Goal: Task Accomplishment & Management: Manage account settings

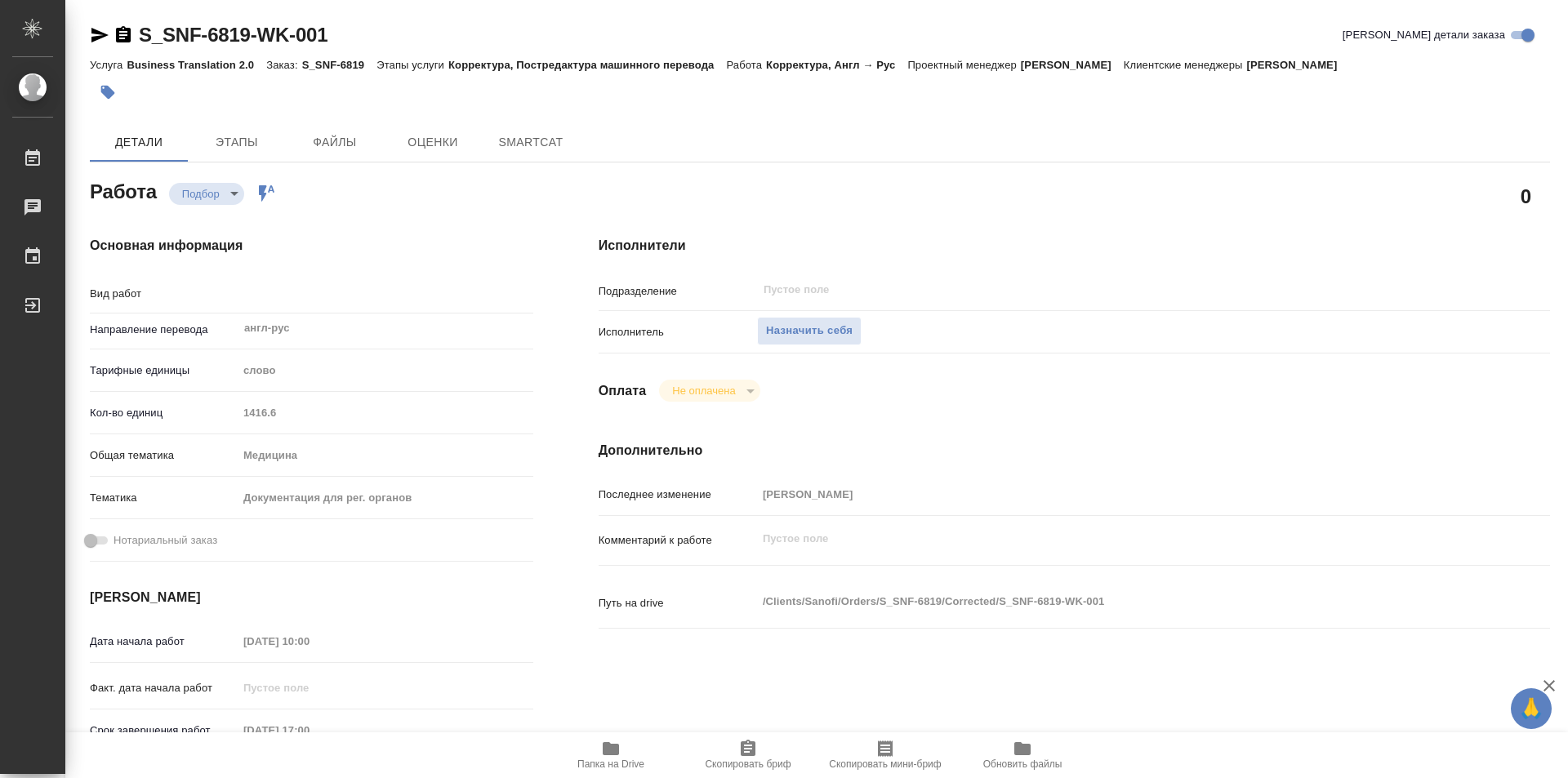
type textarea "x"
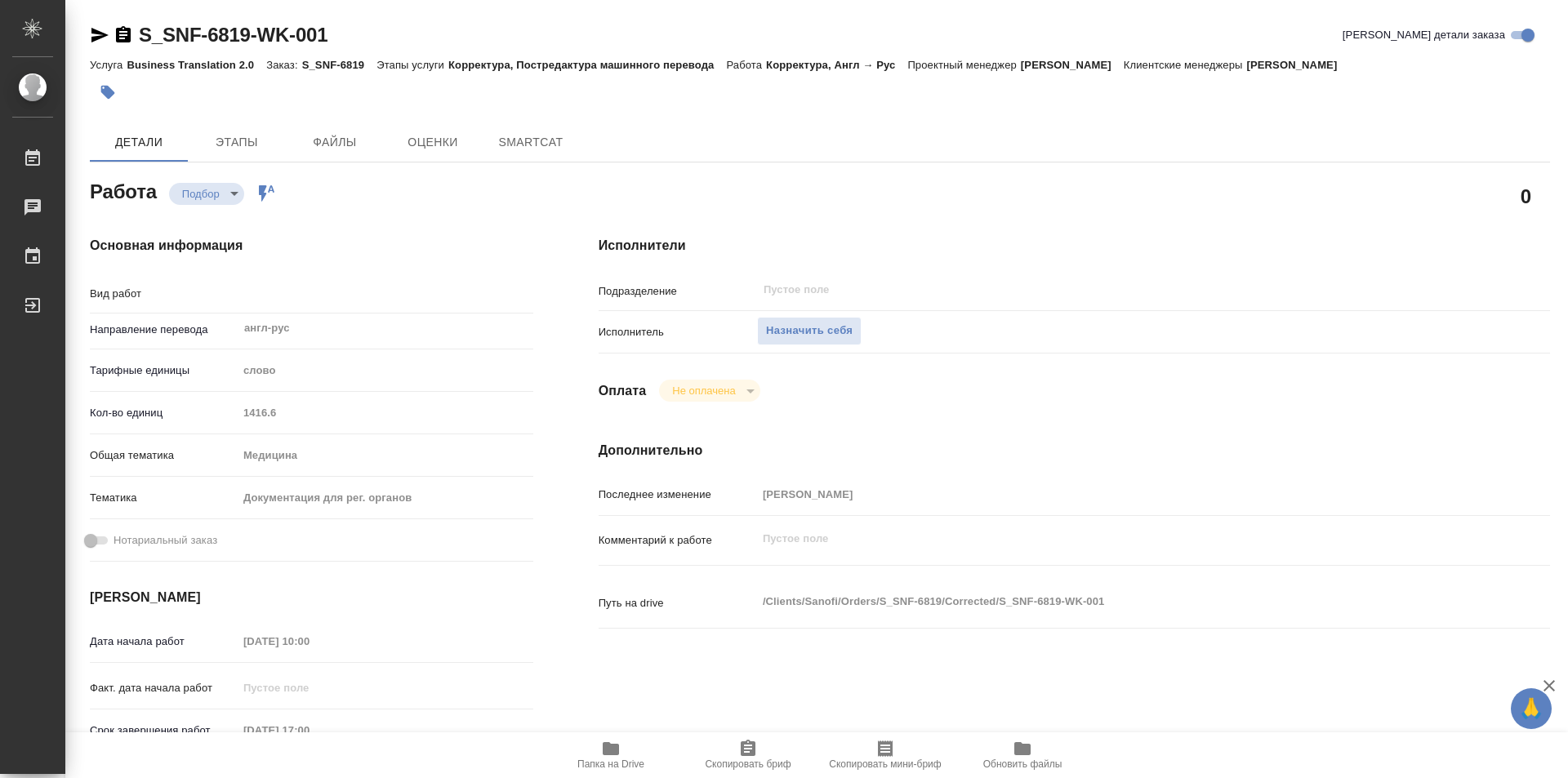
type textarea "x"
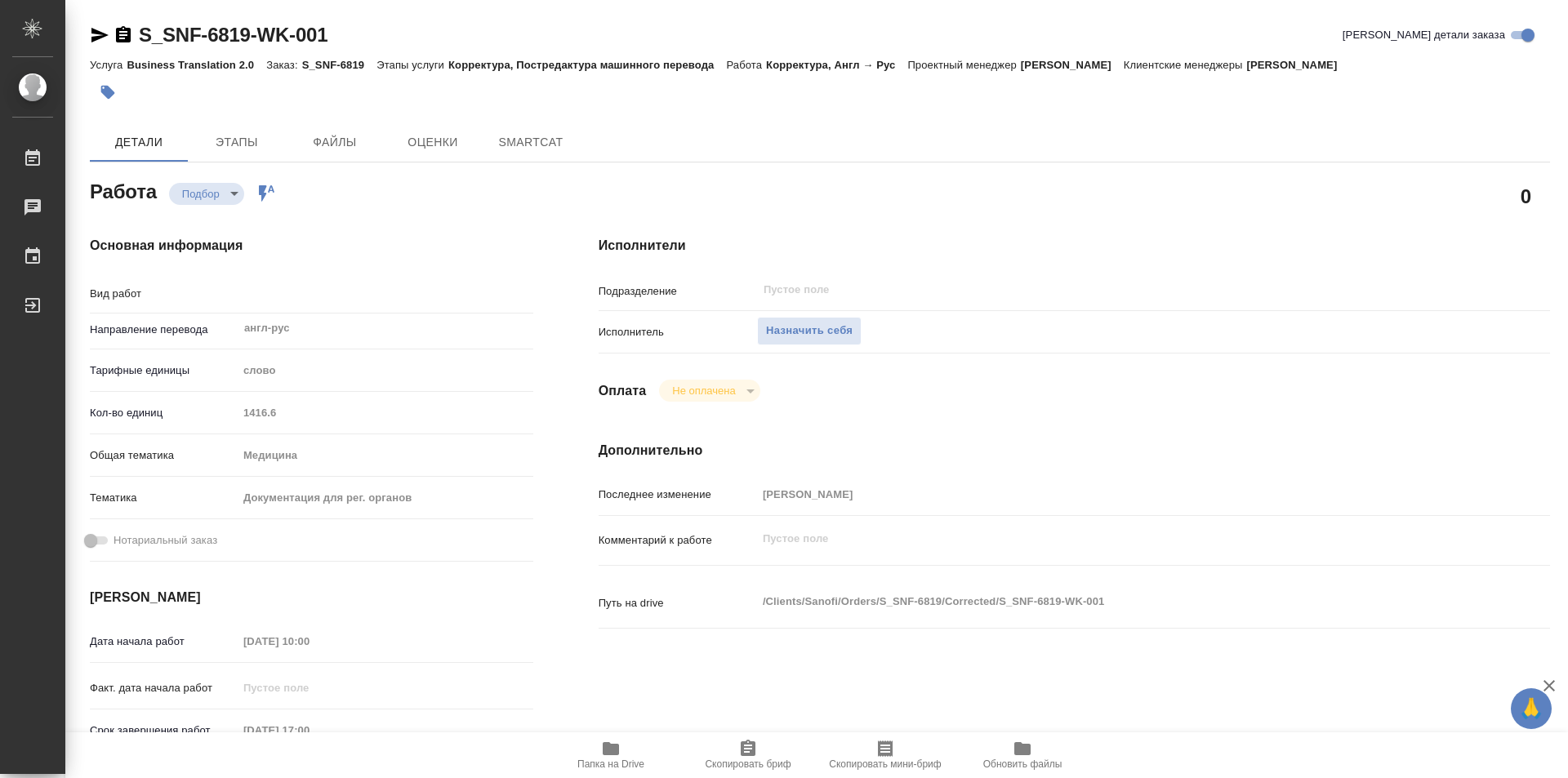
type textarea "x"
type textarea "Корректура"
type textarea "x"
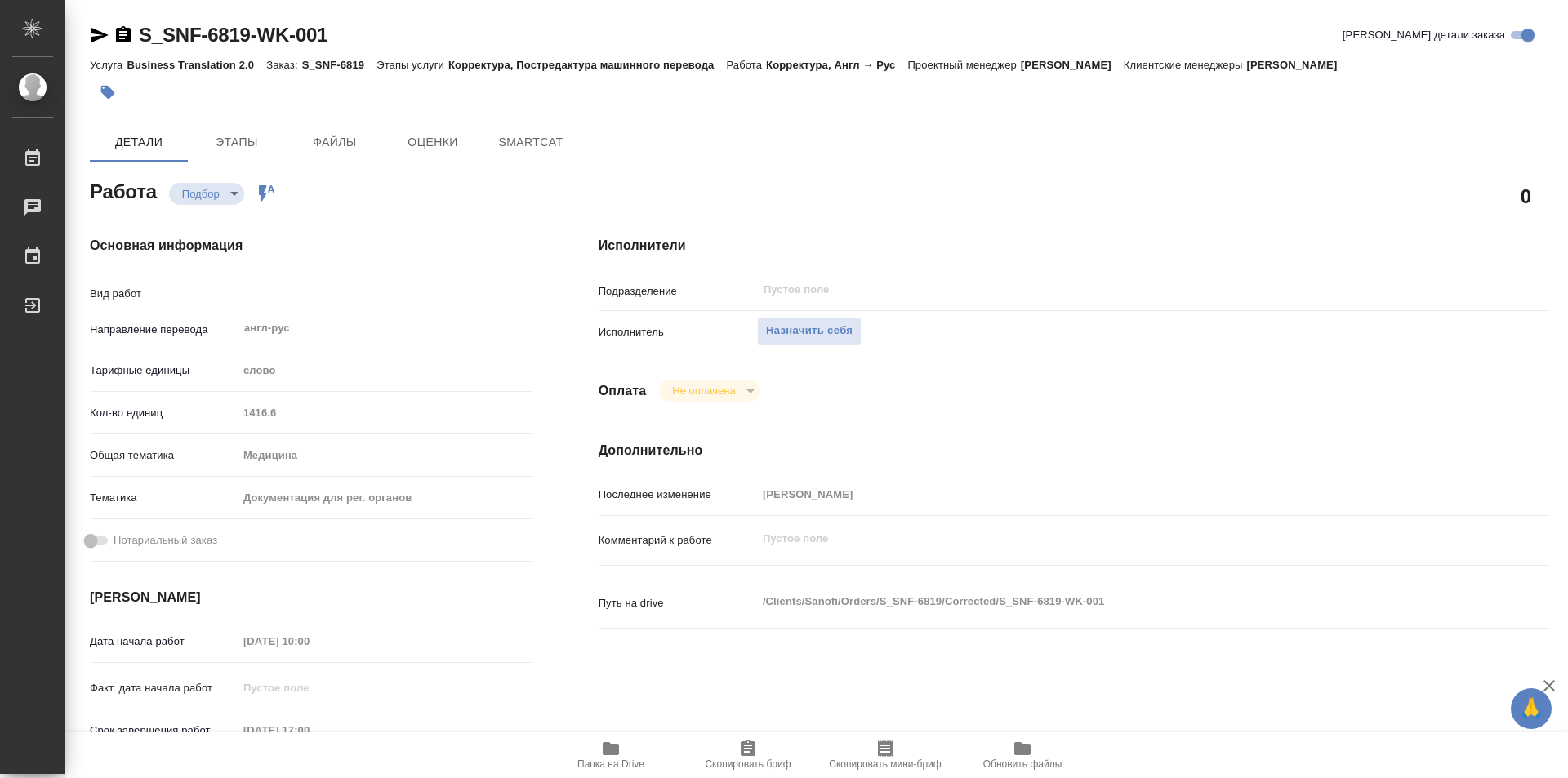
type textarea "x"
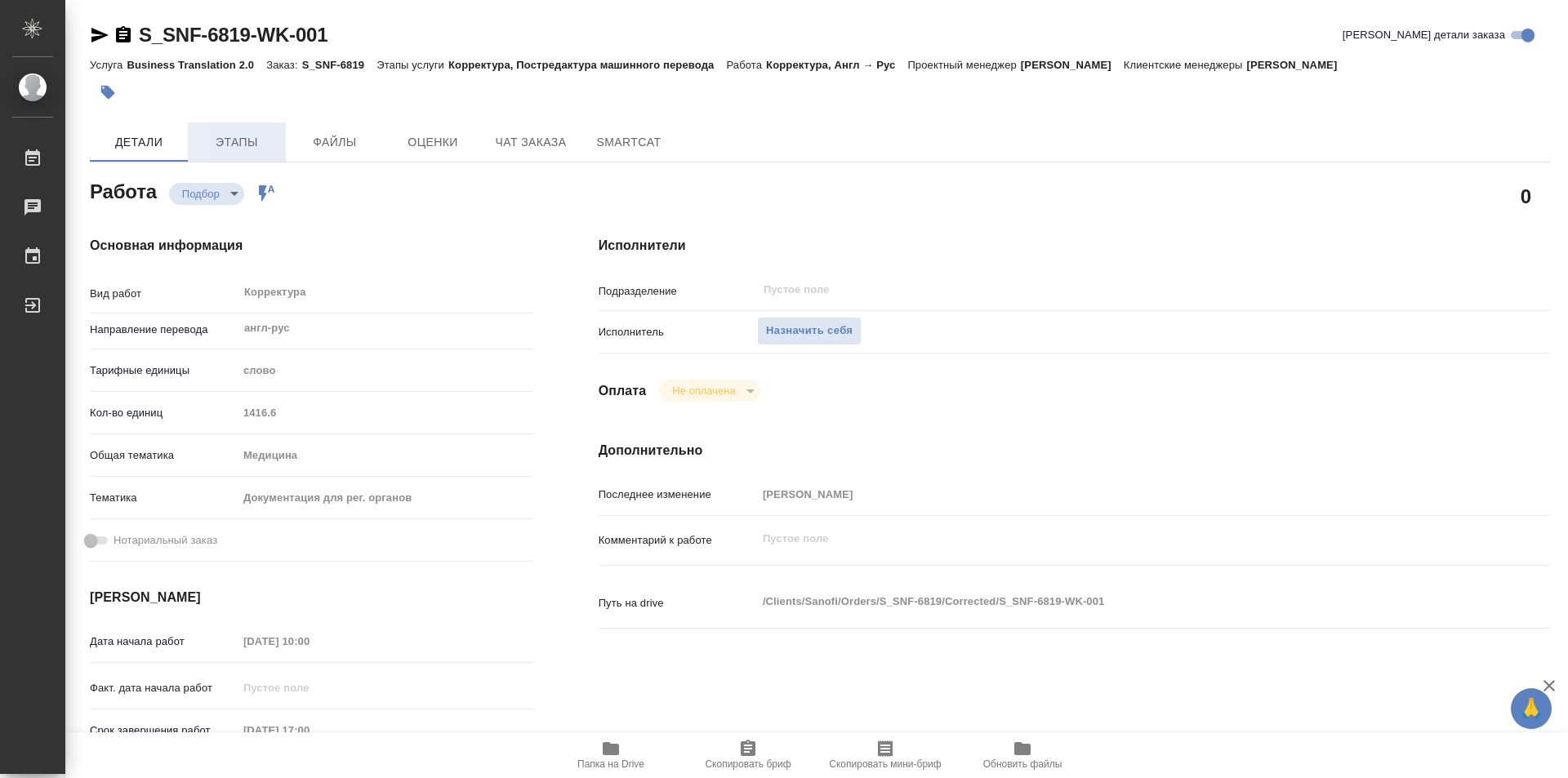
type textarea "x"
click at [237, 141] on span "Этапы" at bounding box center [236, 143] width 79 height 20
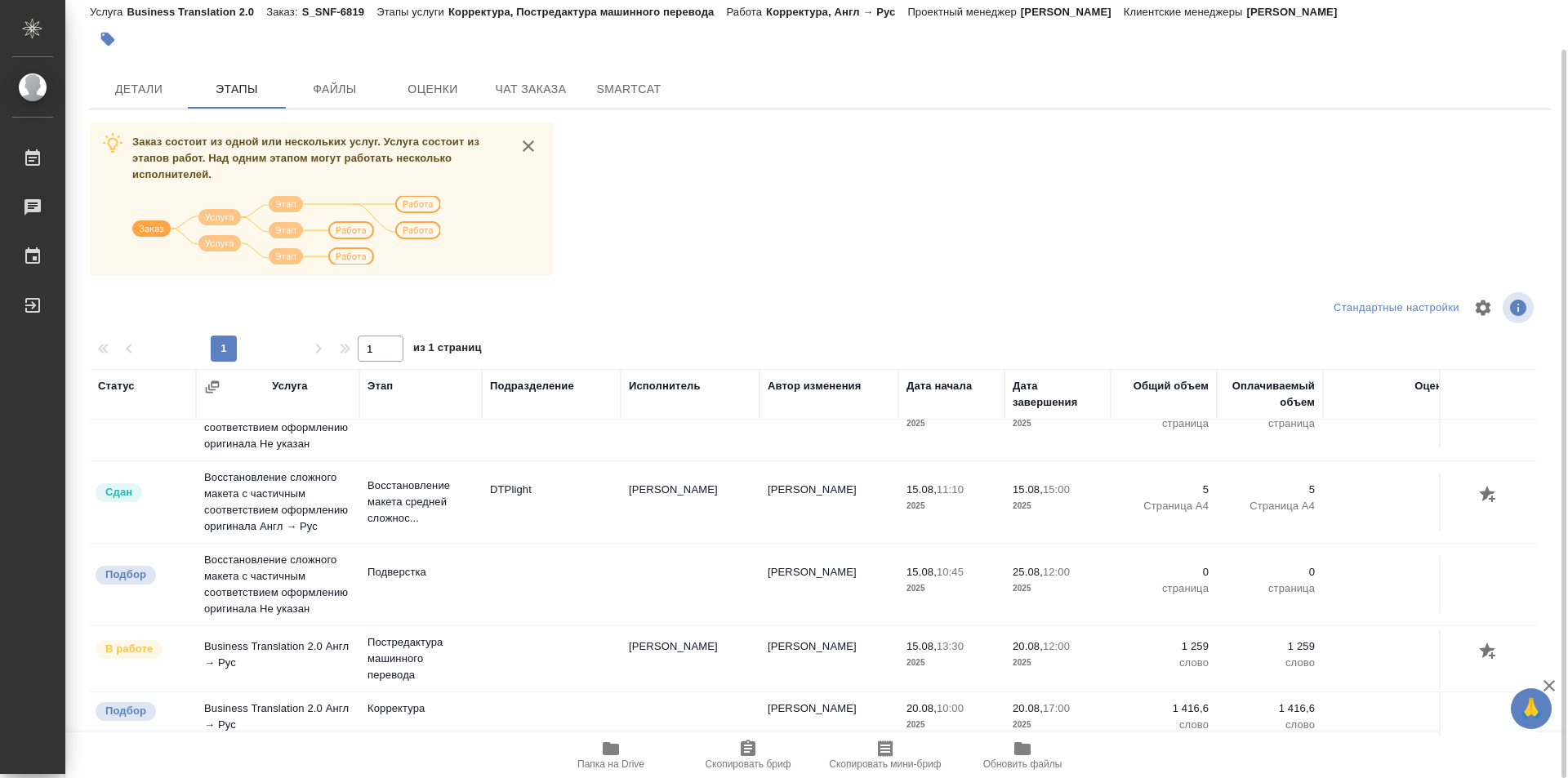
scroll to position [68, 0]
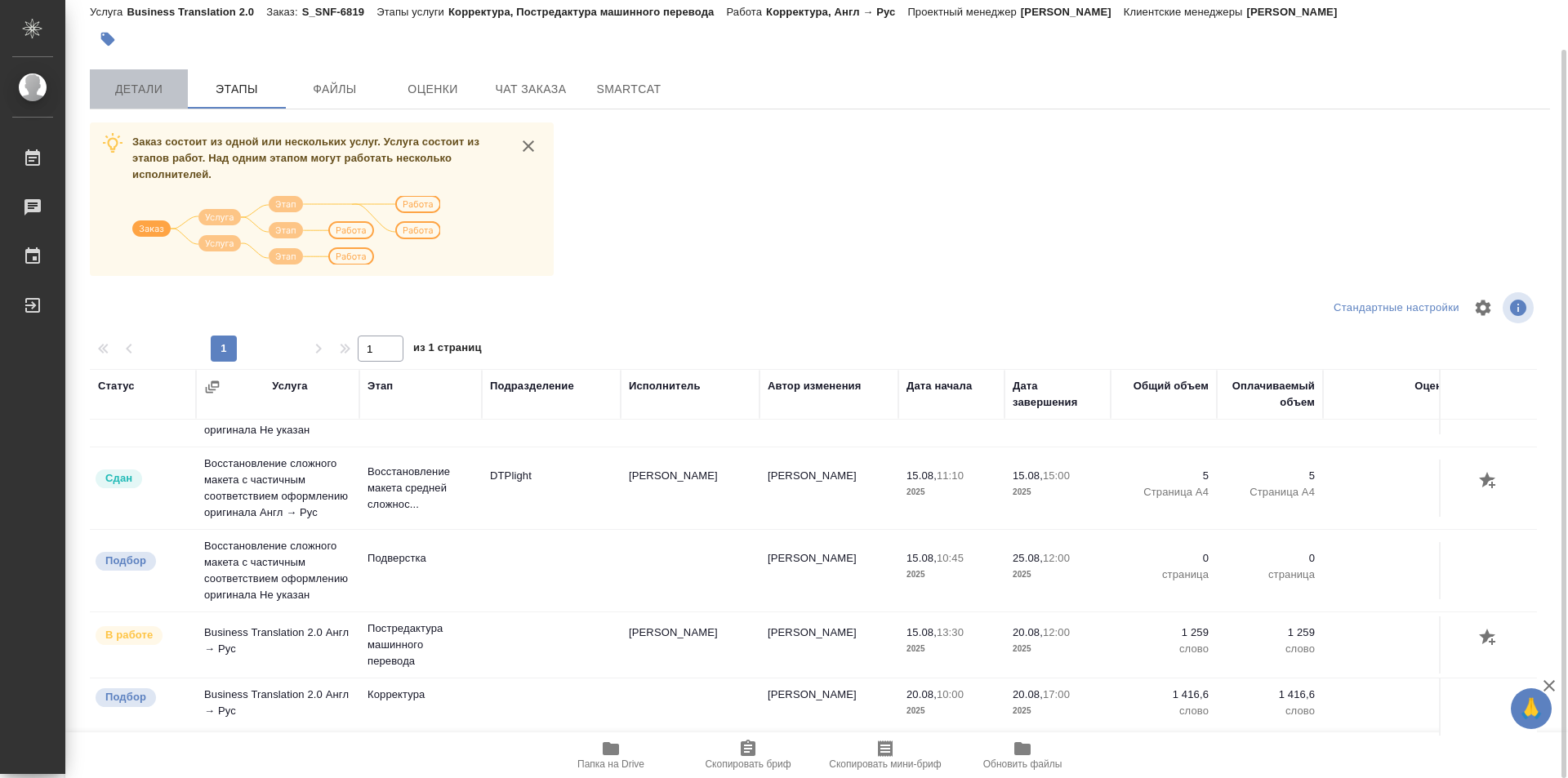
click at [135, 89] on span "Детали" at bounding box center [139, 89] width 79 height 20
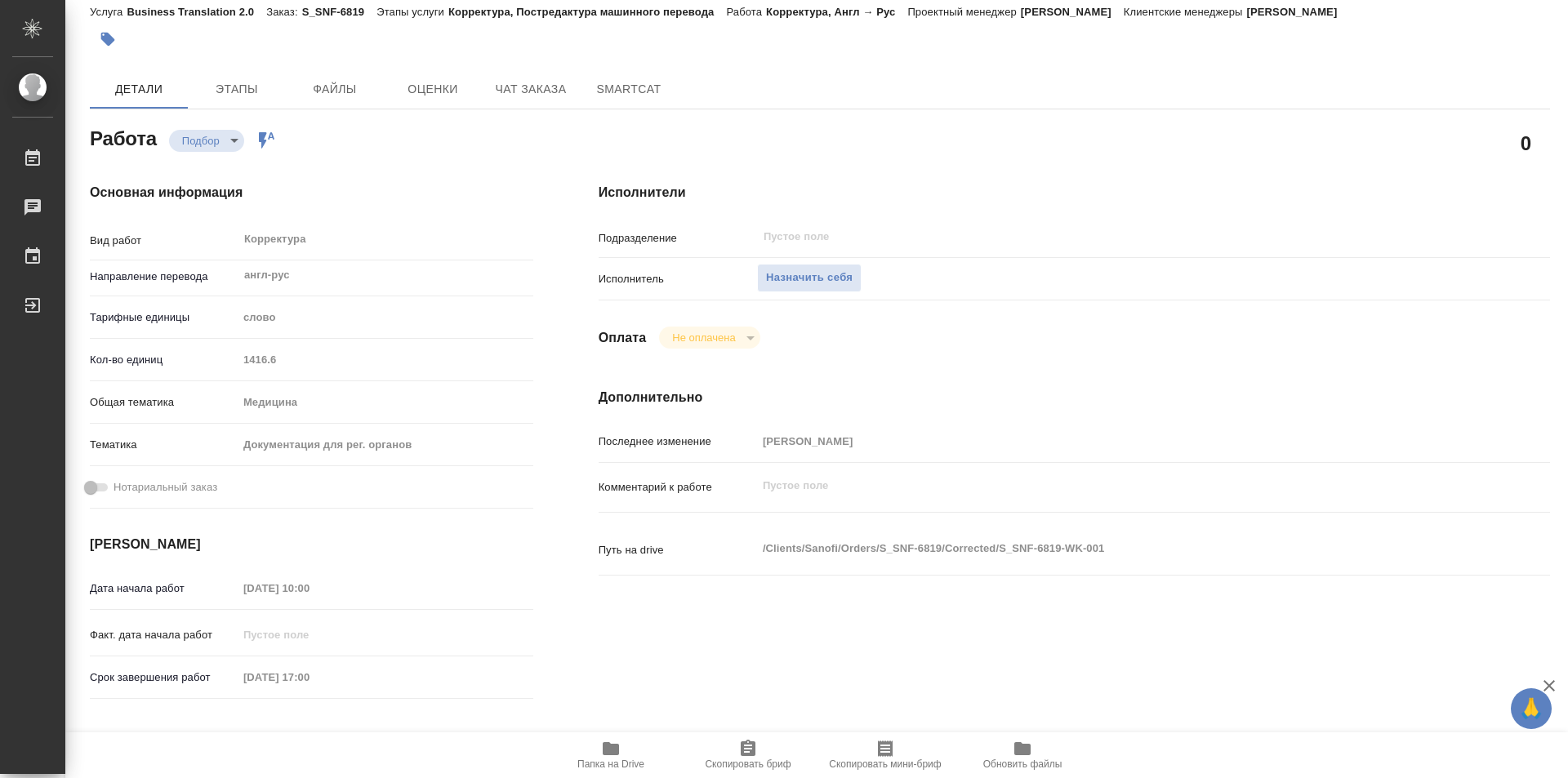
type textarea "x"
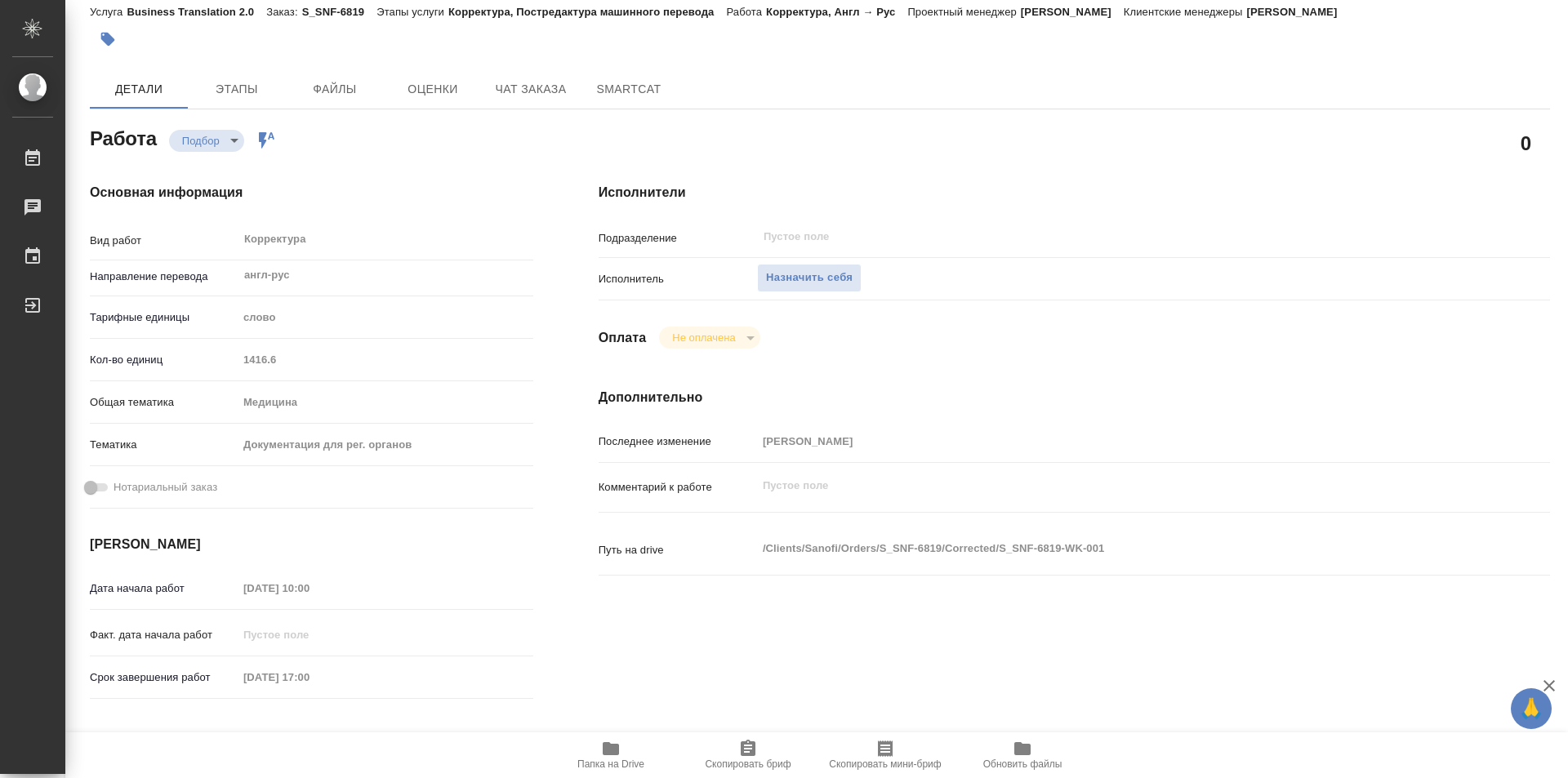
type textarea "x"
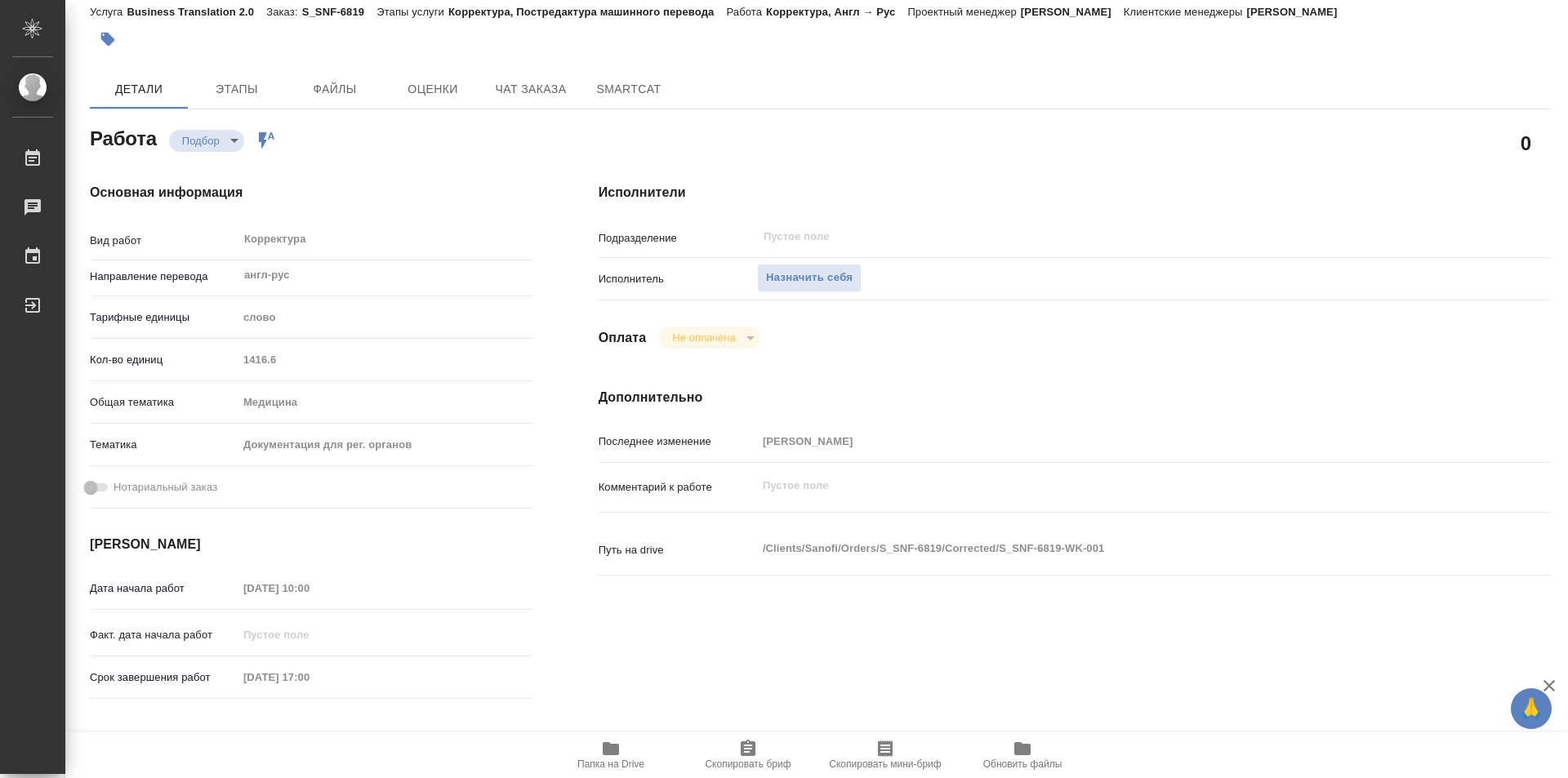
type textarea "x"
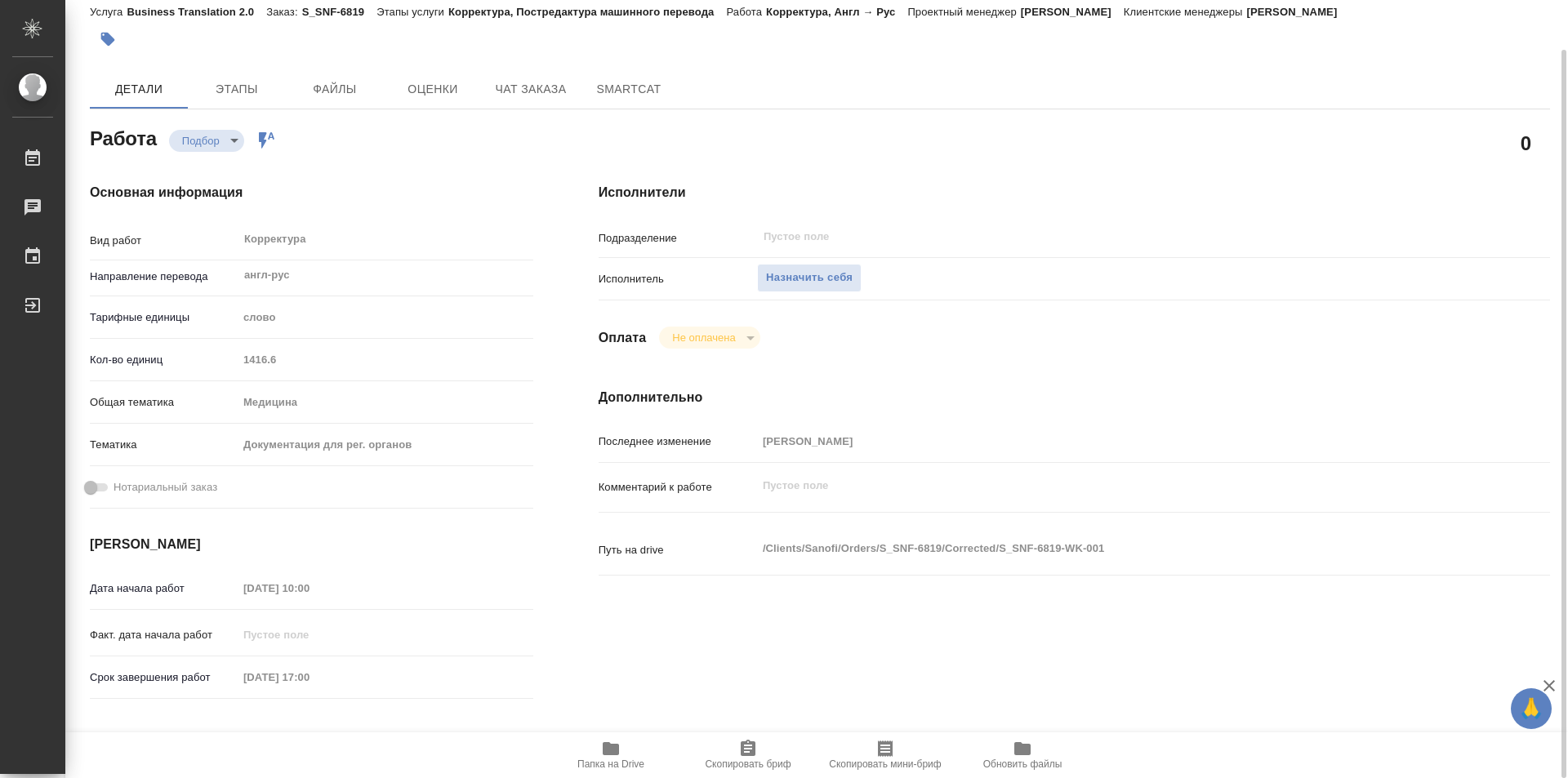
click at [610, 744] on icon "button" at bounding box center [610, 748] width 16 height 13
click at [262, 93] on span "Этапы" at bounding box center [236, 89] width 79 height 20
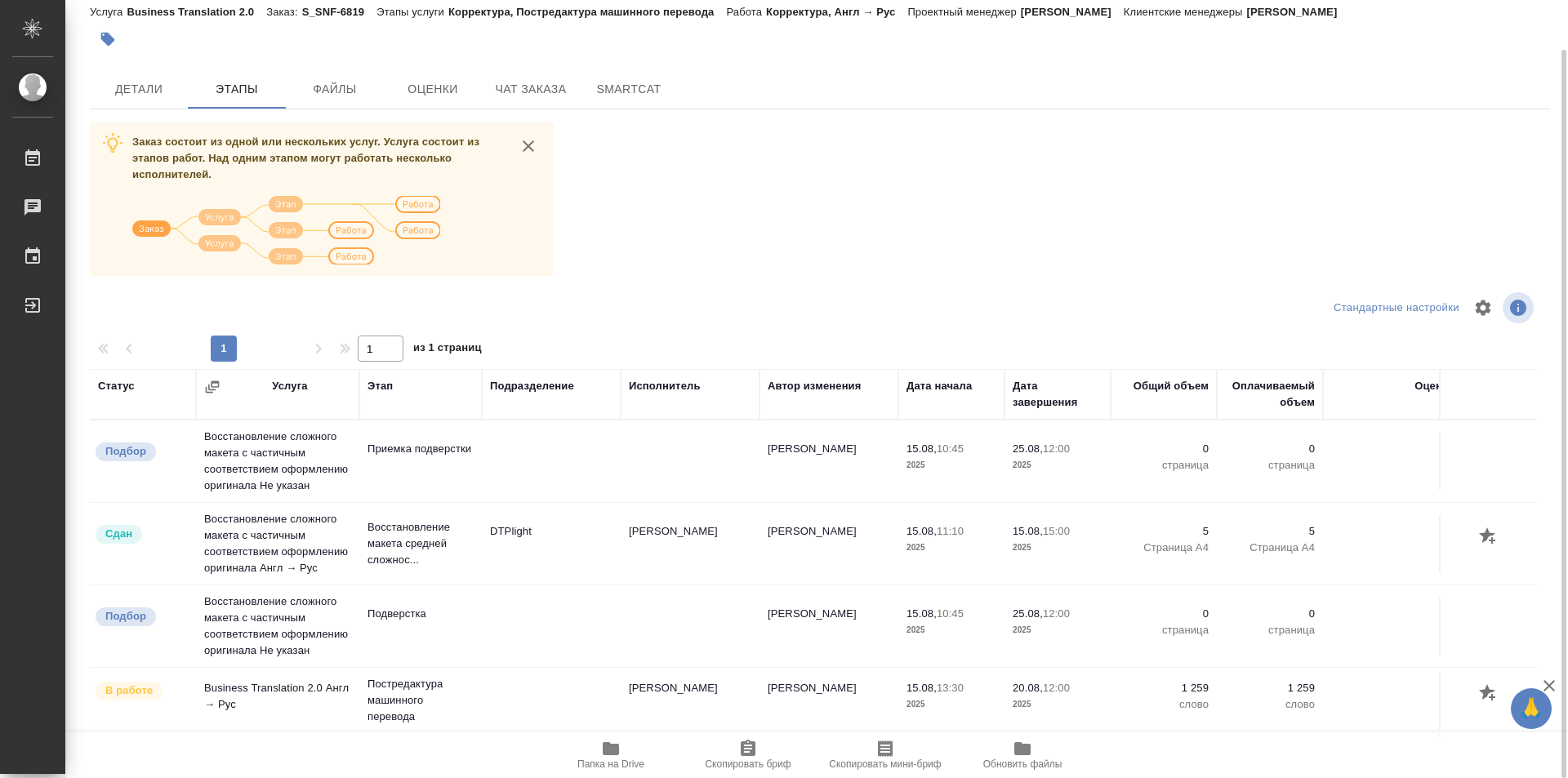
scroll to position [68, 0]
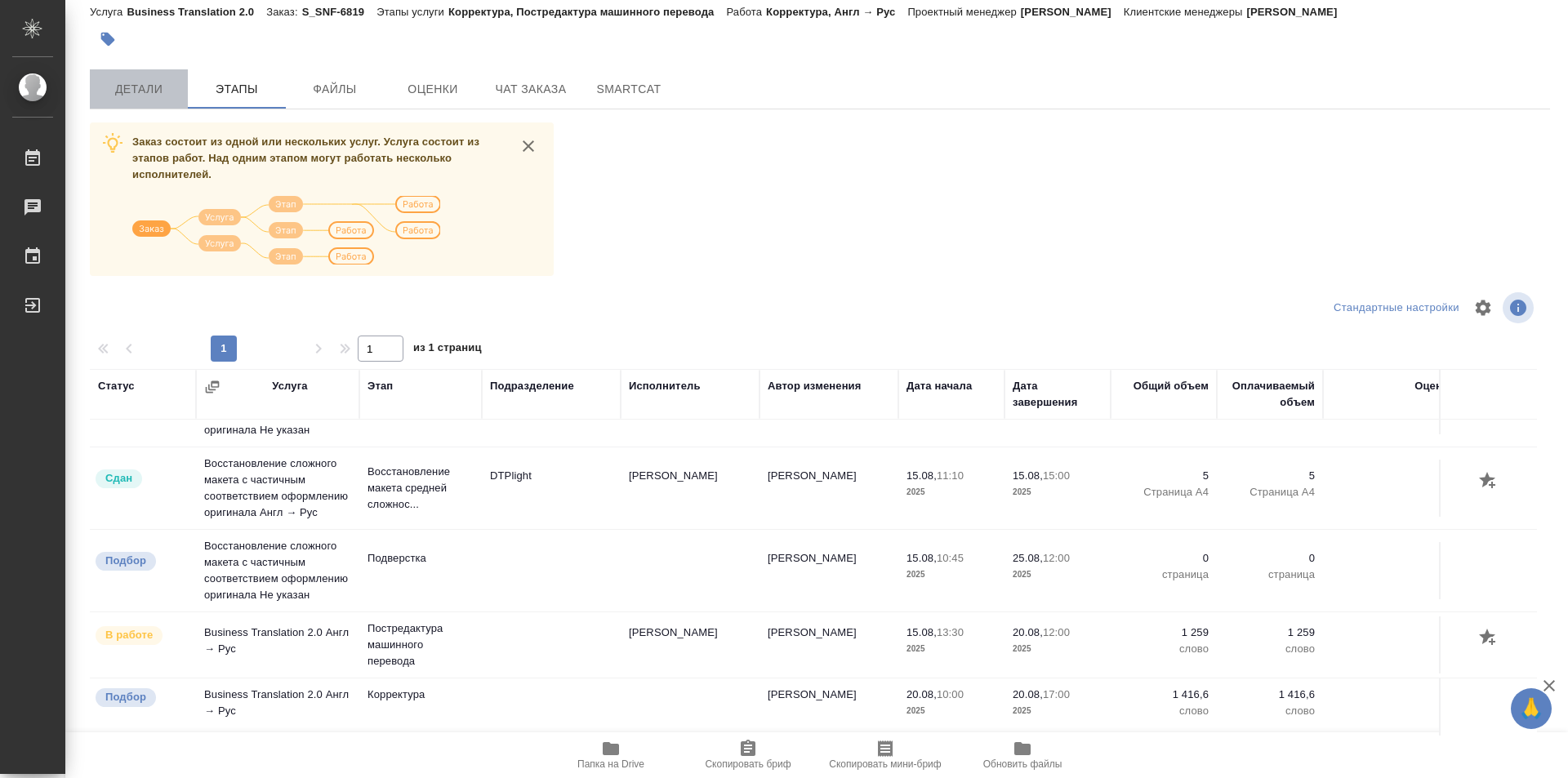
click at [142, 88] on span "Детали" at bounding box center [139, 89] width 79 height 20
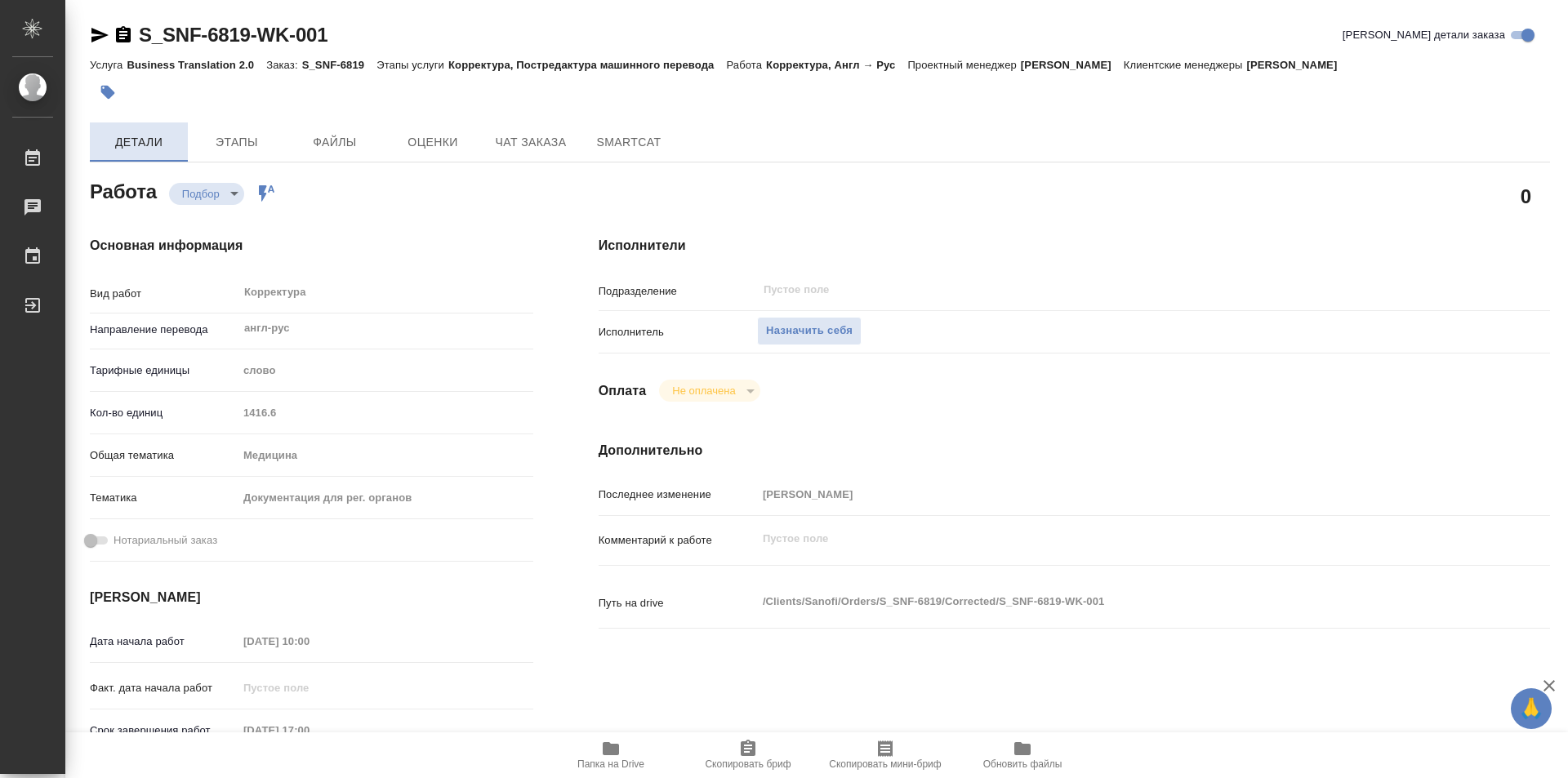
type textarea "x"
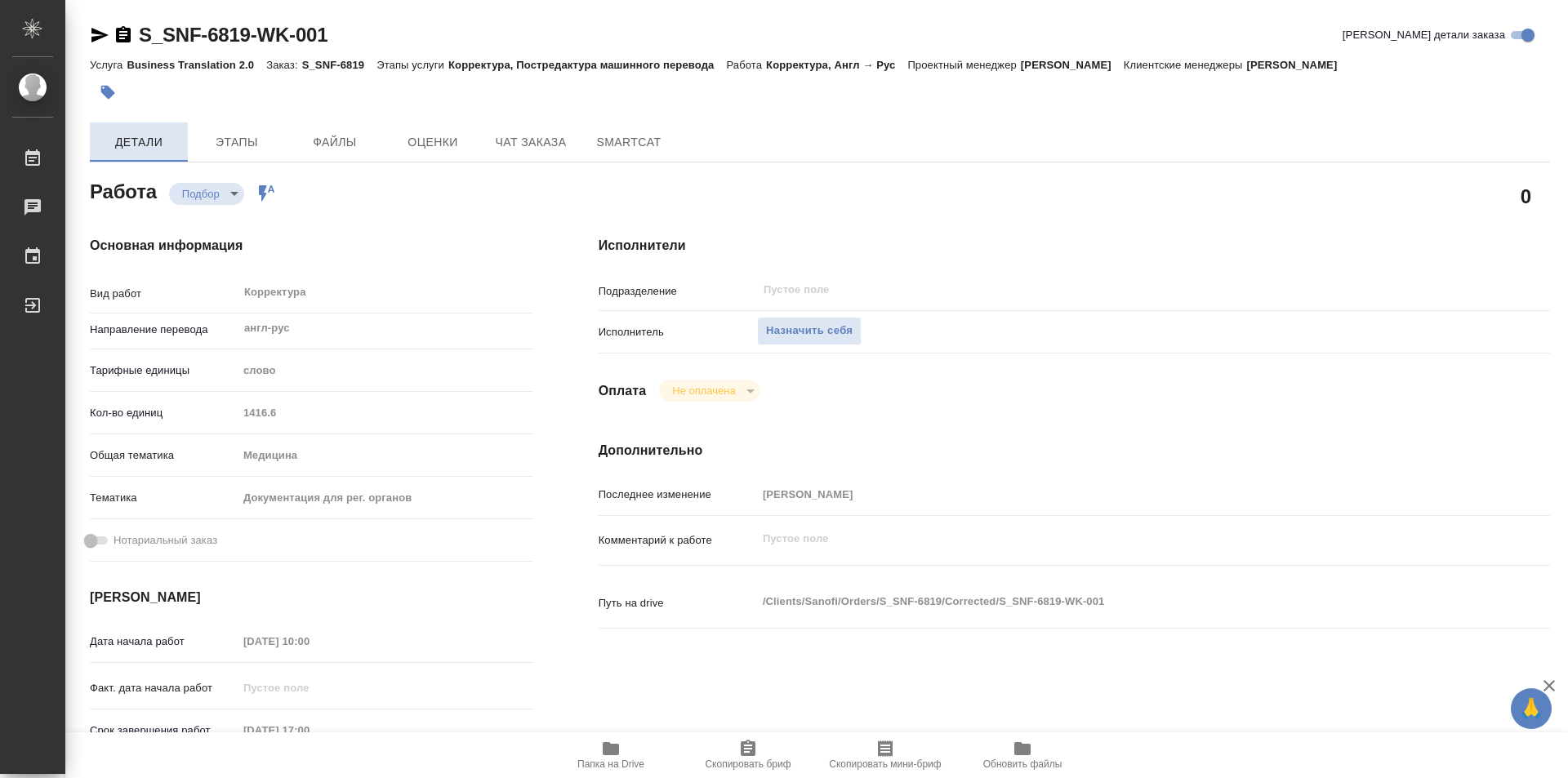
type textarea "x"
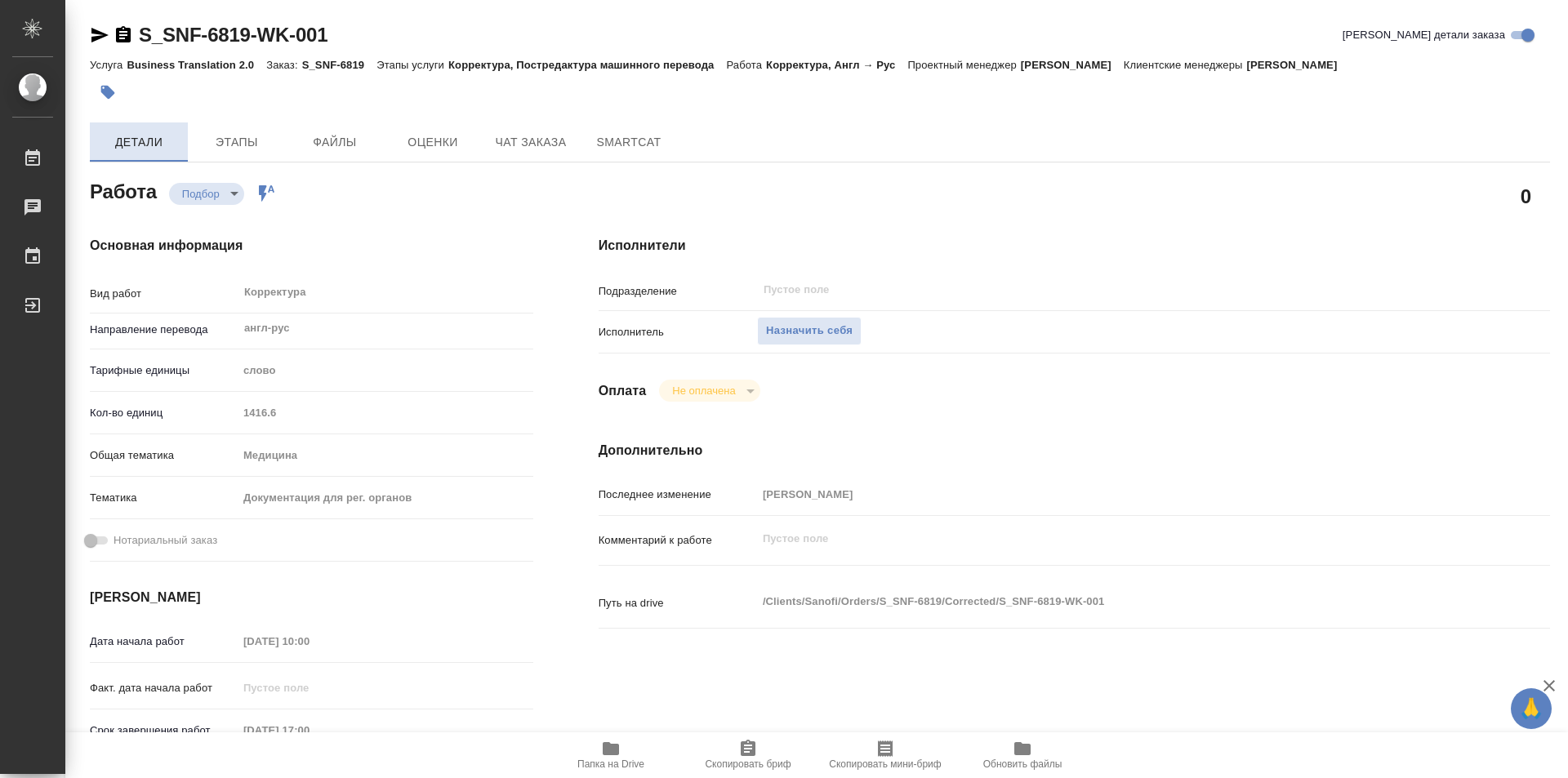
type textarea "x"
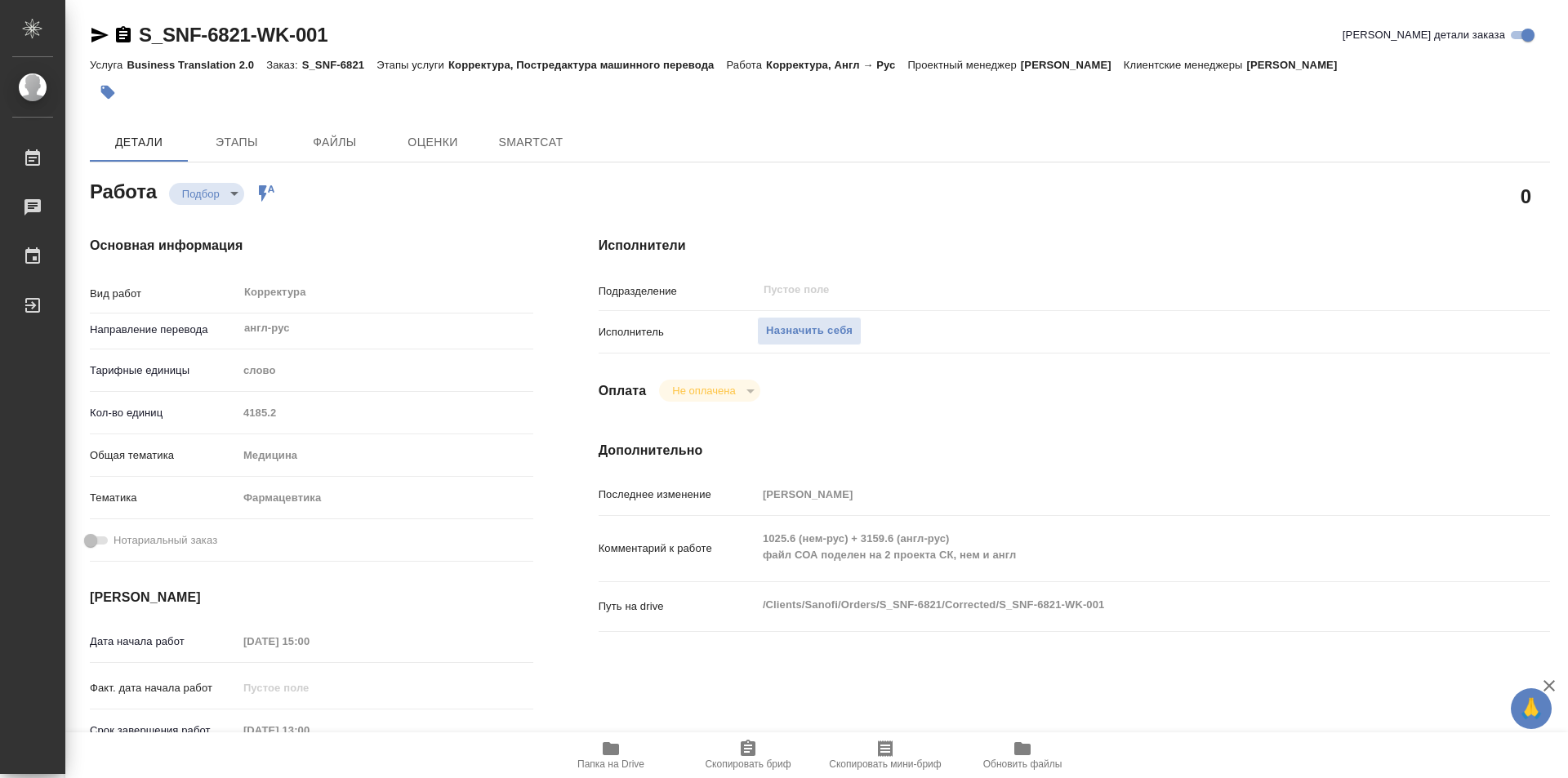
type textarea "x"
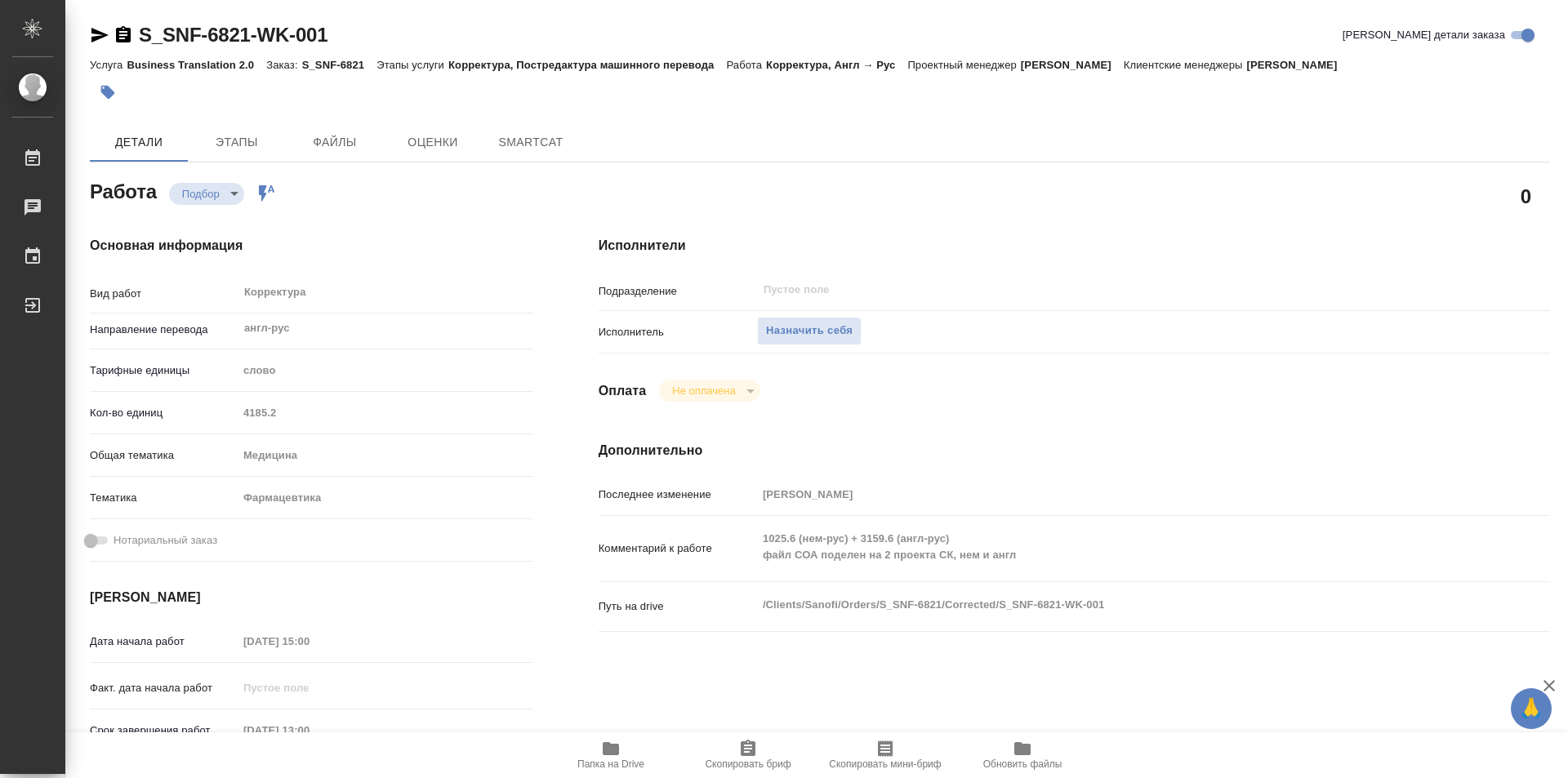
type textarea "x"
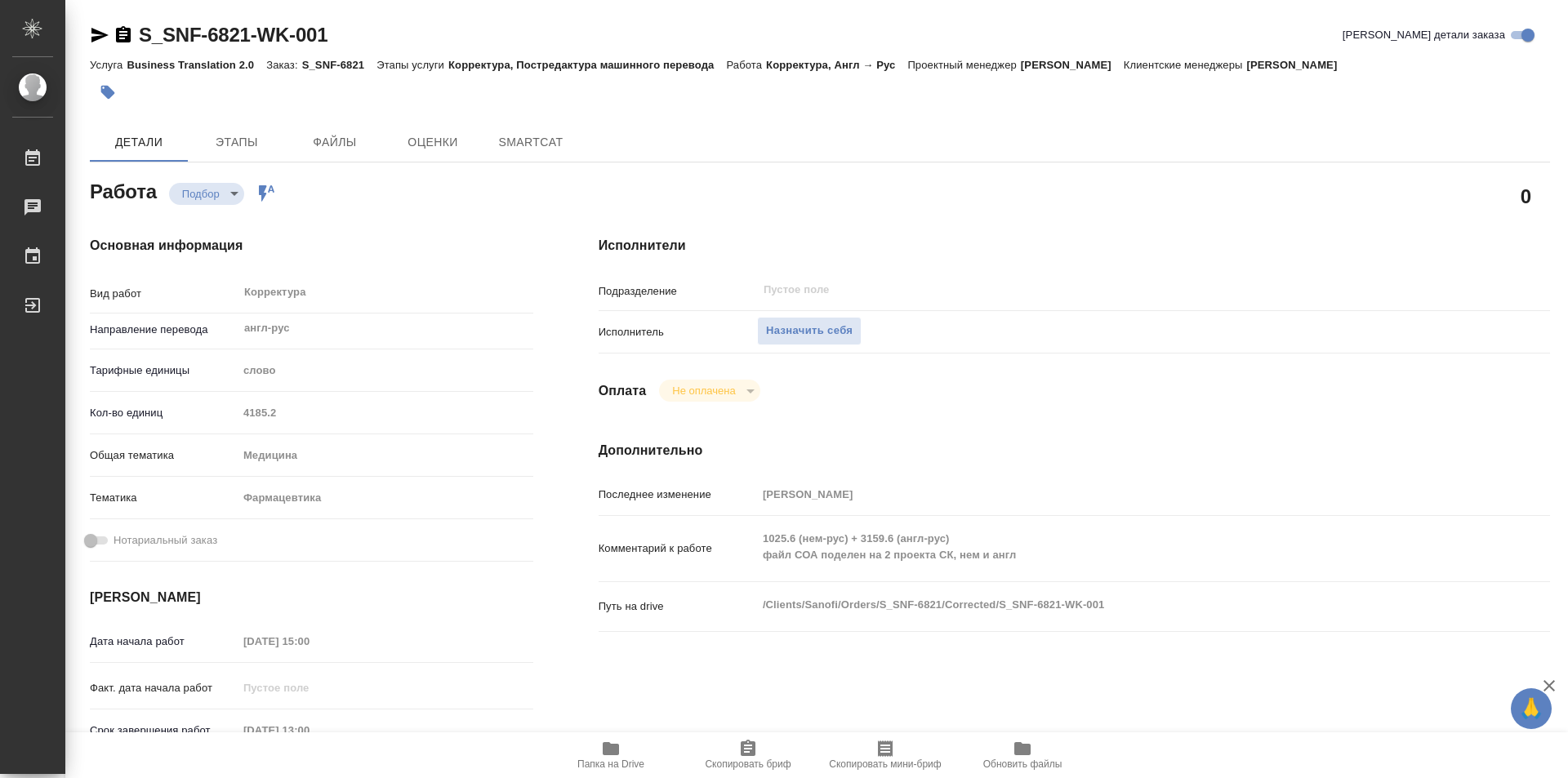
type textarea "x"
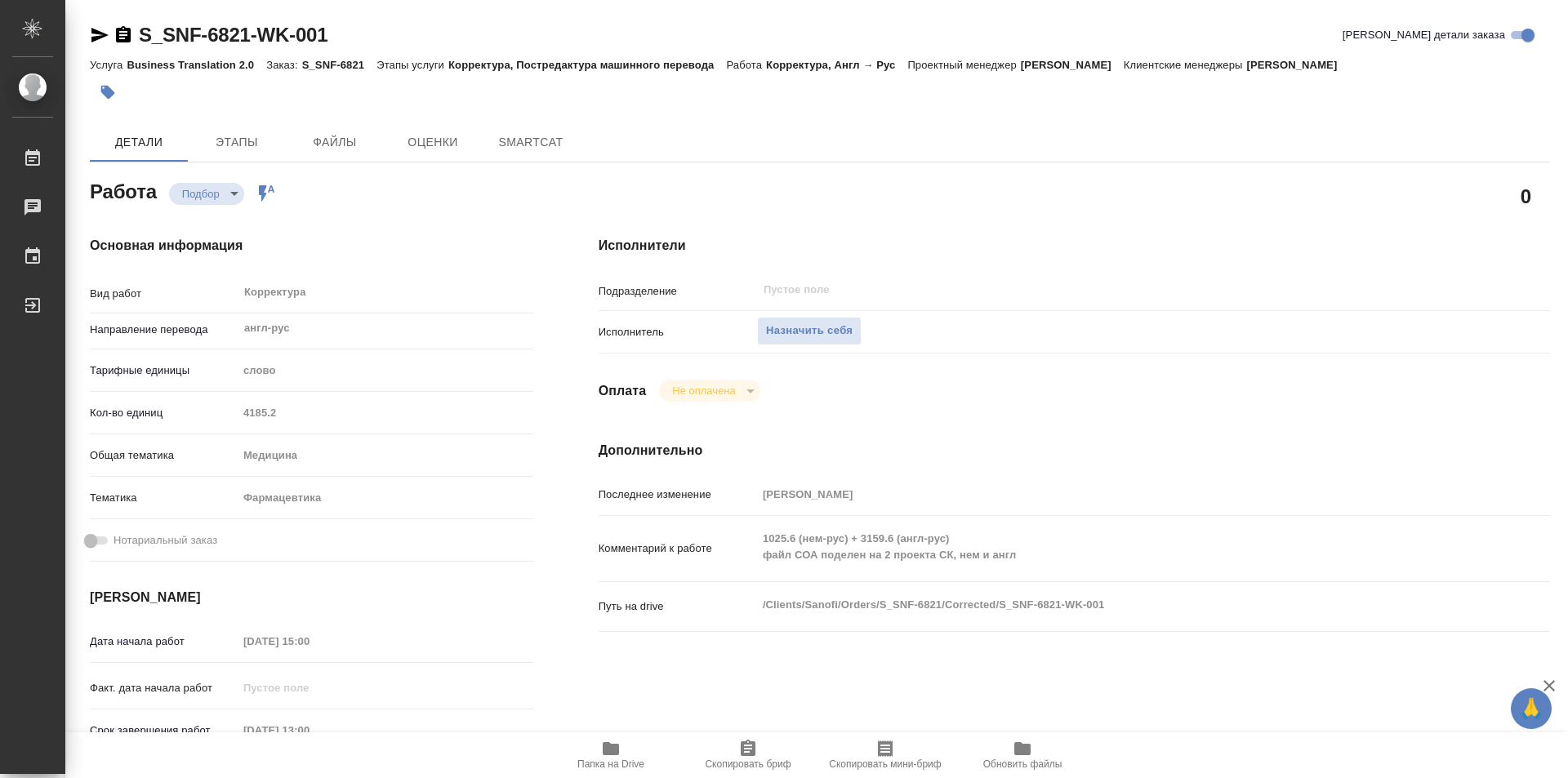
type textarea "x"
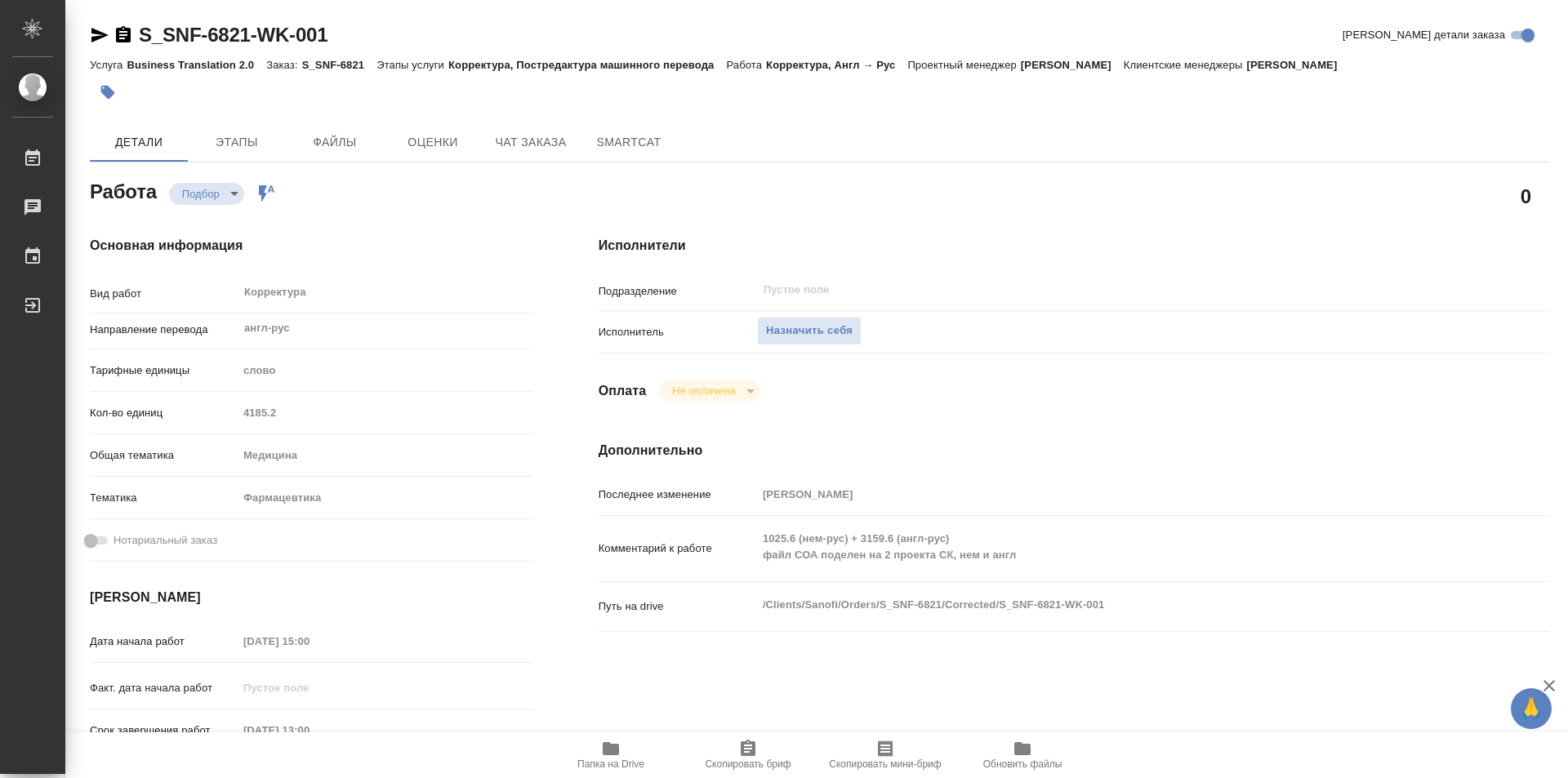
type textarea "x"
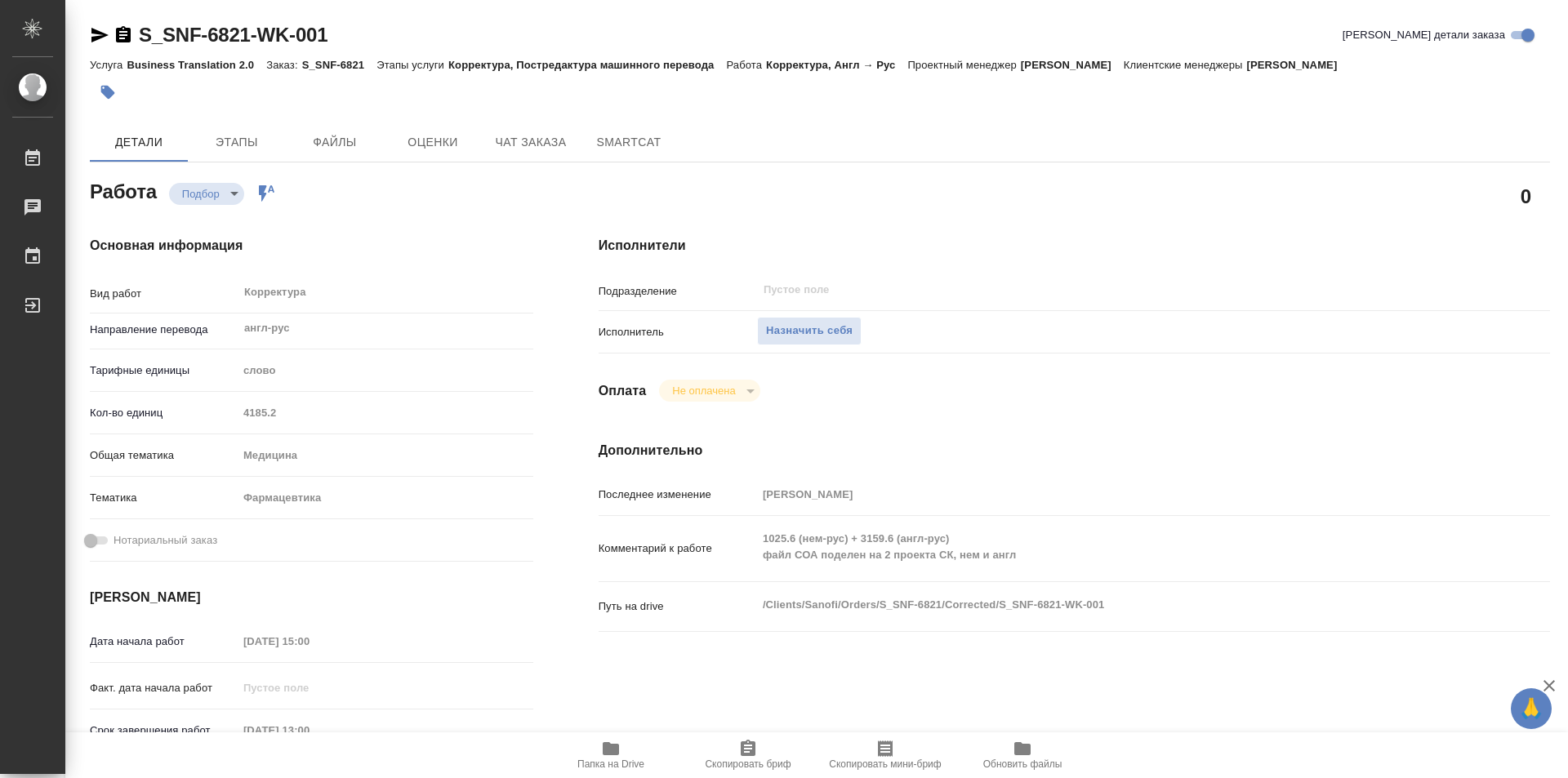
type textarea "x"
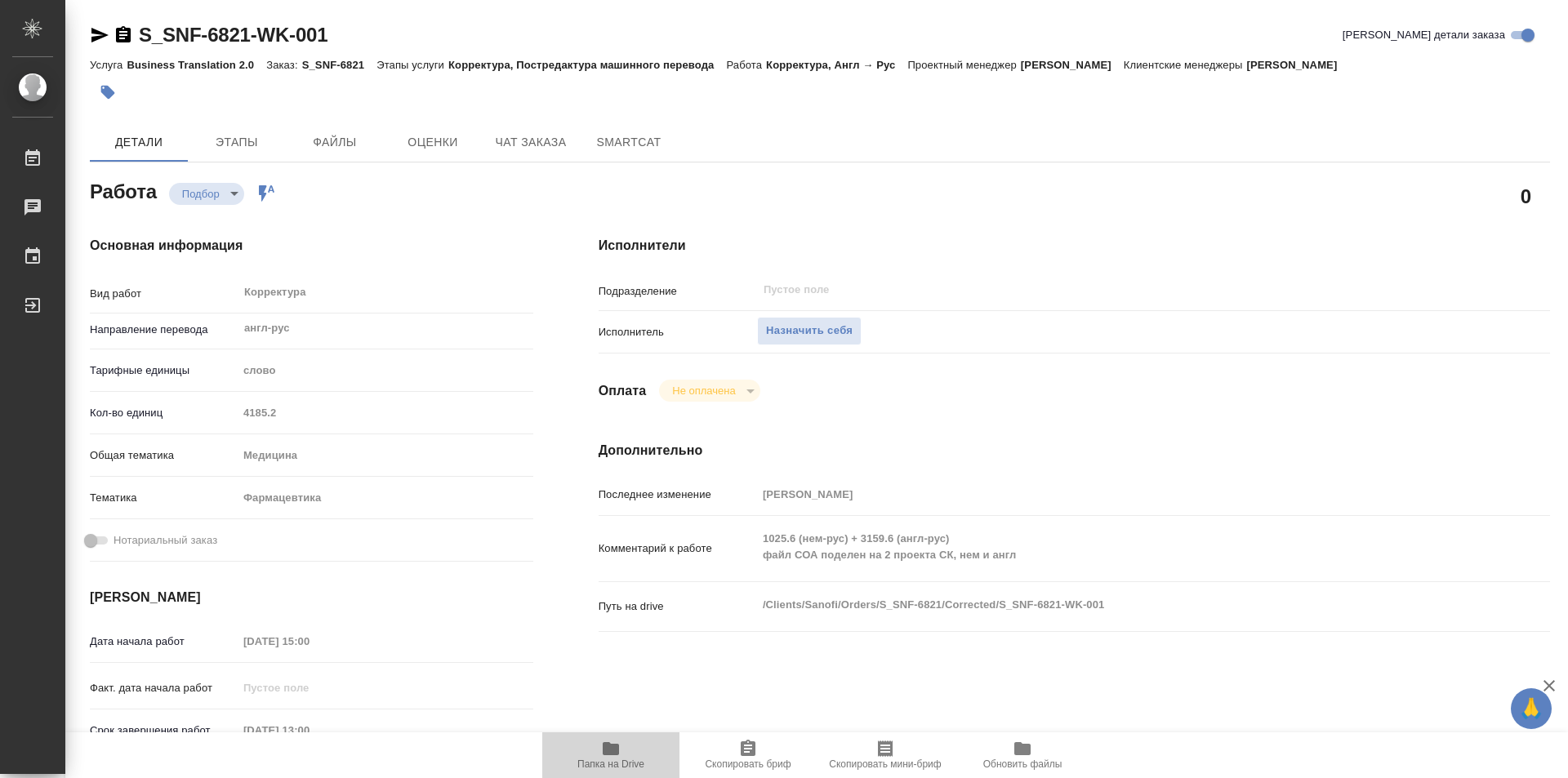
click at [608, 755] on icon "button" at bounding box center [610, 748] width 16 height 13
click at [243, 152] on span "Этапы" at bounding box center [236, 143] width 79 height 20
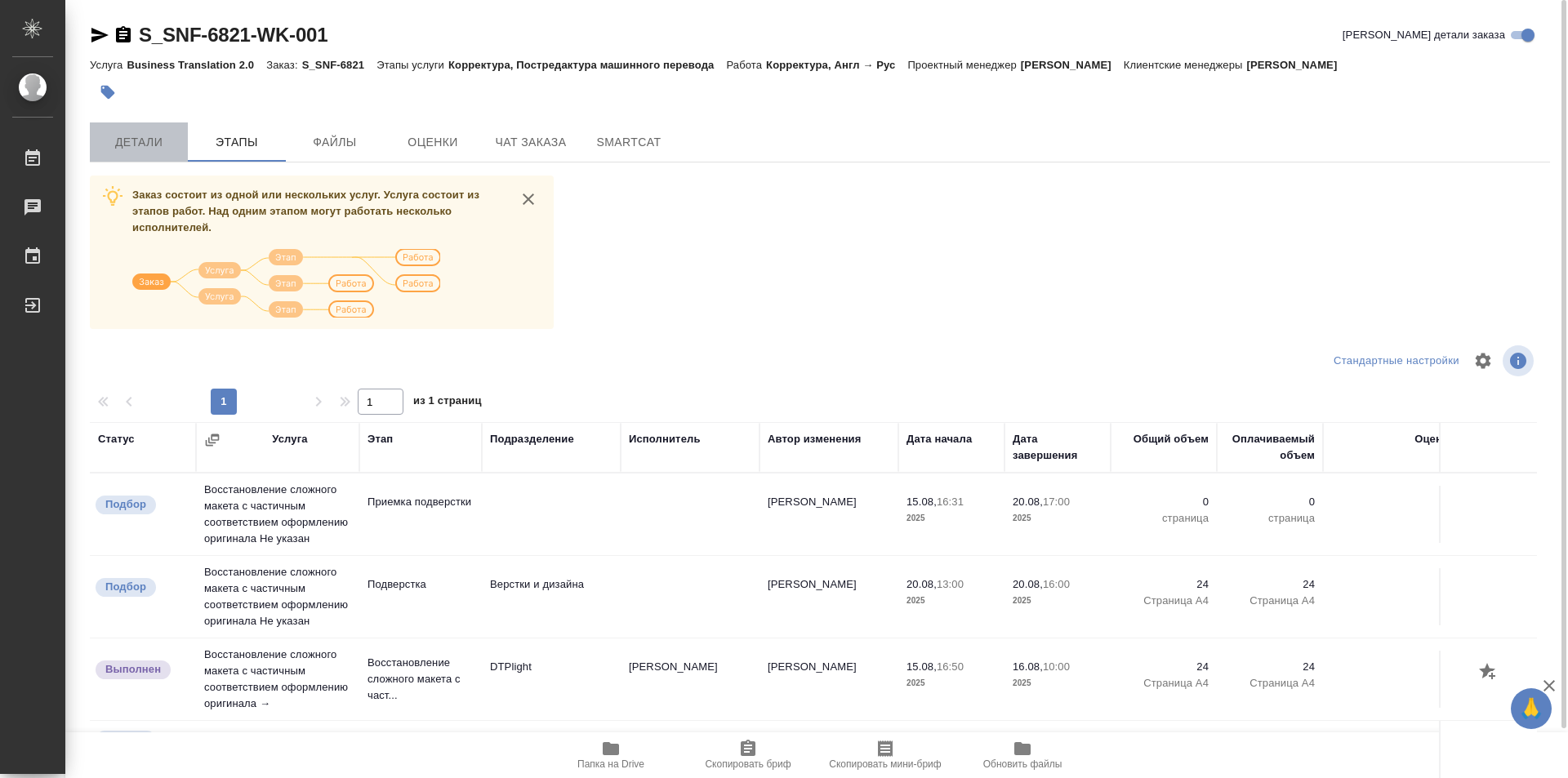
click at [132, 129] on button "Детали" at bounding box center [139, 142] width 98 height 39
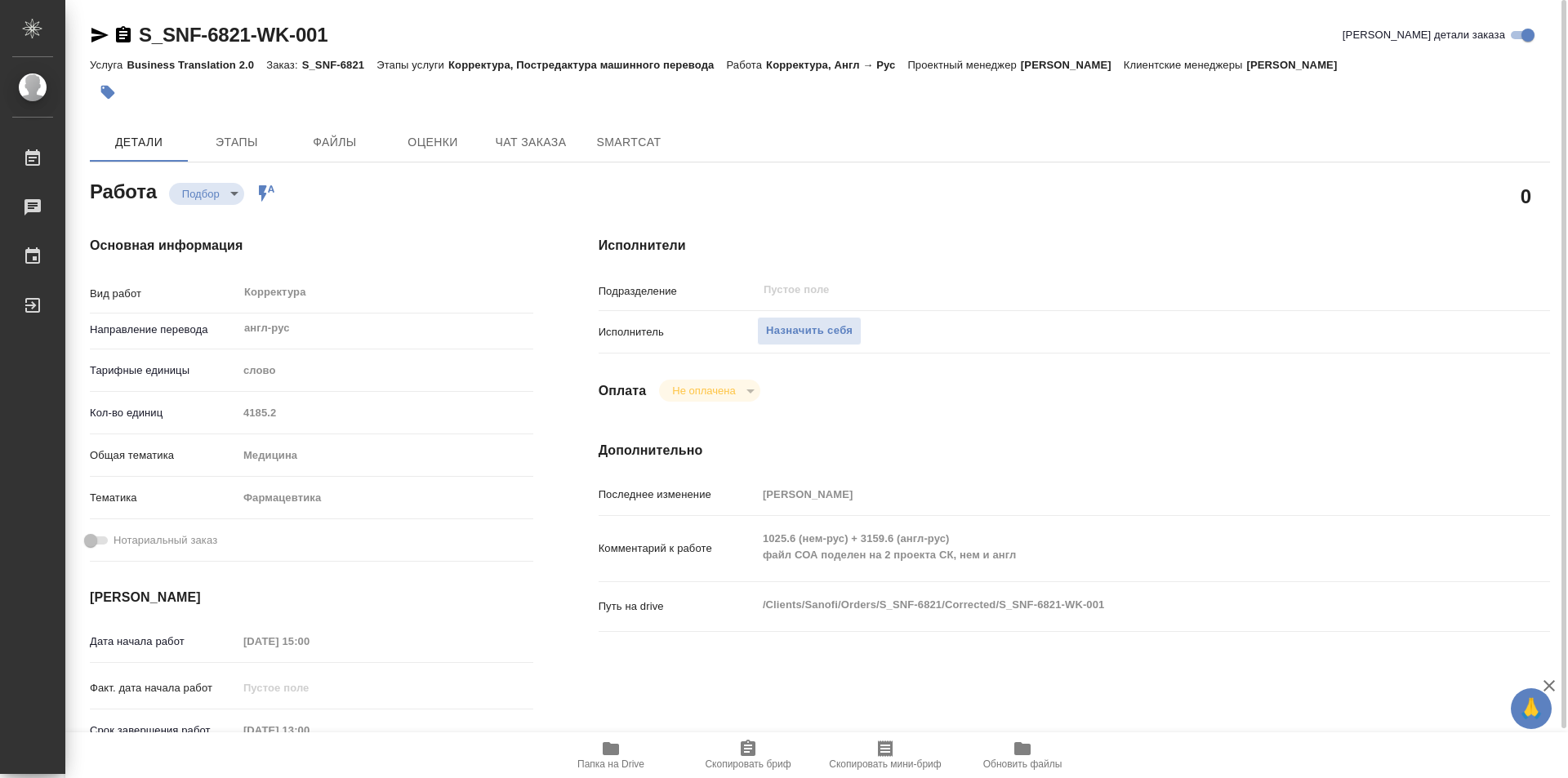
type textarea "x"
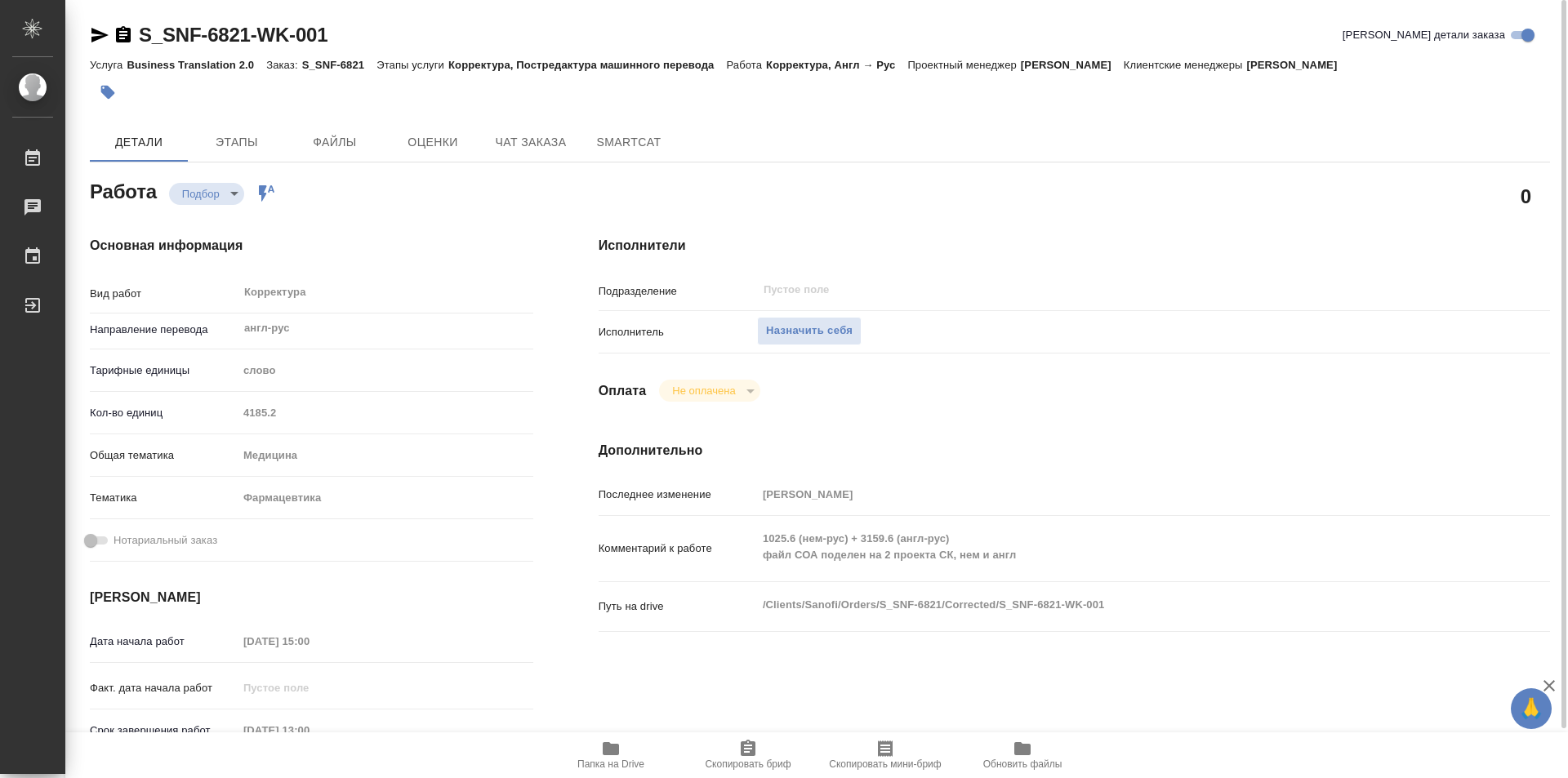
type textarea "x"
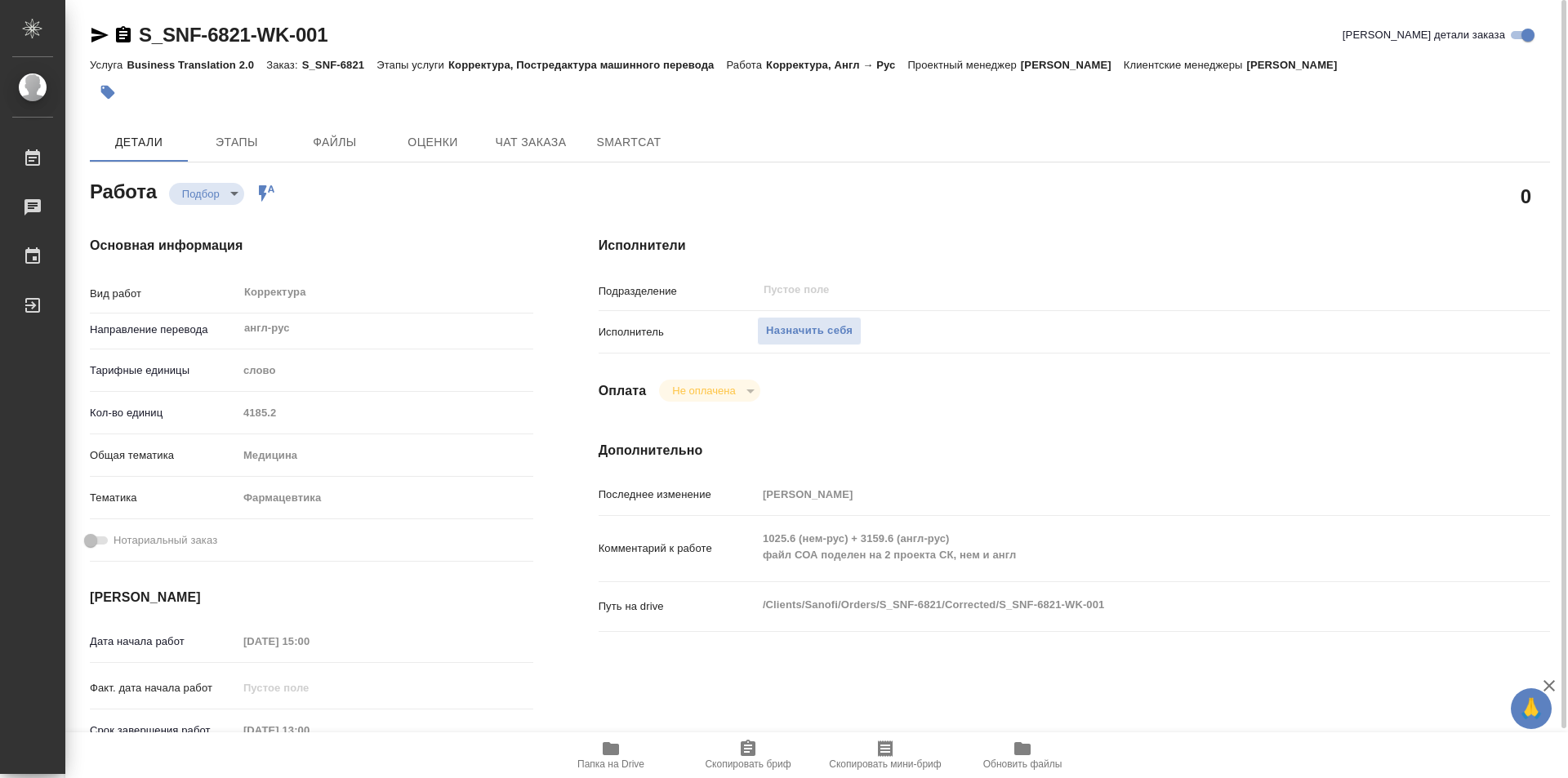
type textarea "x"
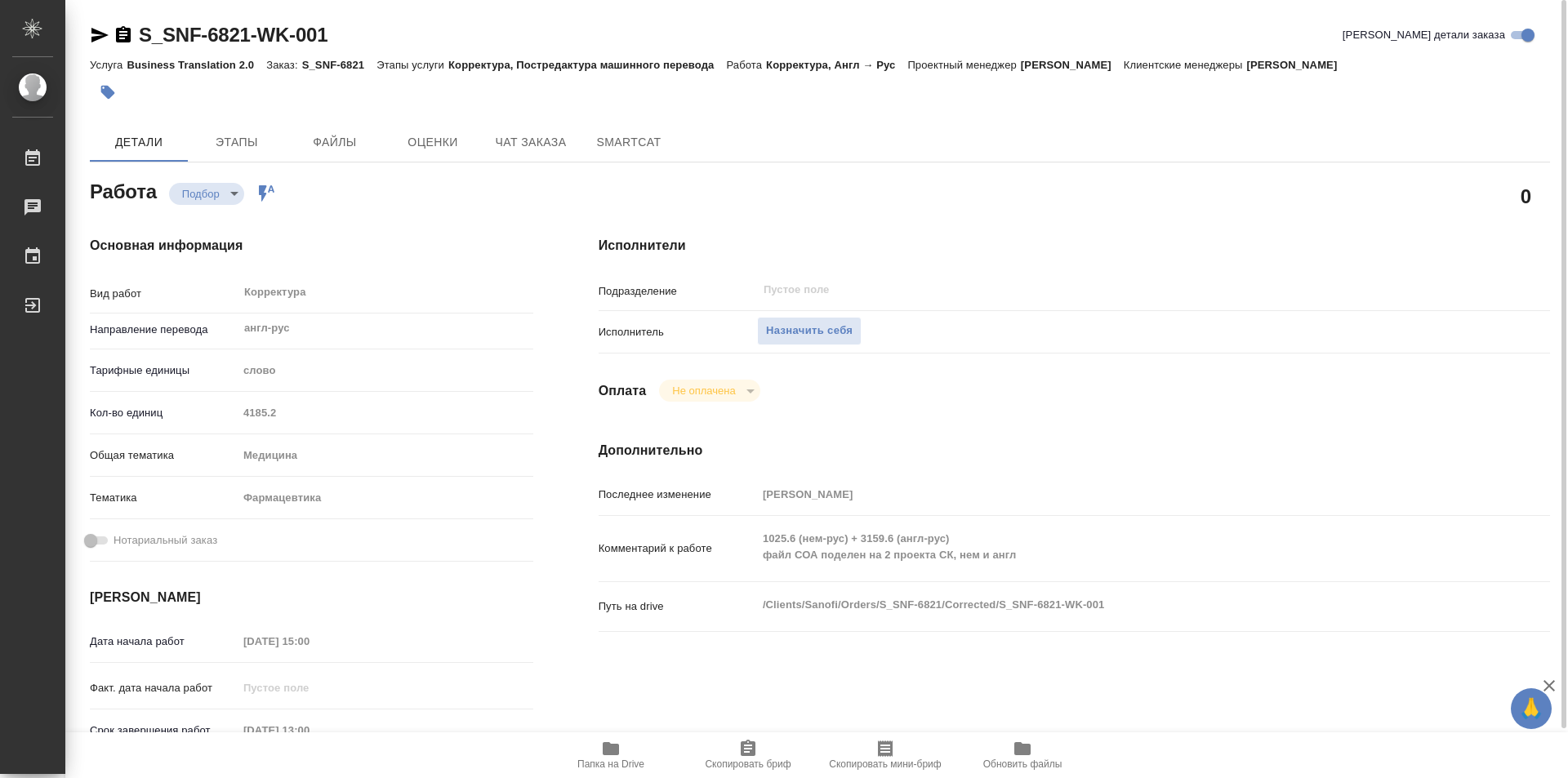
scroll to position [82, 0]
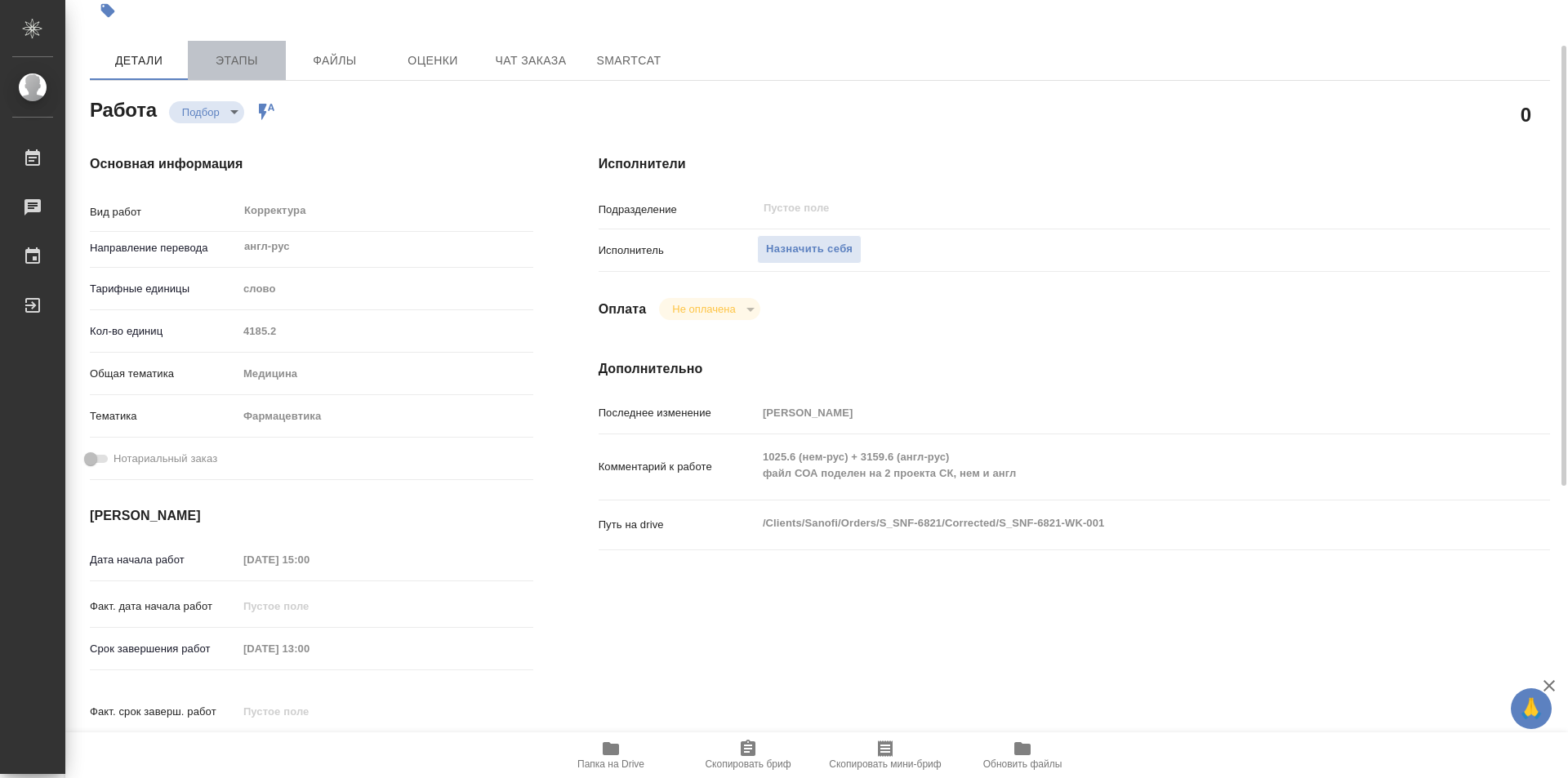
click at [238, 70] on span "Этапы" at bounding box center [236, 61] width 79 height 20
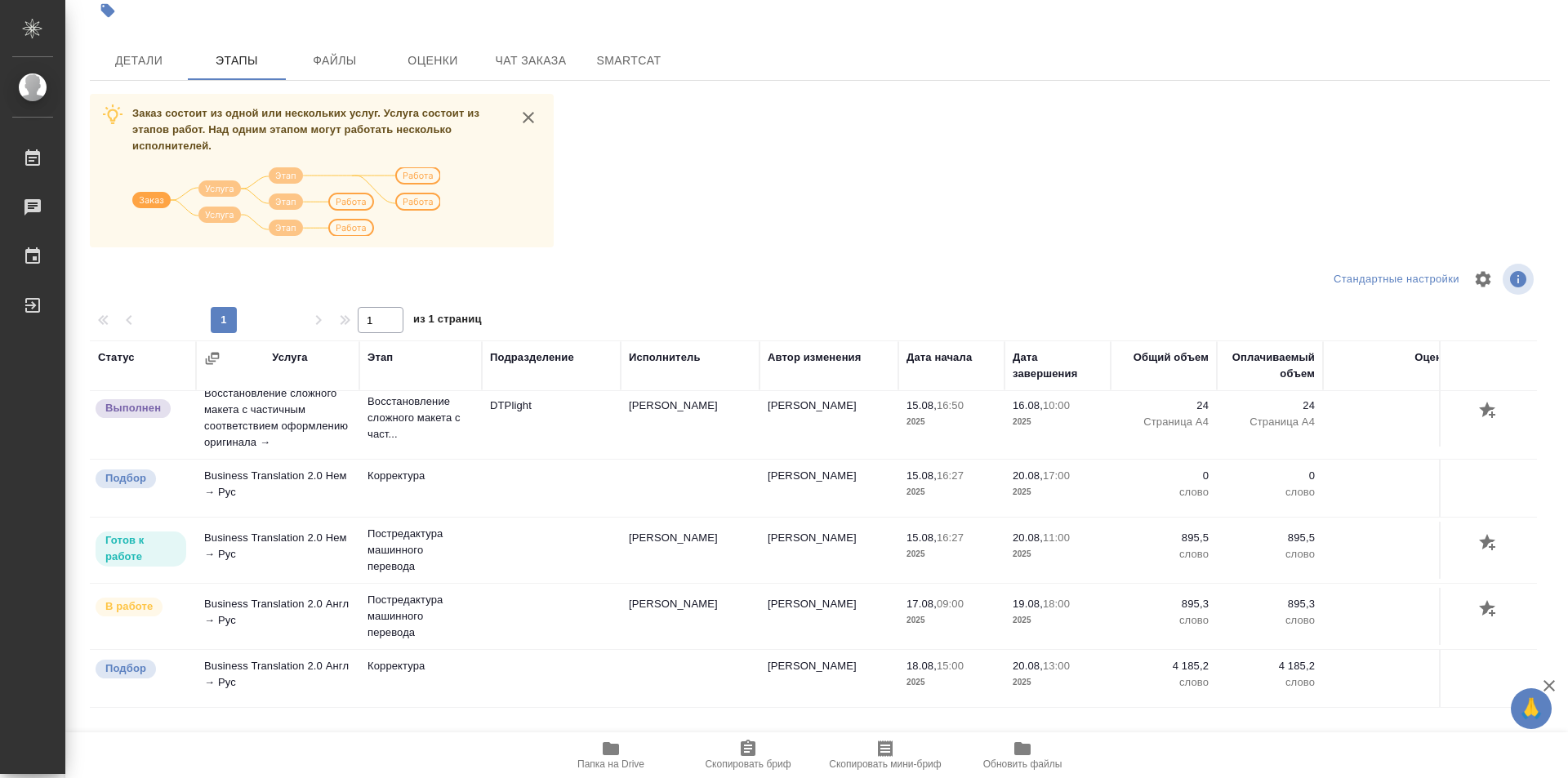
scroll to position [192, 0]
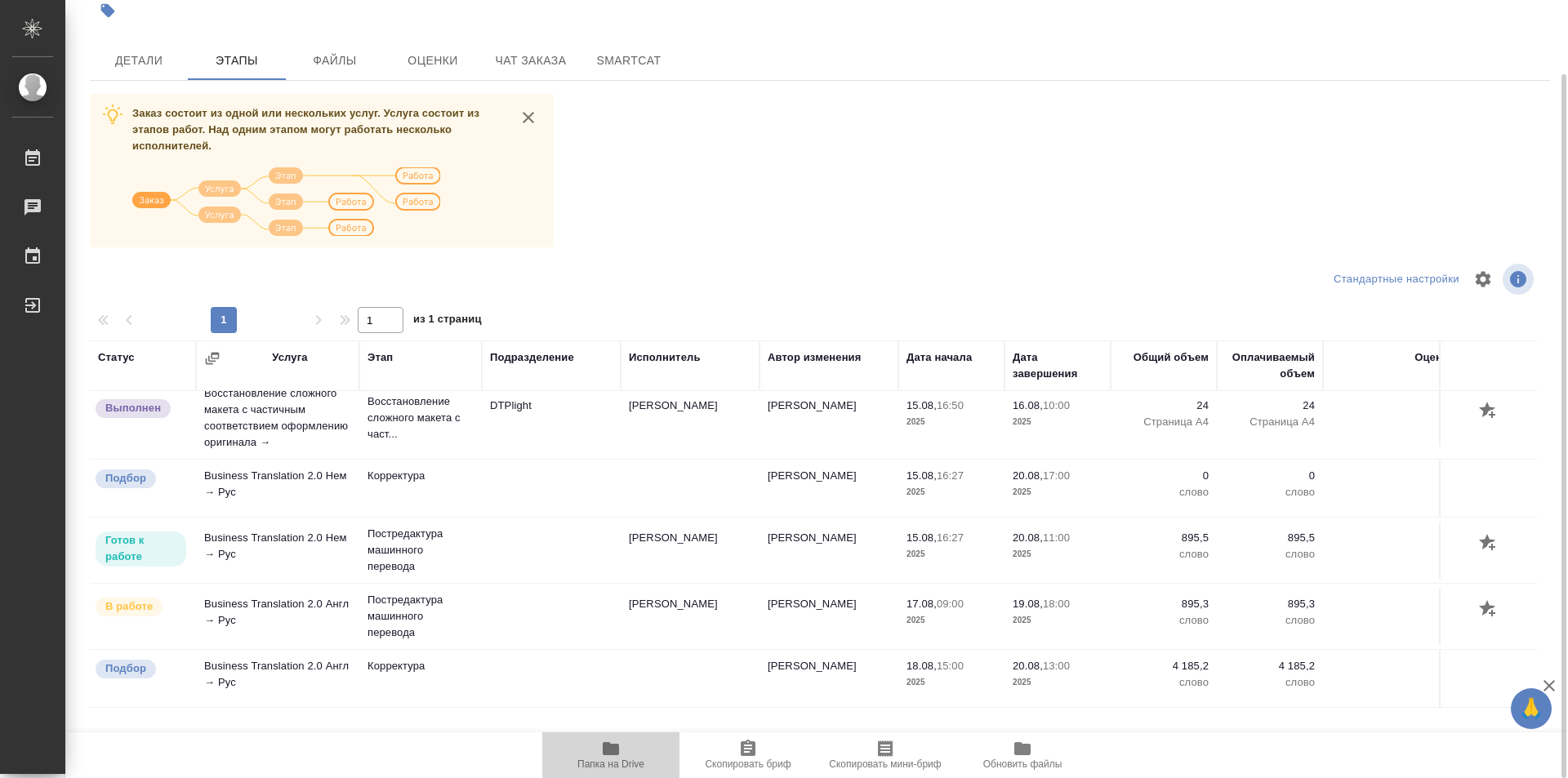
click at [601, 738] on button "Папка на Drive" at bounding box center [610, 755] width 138 height 46
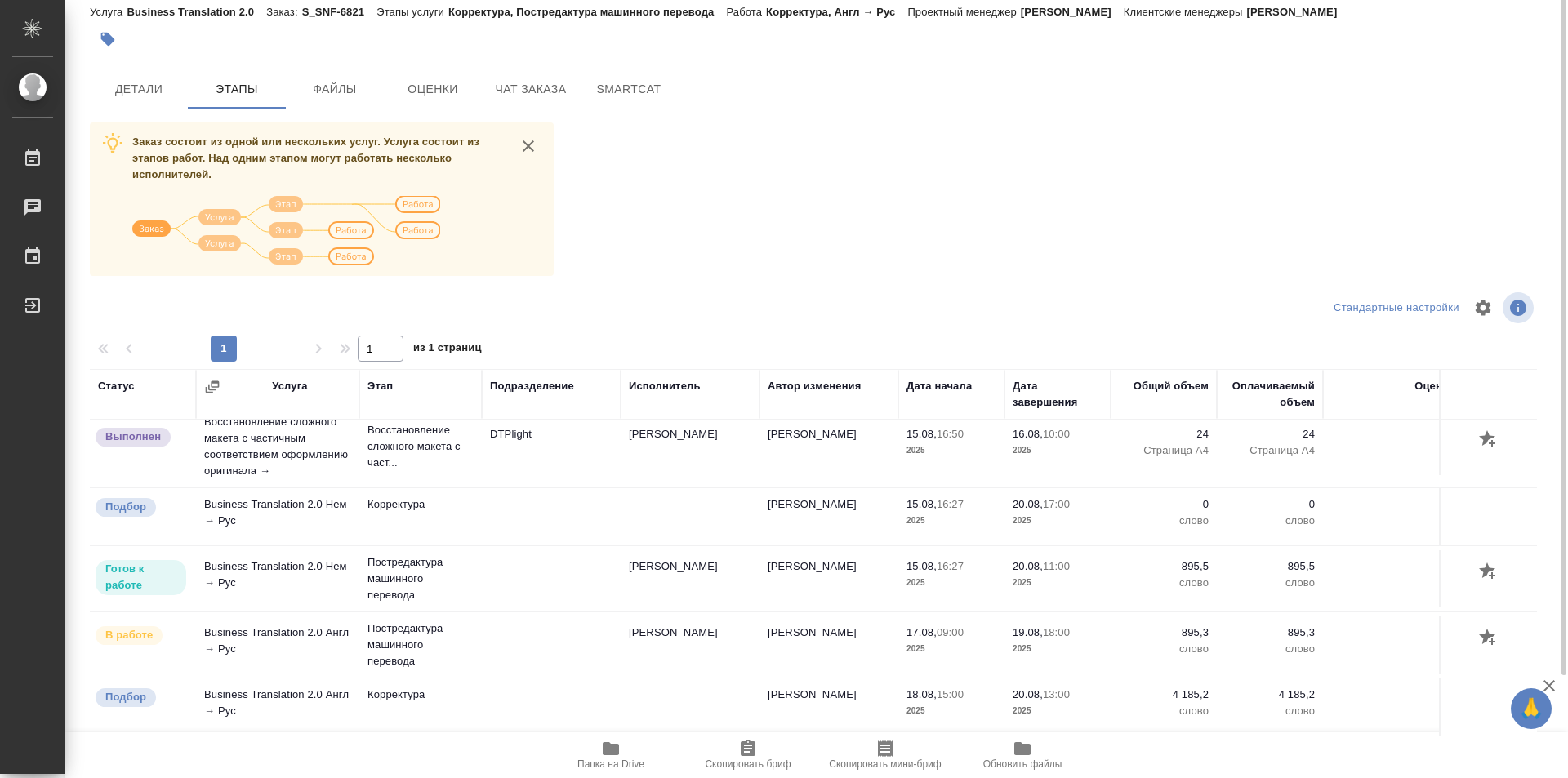
scroll to position [0, 0]
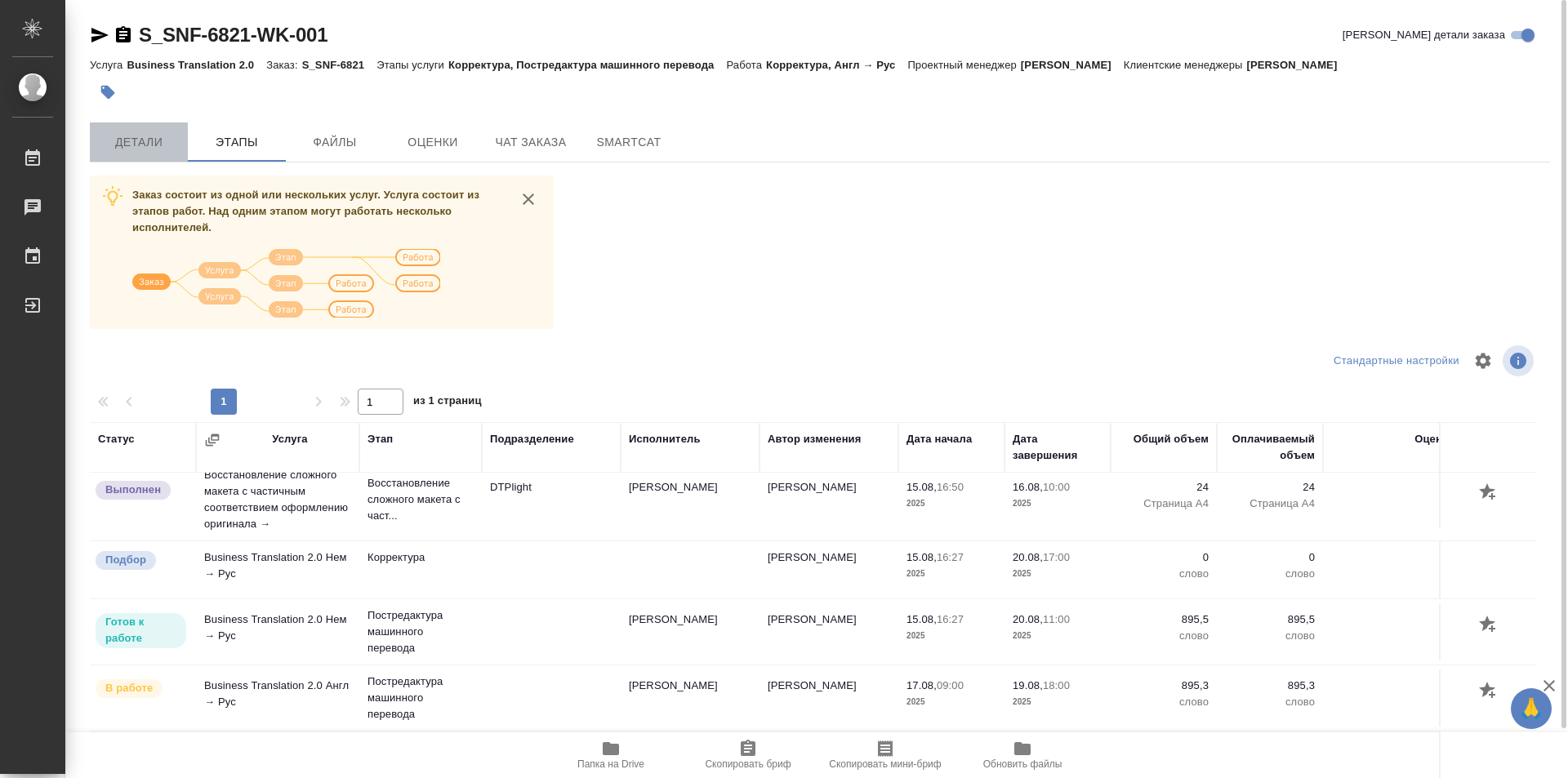
click at [130, 141] on span "Детали" at bounding box center [139, 143] width 79 height 20
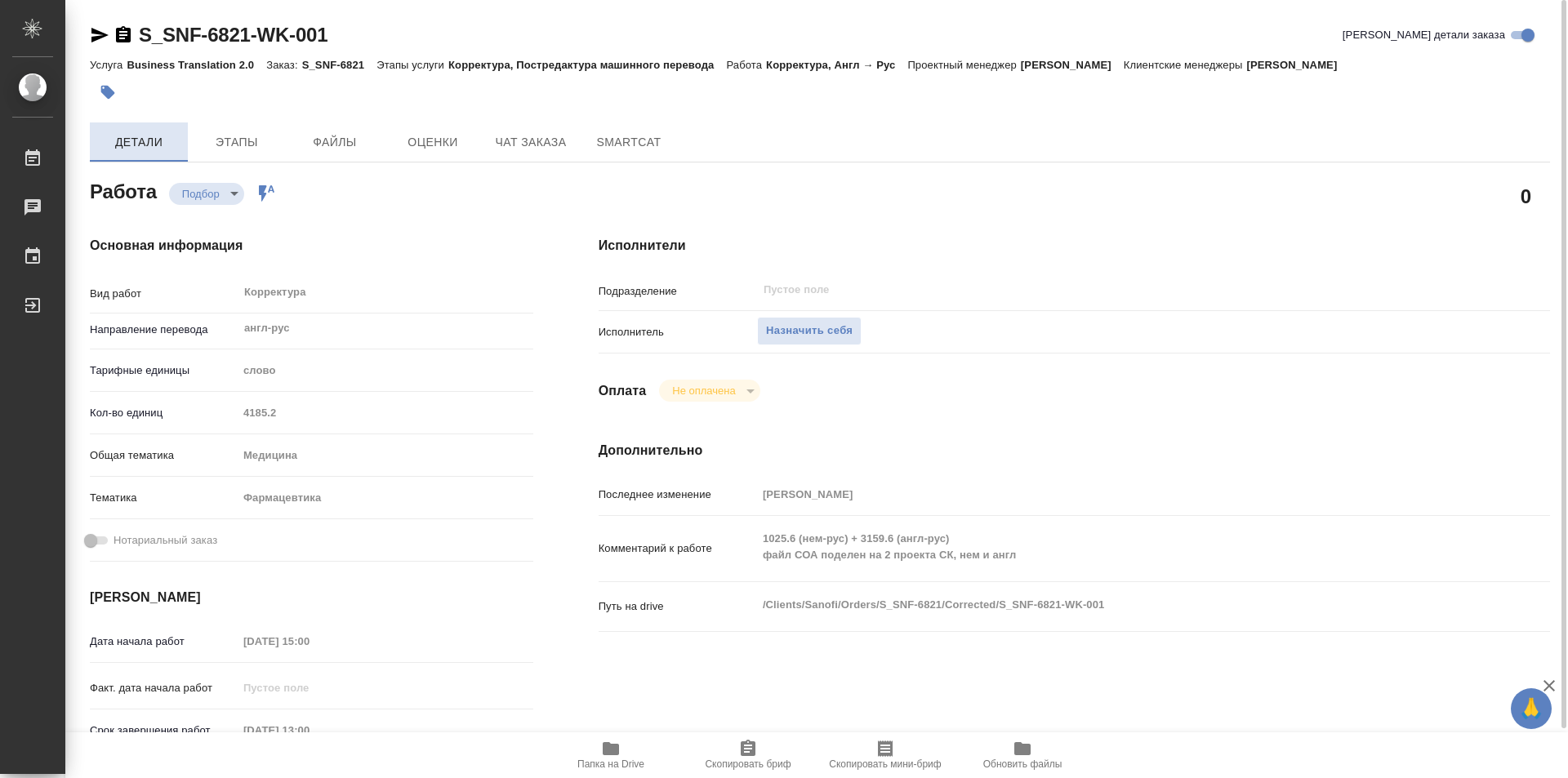
type textarea "x"
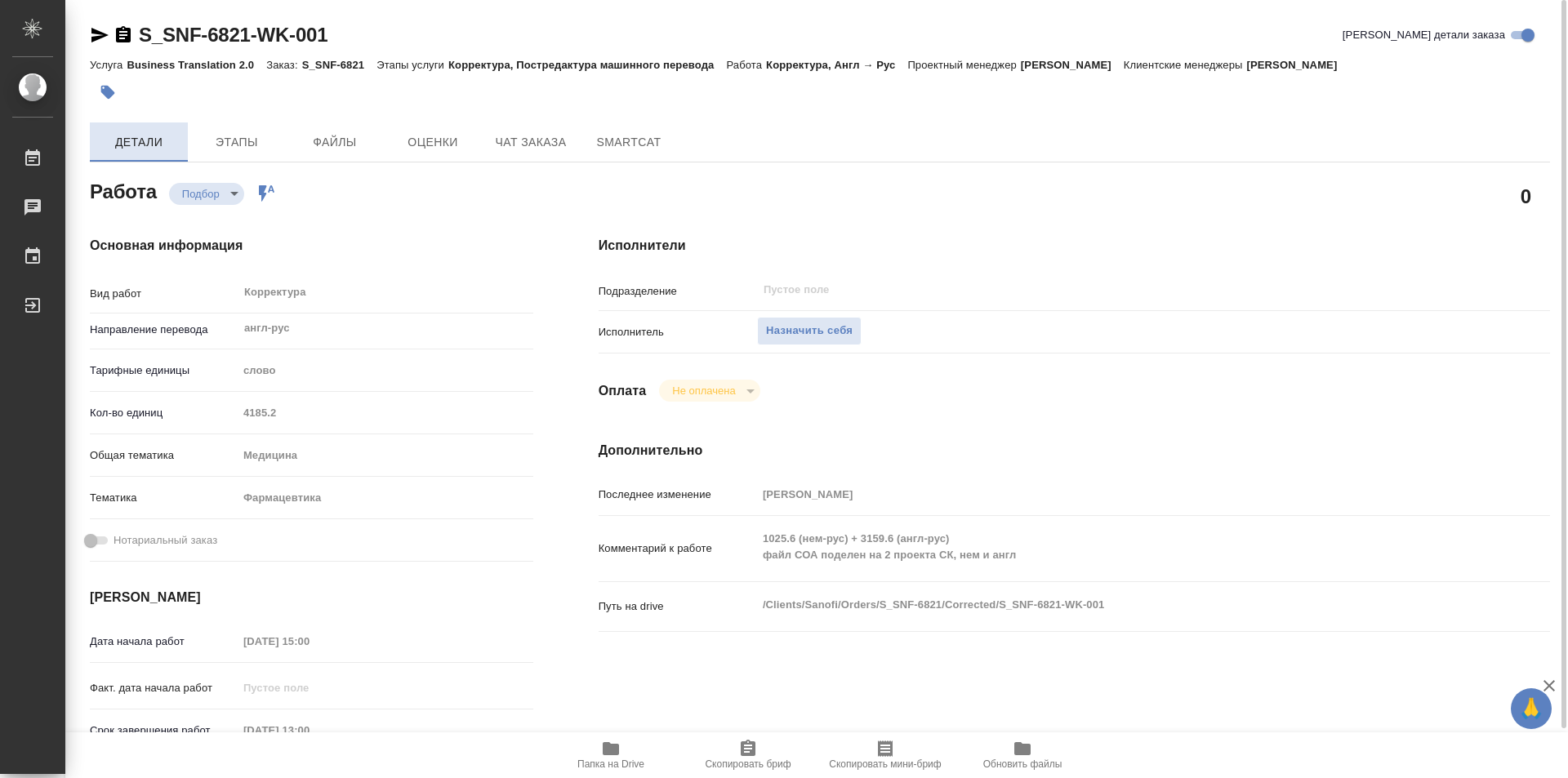
type textarea "x"
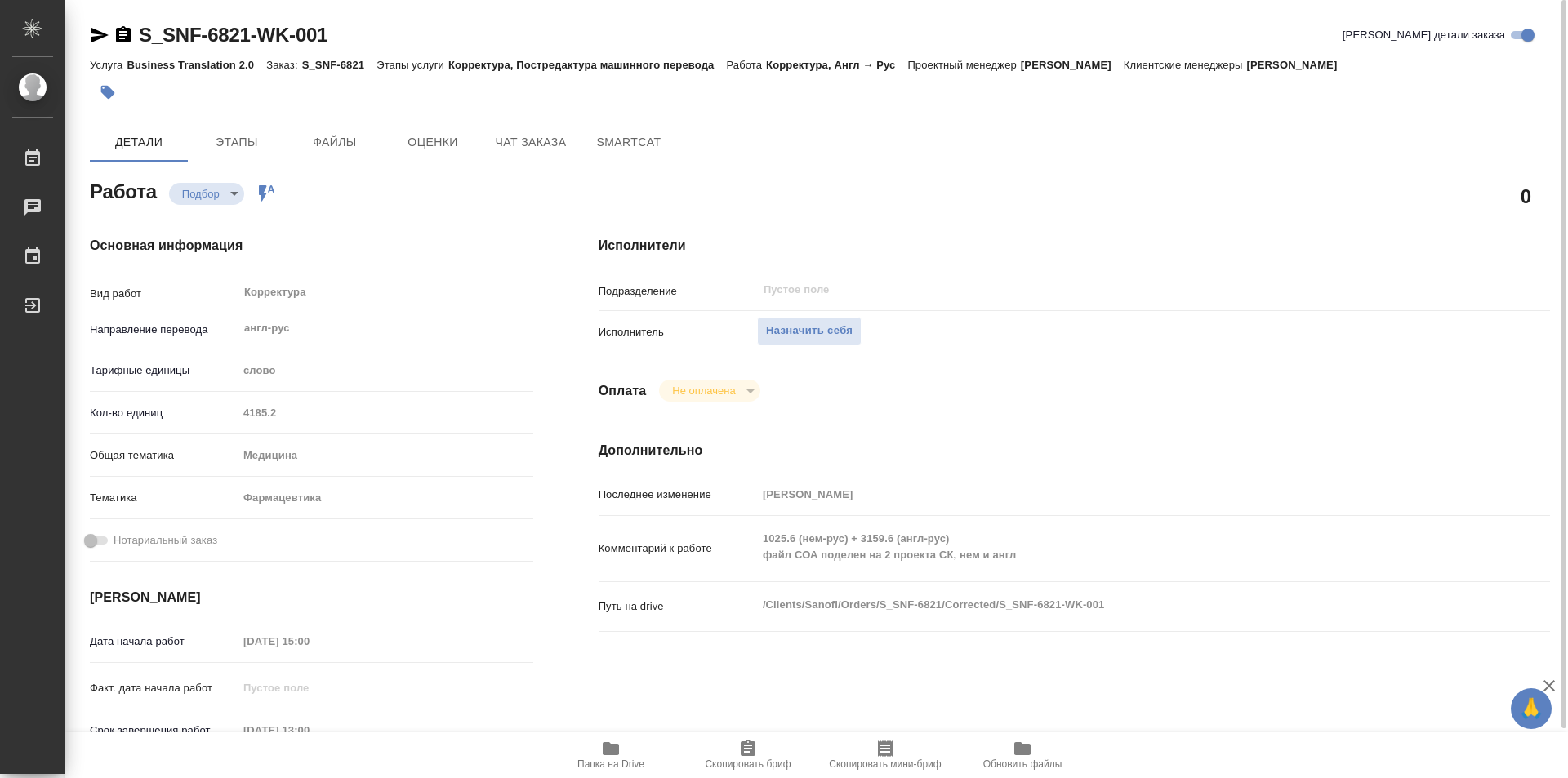
type textarea "x"
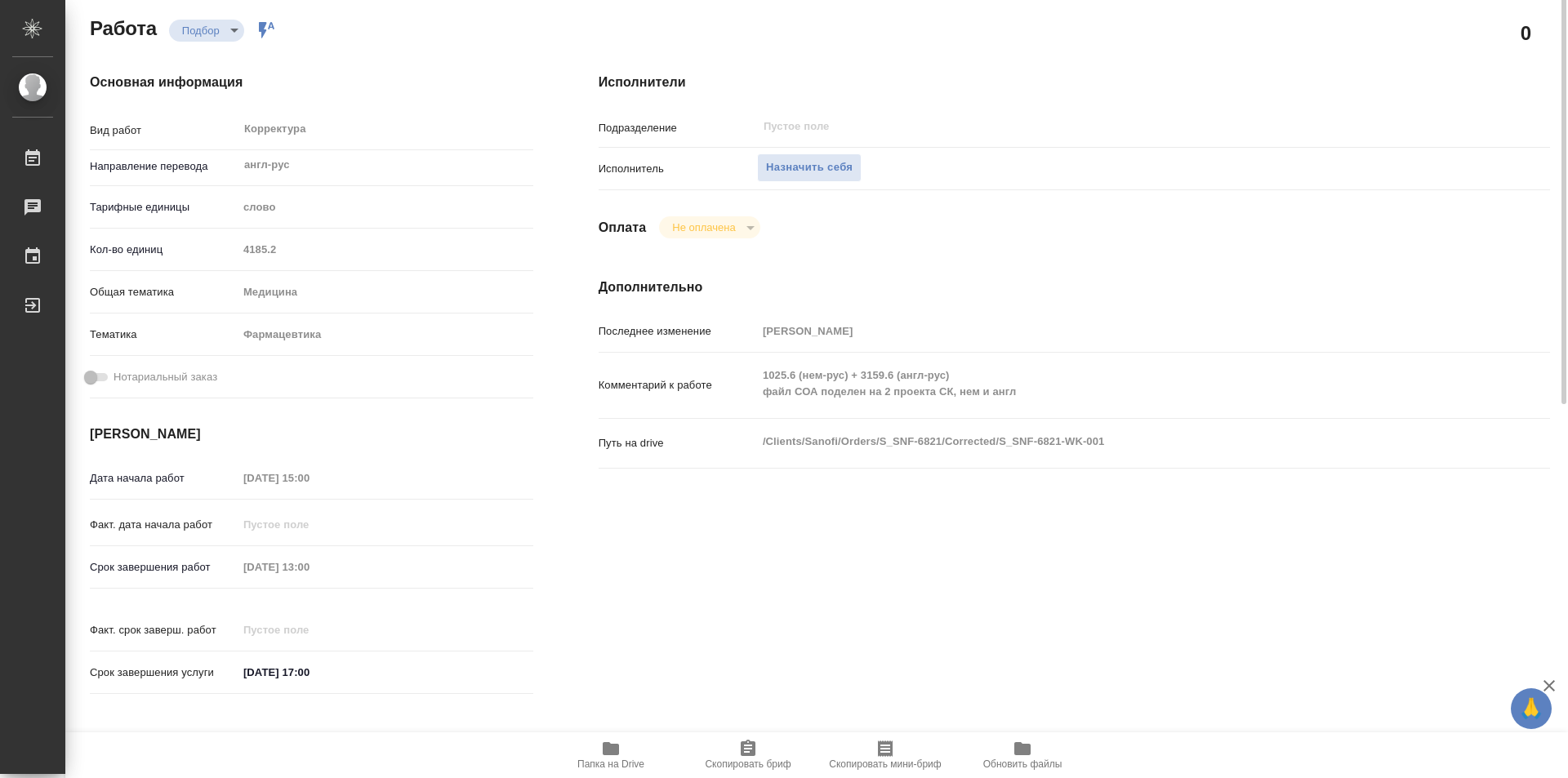
scroll to position [82, 0]
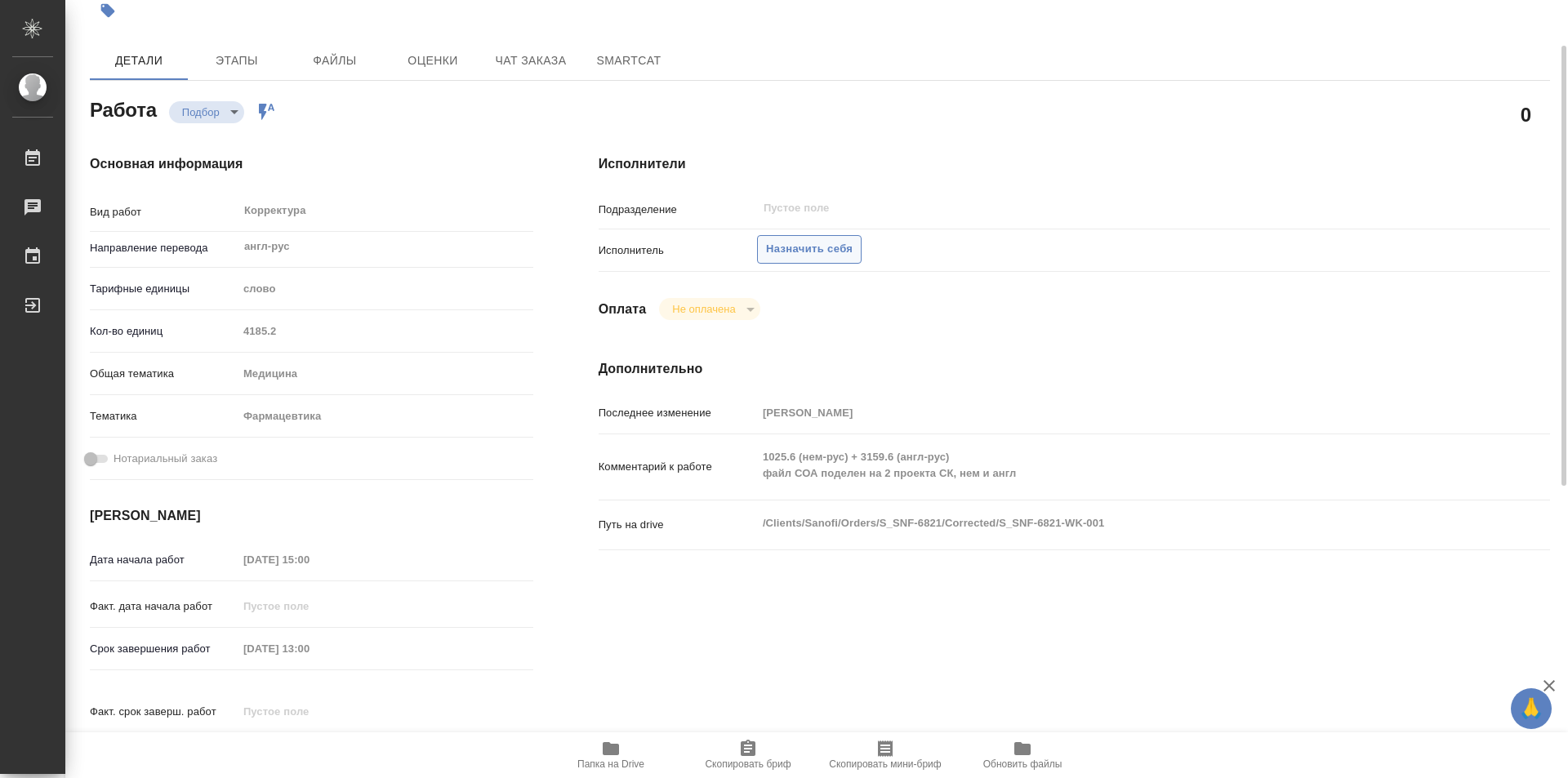
click at [834, 245] on span "Назначить себя" at bounding box center [809, 249] width 87 height 19
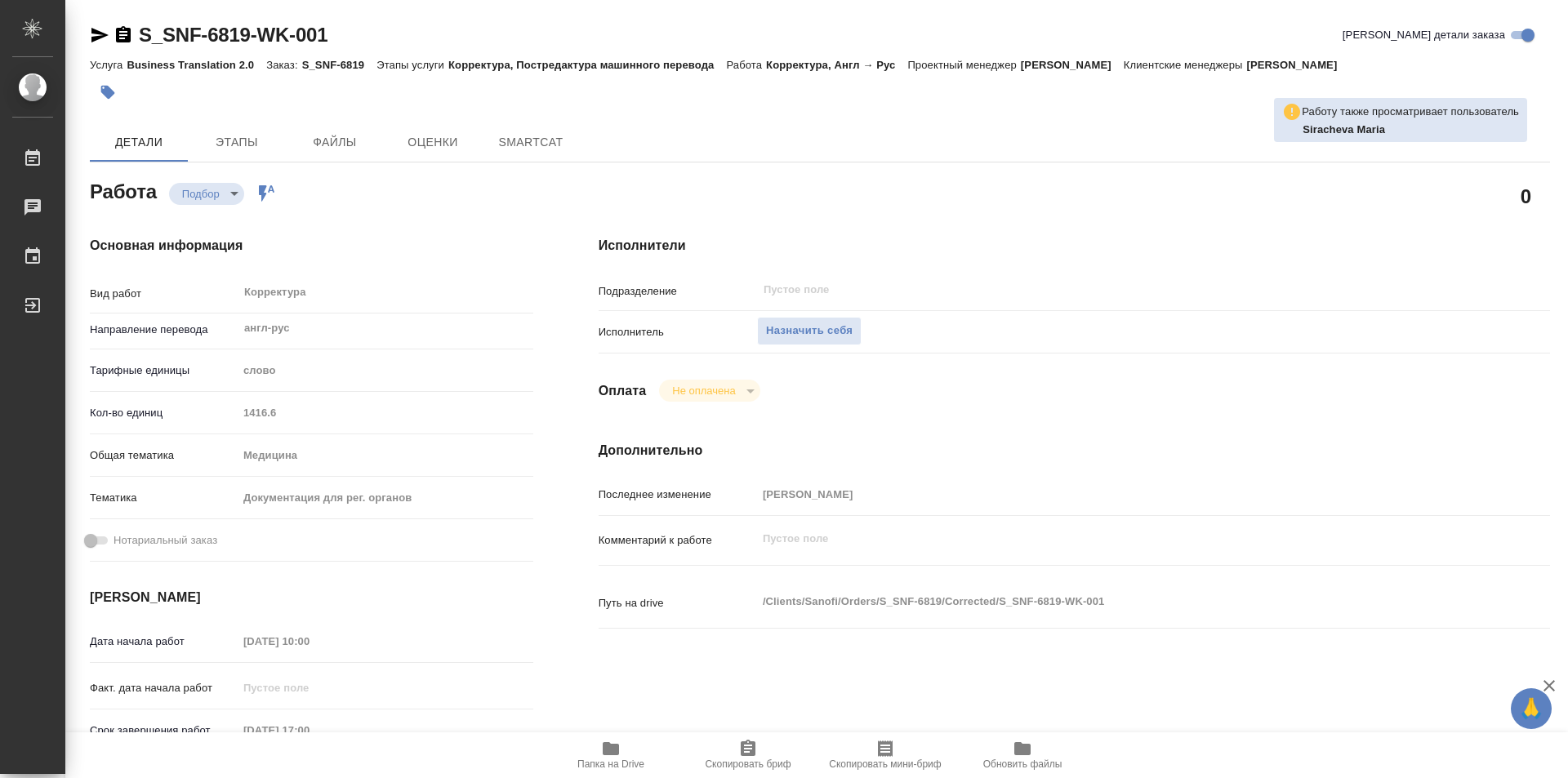
type textarea "x"
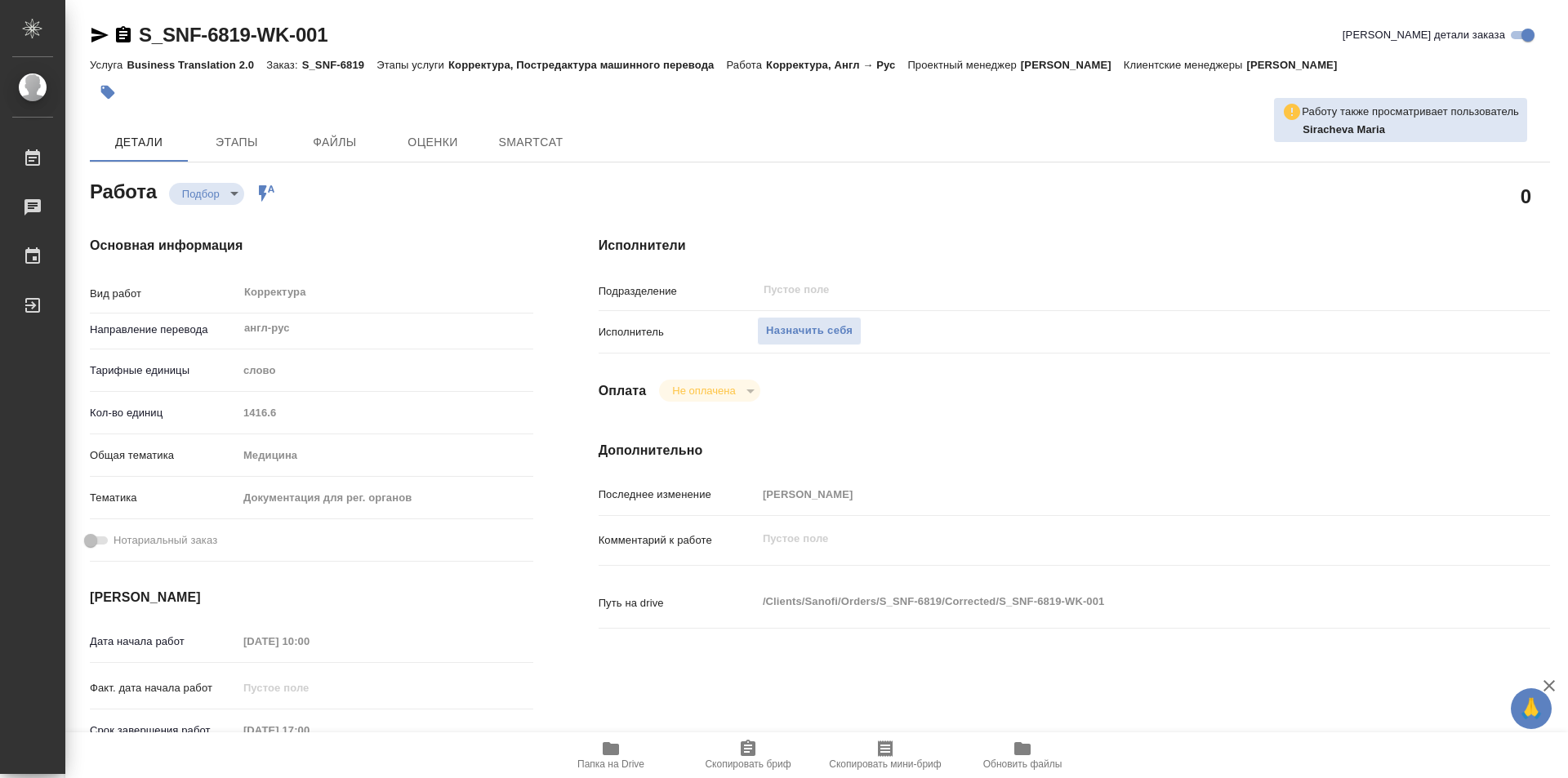
type textarea "x"
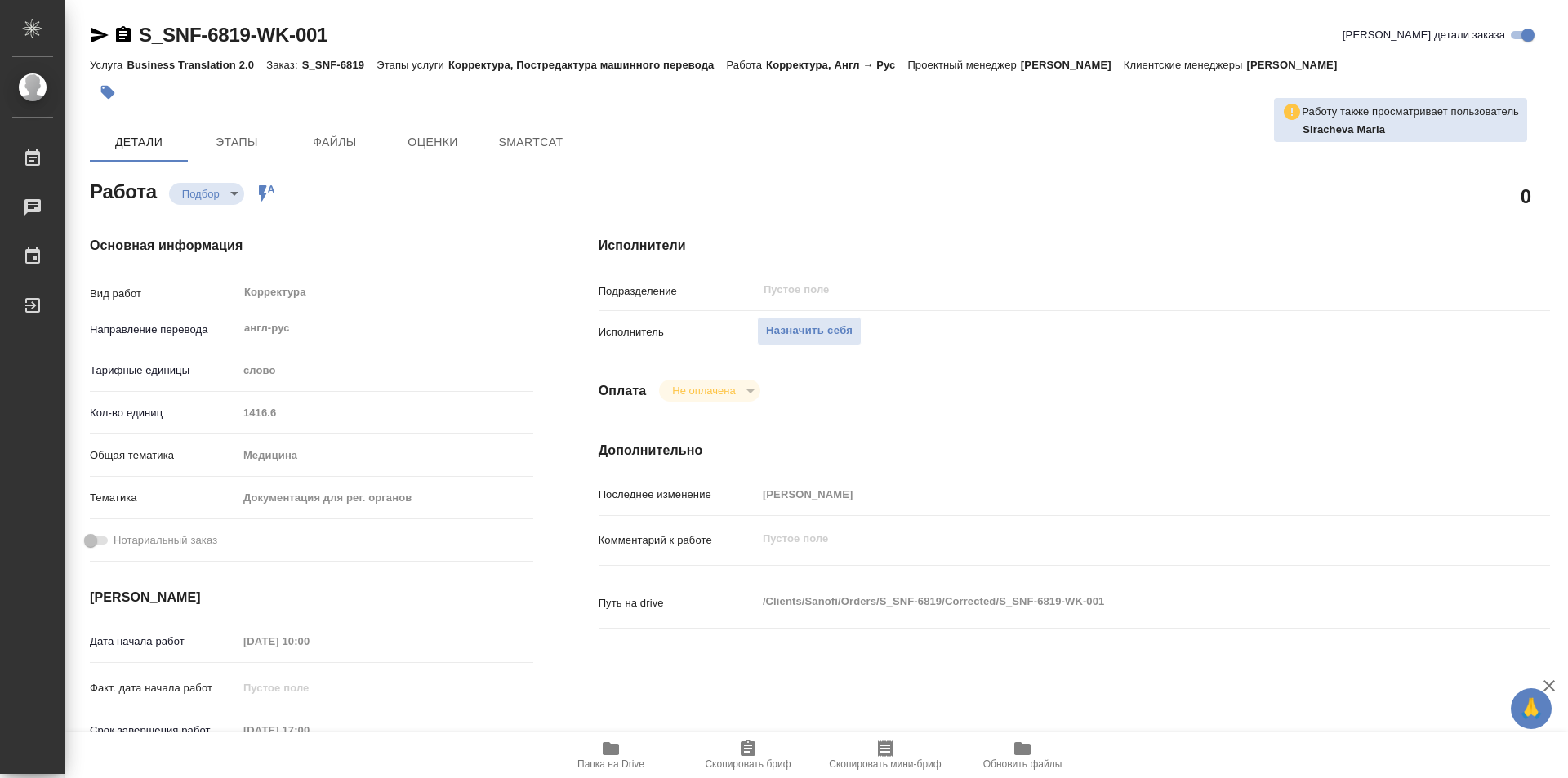
type textarea "x"
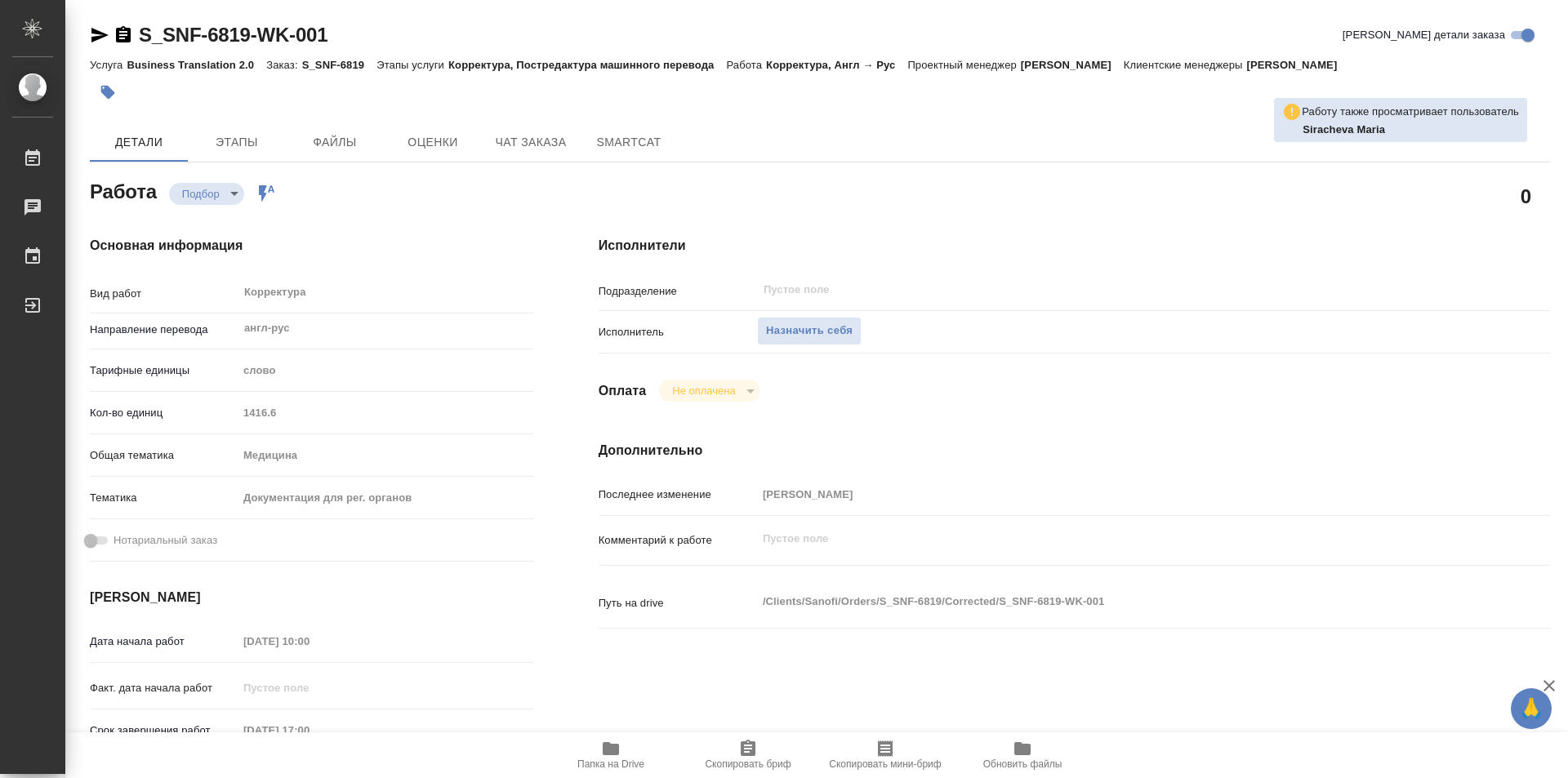
type textarea "x"
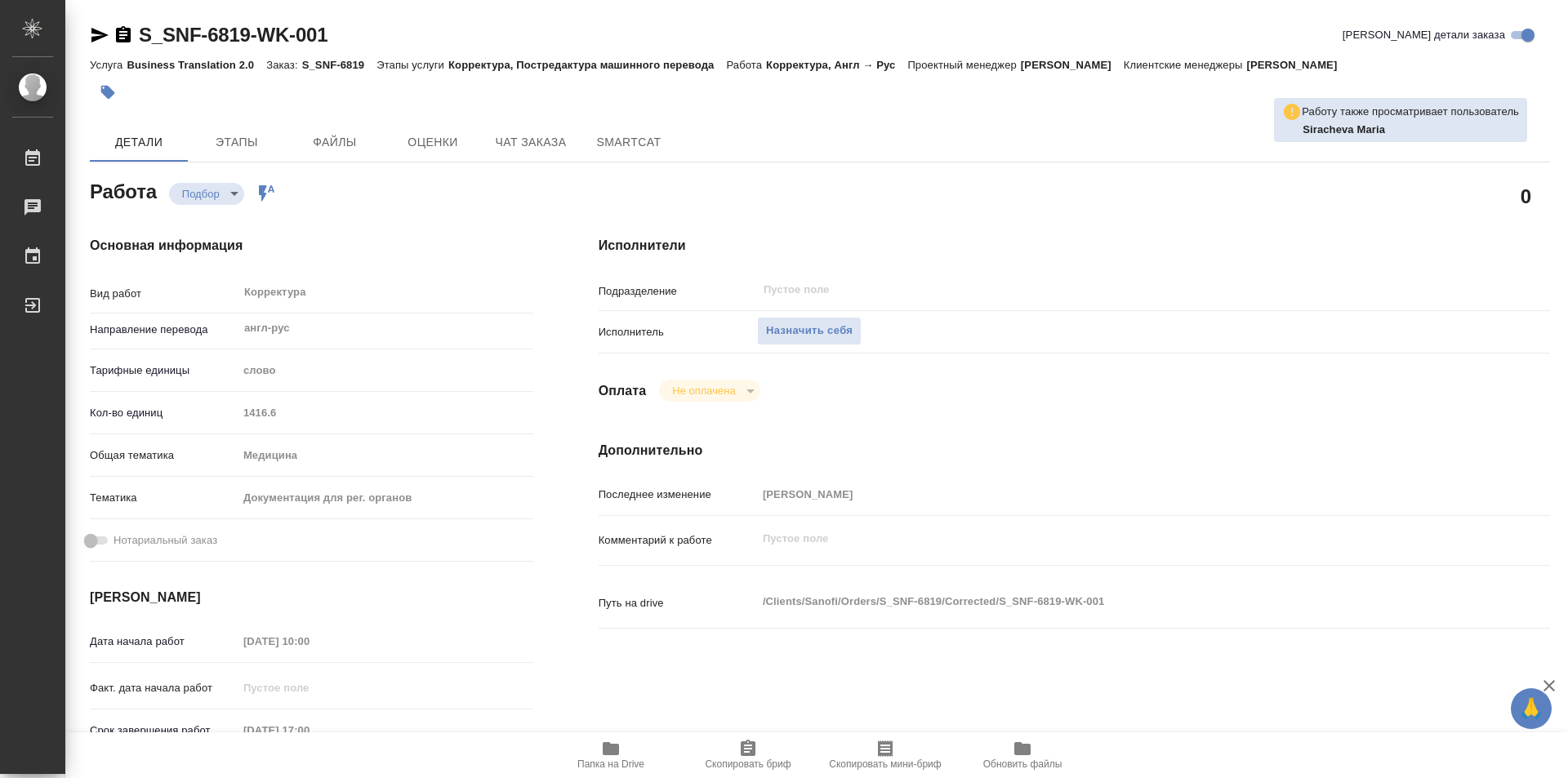
type textarea "x"
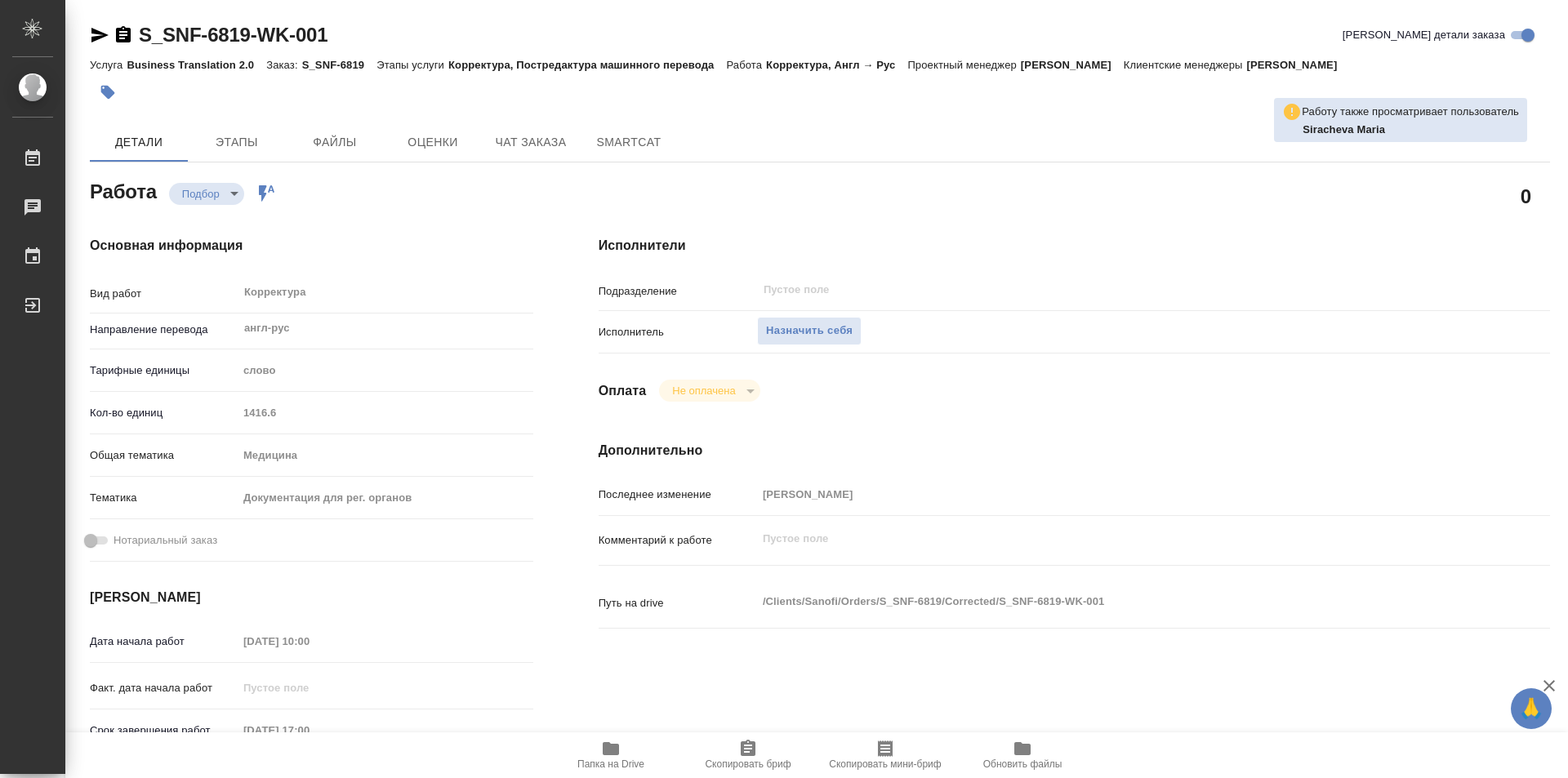
click at [1110, 78] on div at bounding box center [820, 92] width 1460 height 36
type textarea "x"
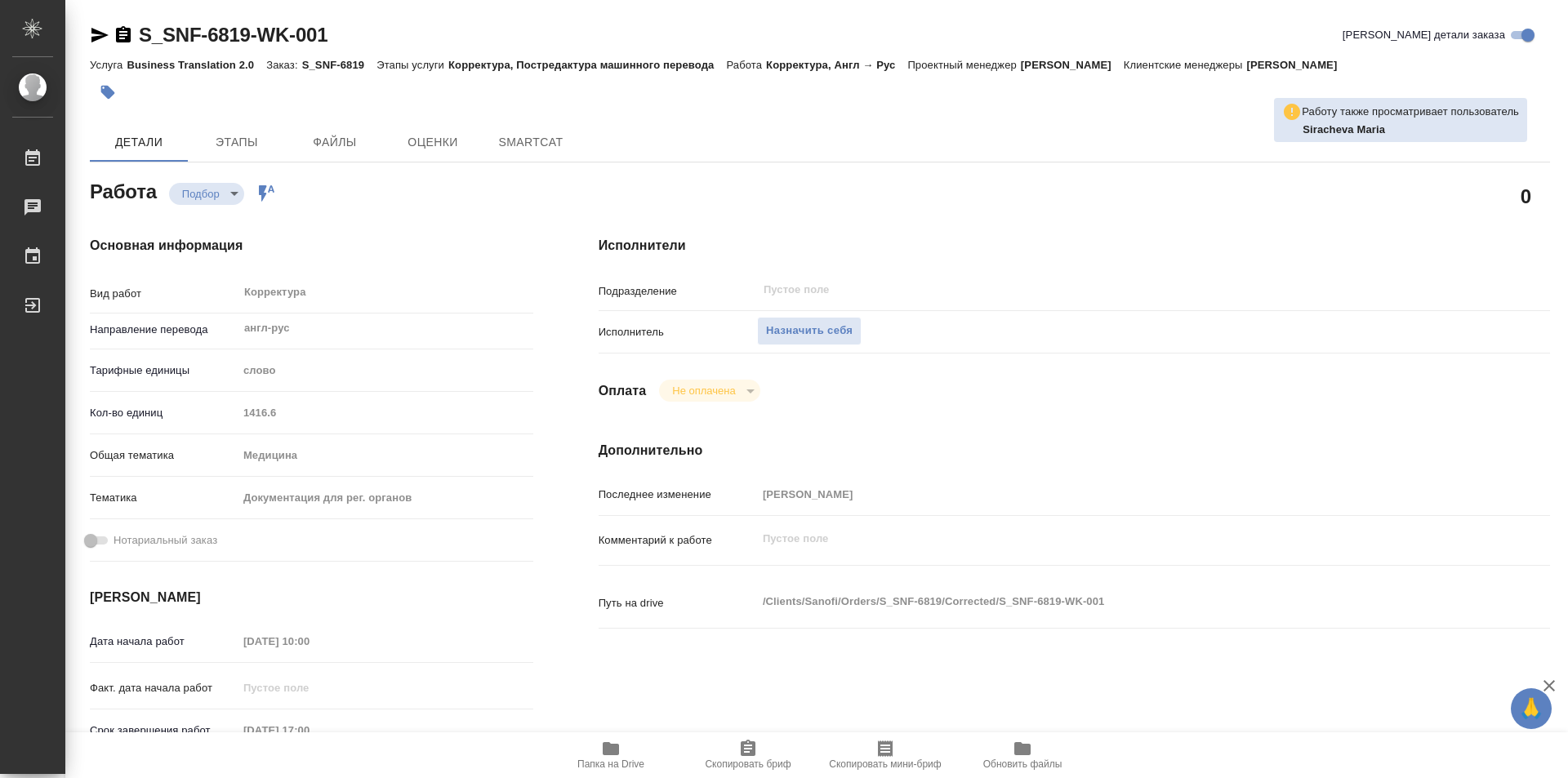
type textarea "x"
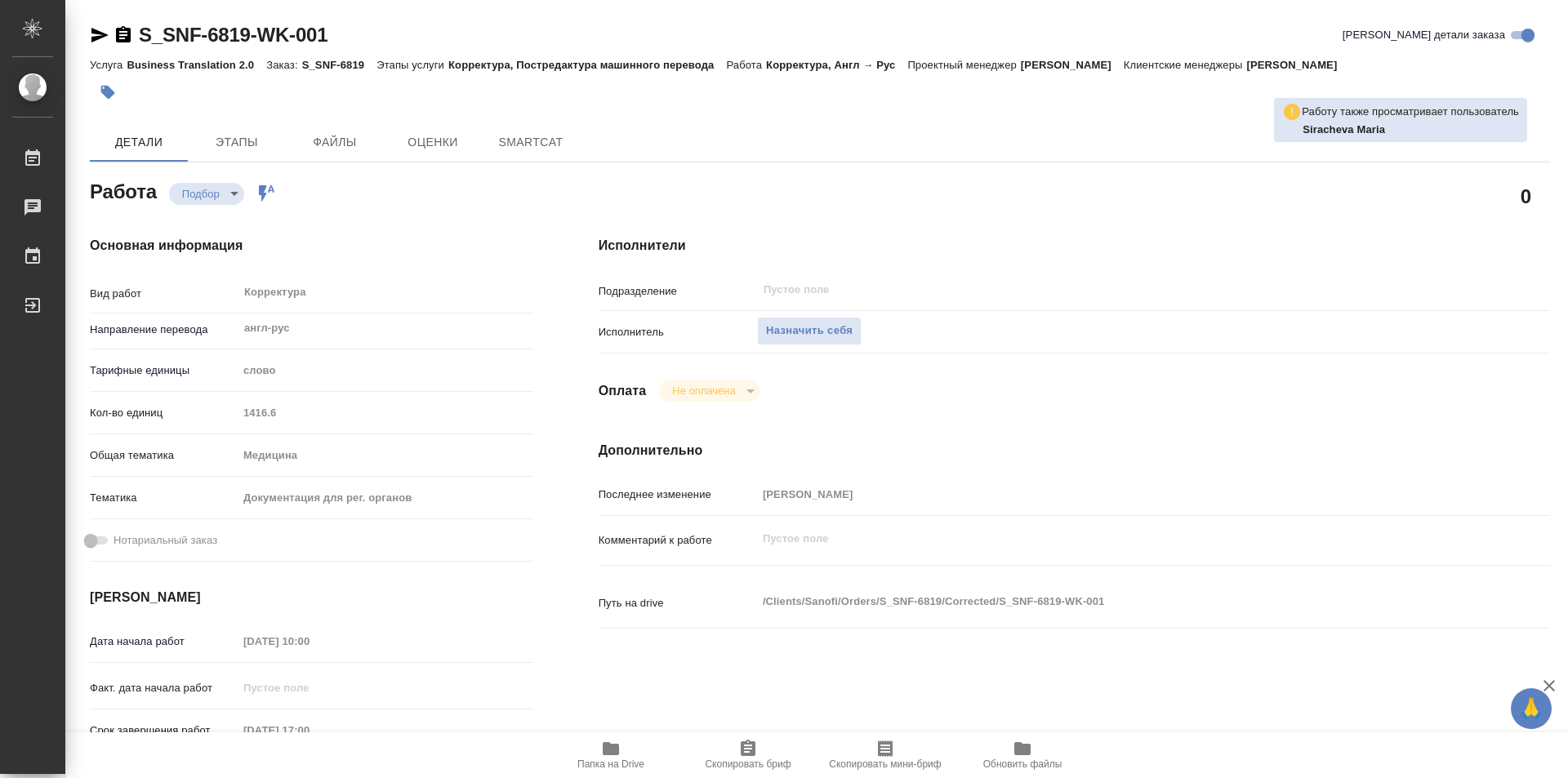
type textarea "x"
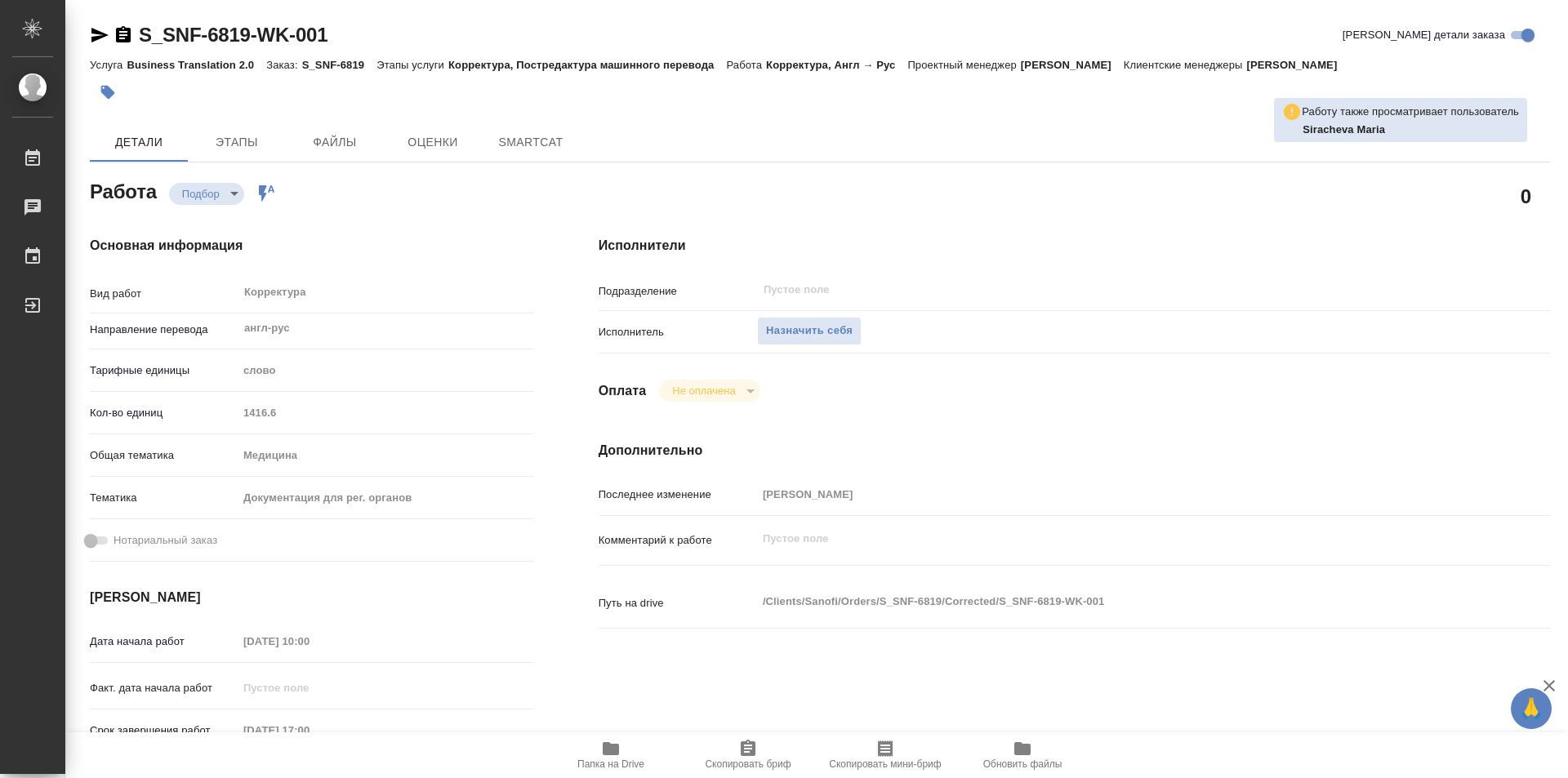
type textarea "x"
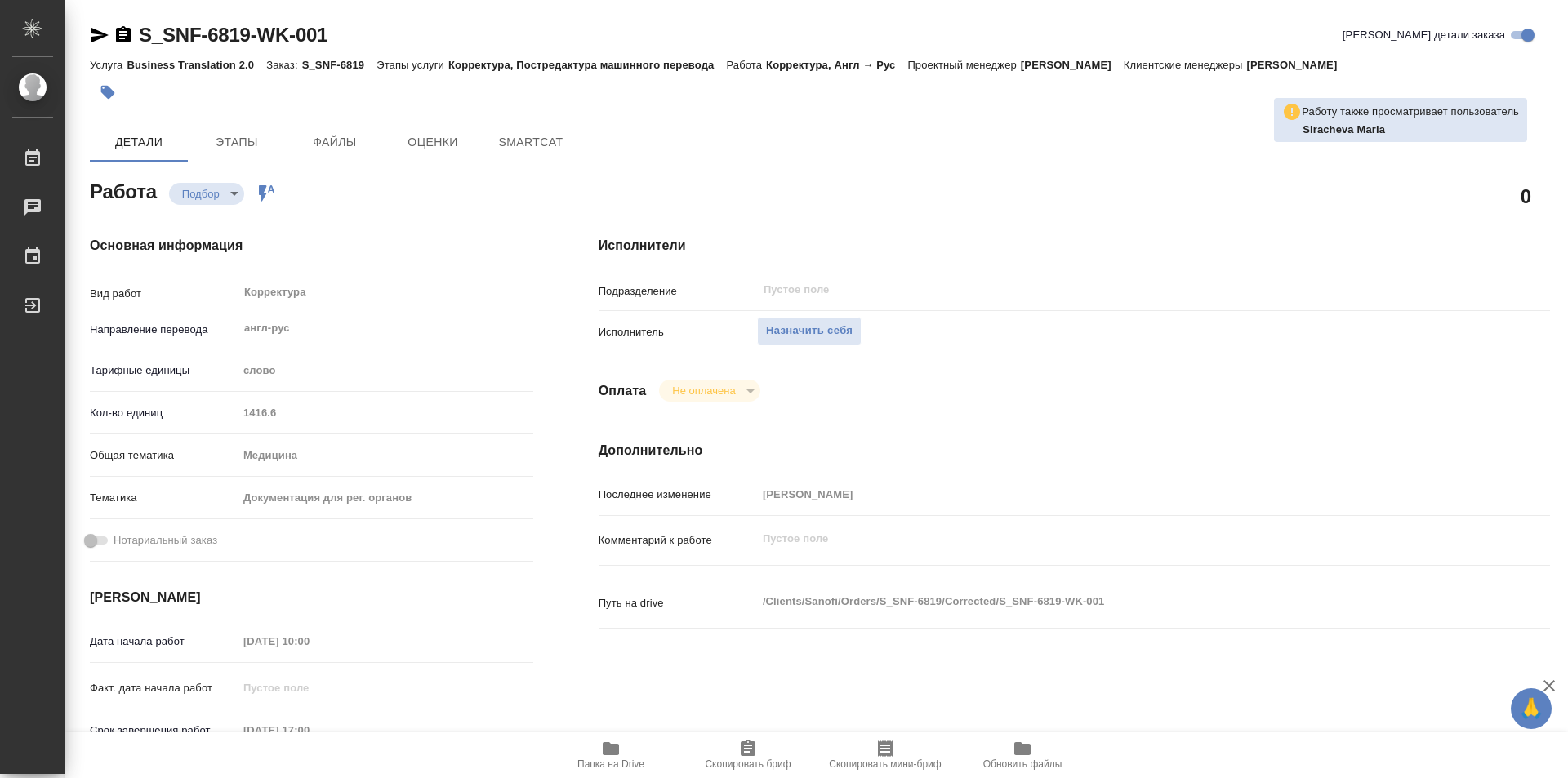
type textarea "x"
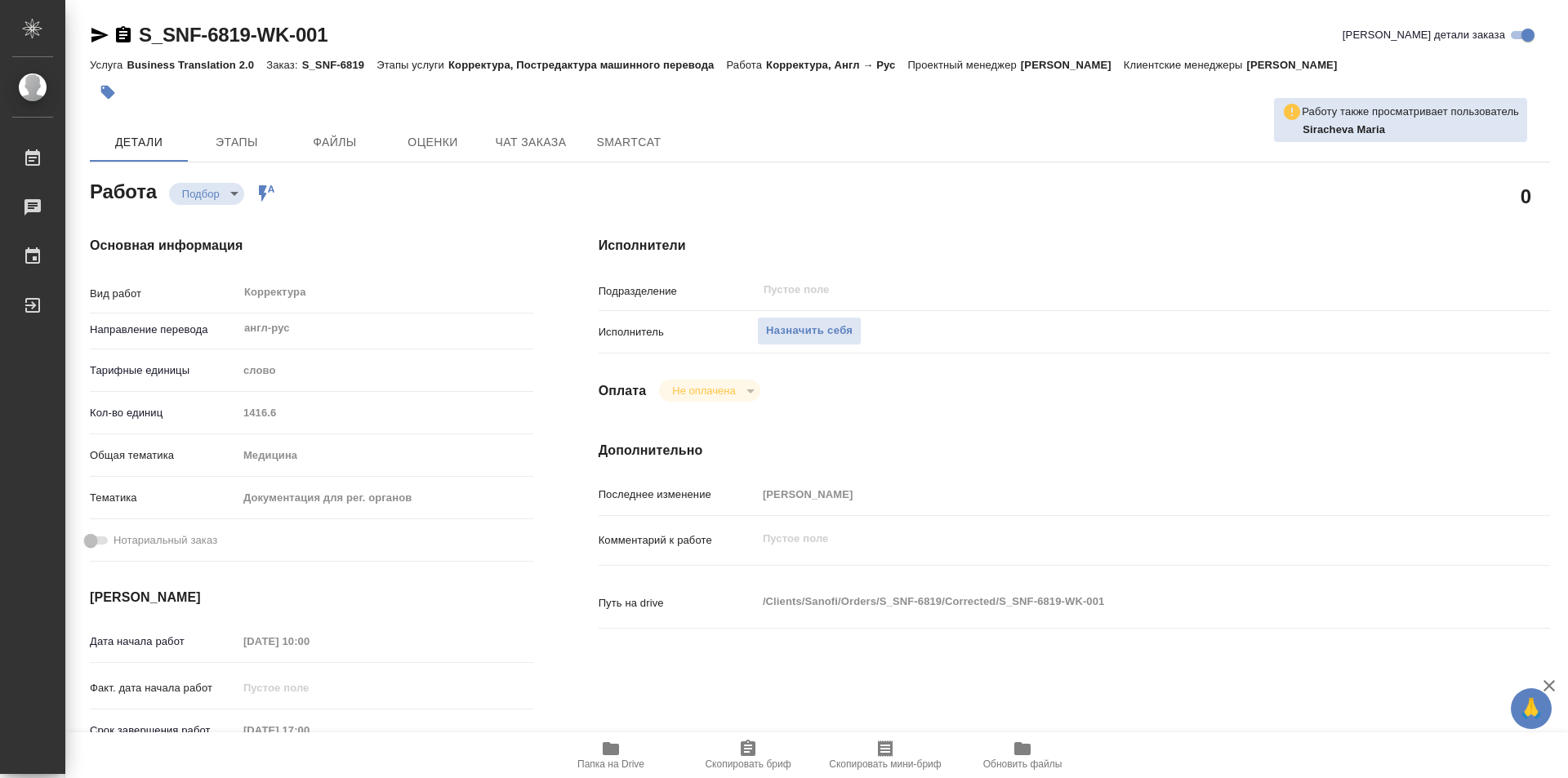
type textarea "x"
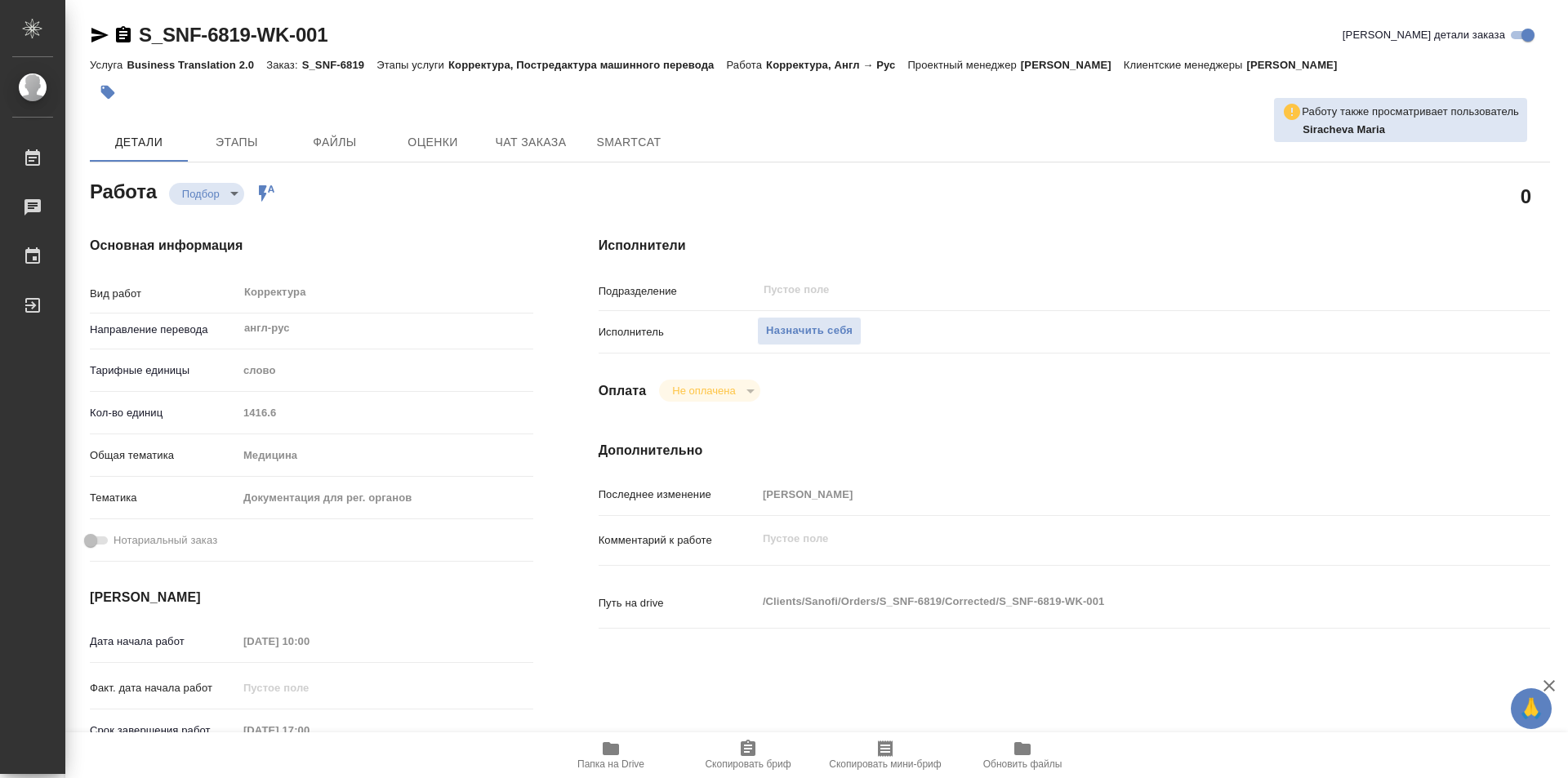
type textarea "x"
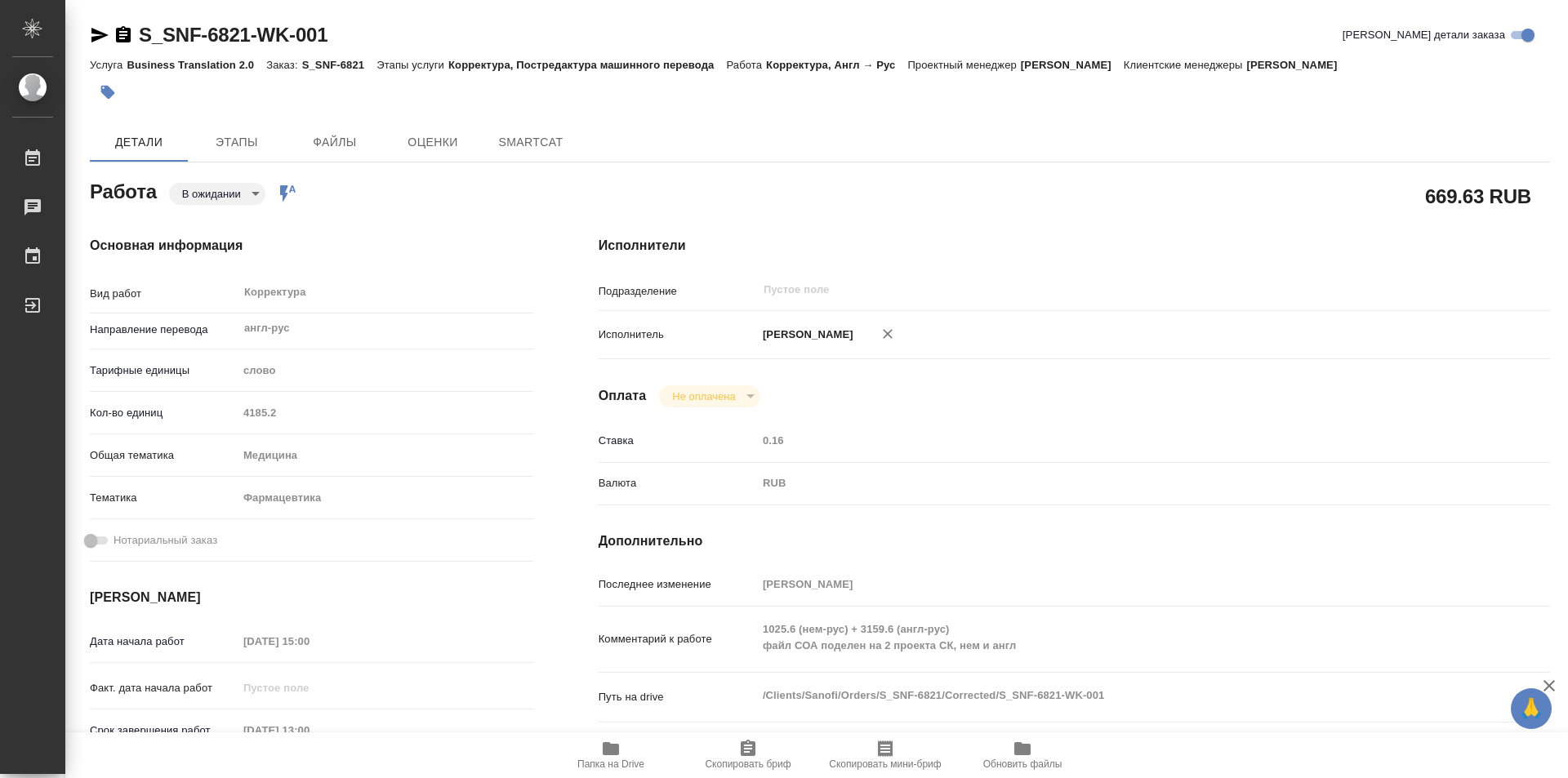
type textarea "x"
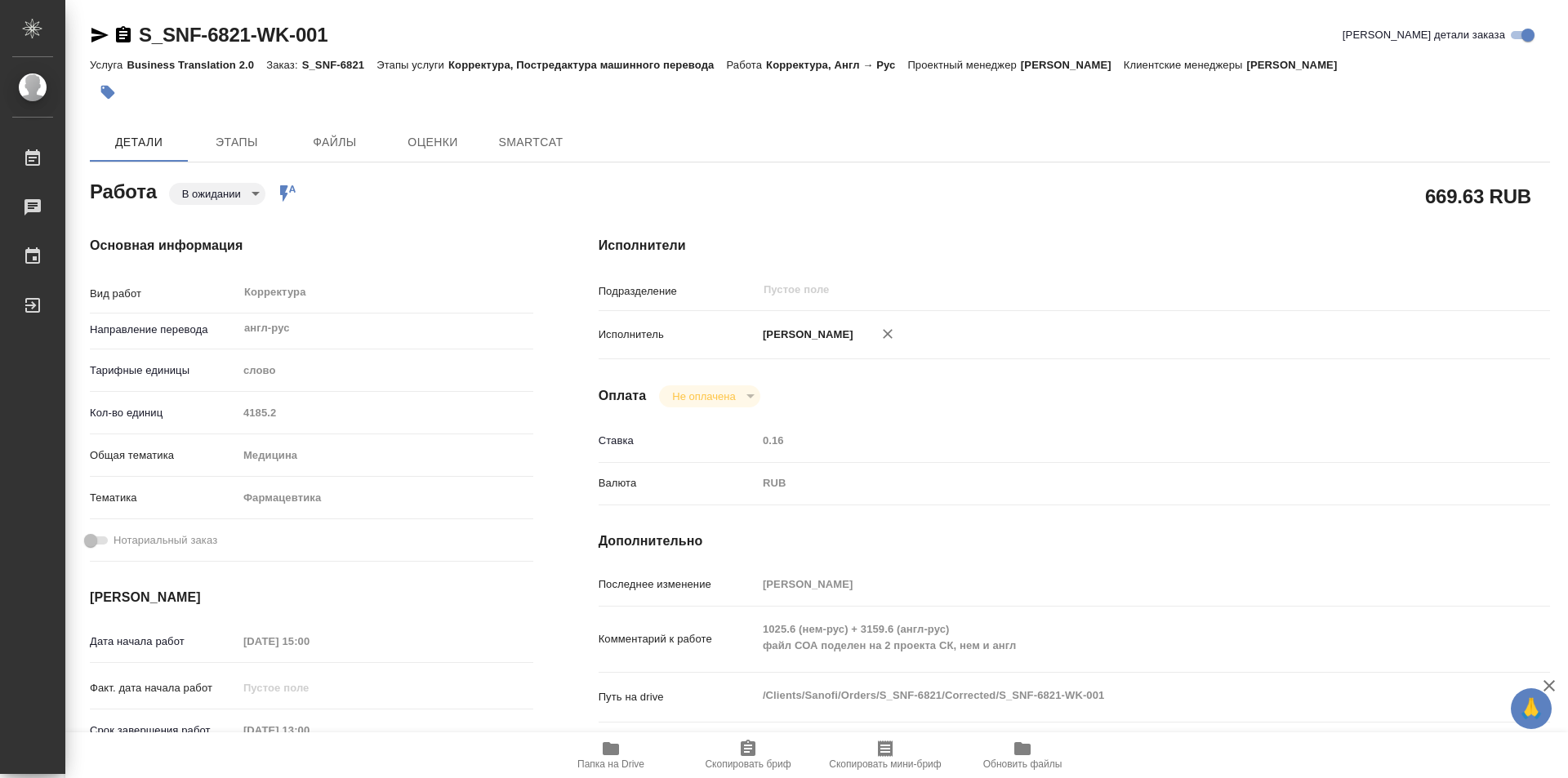
type textarea "x"
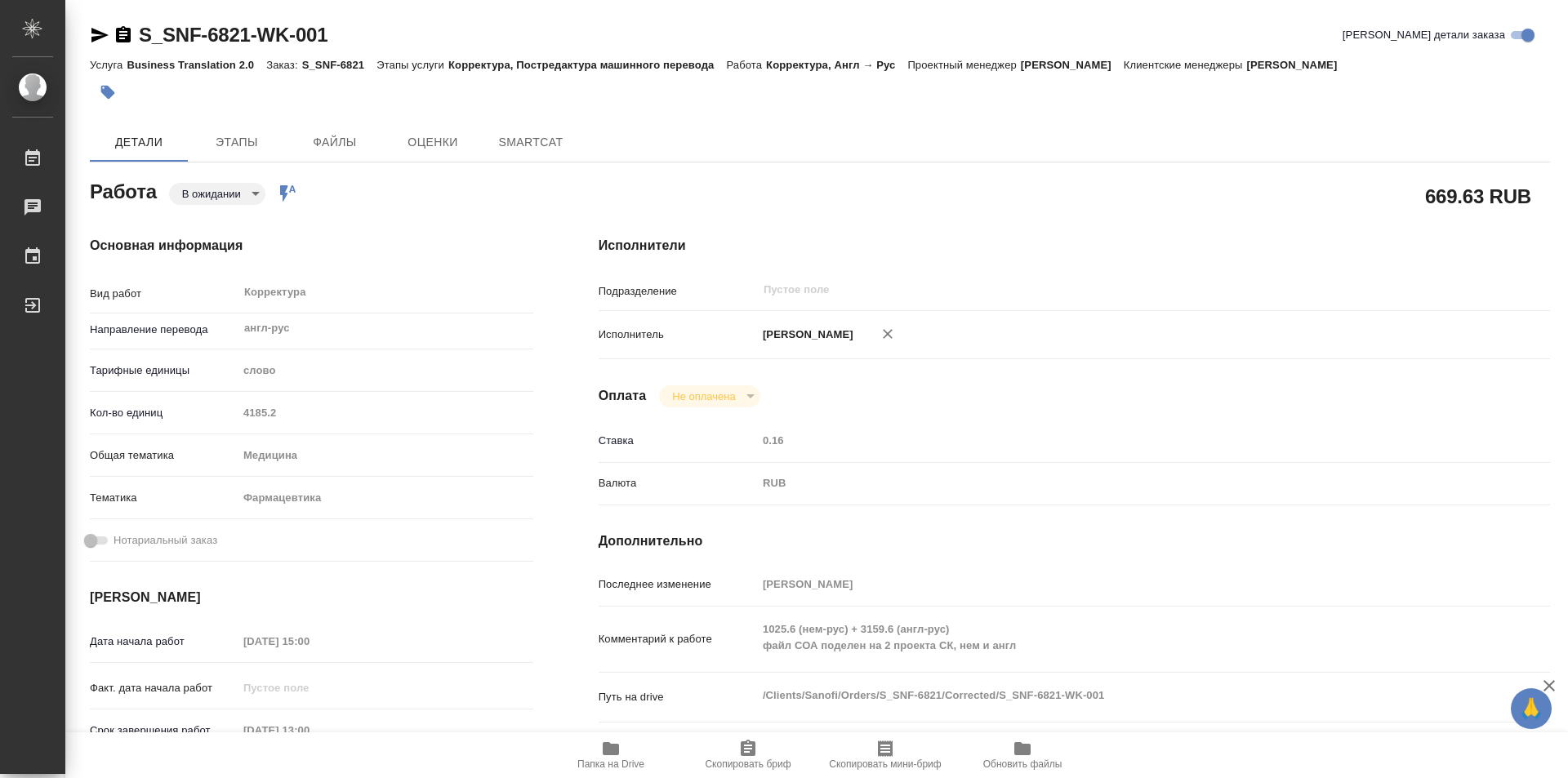
type textarea "x"
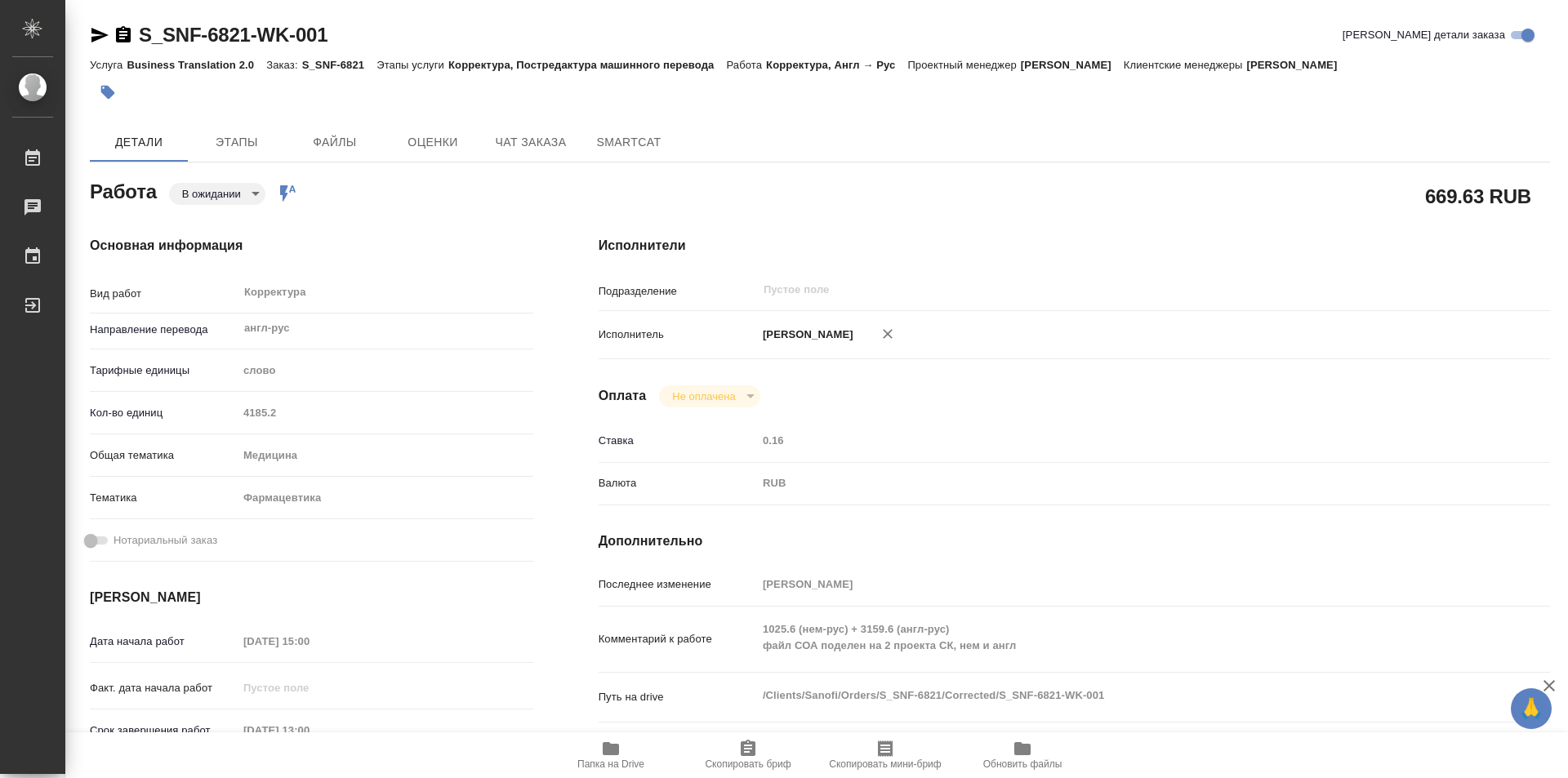
type textarea "x"
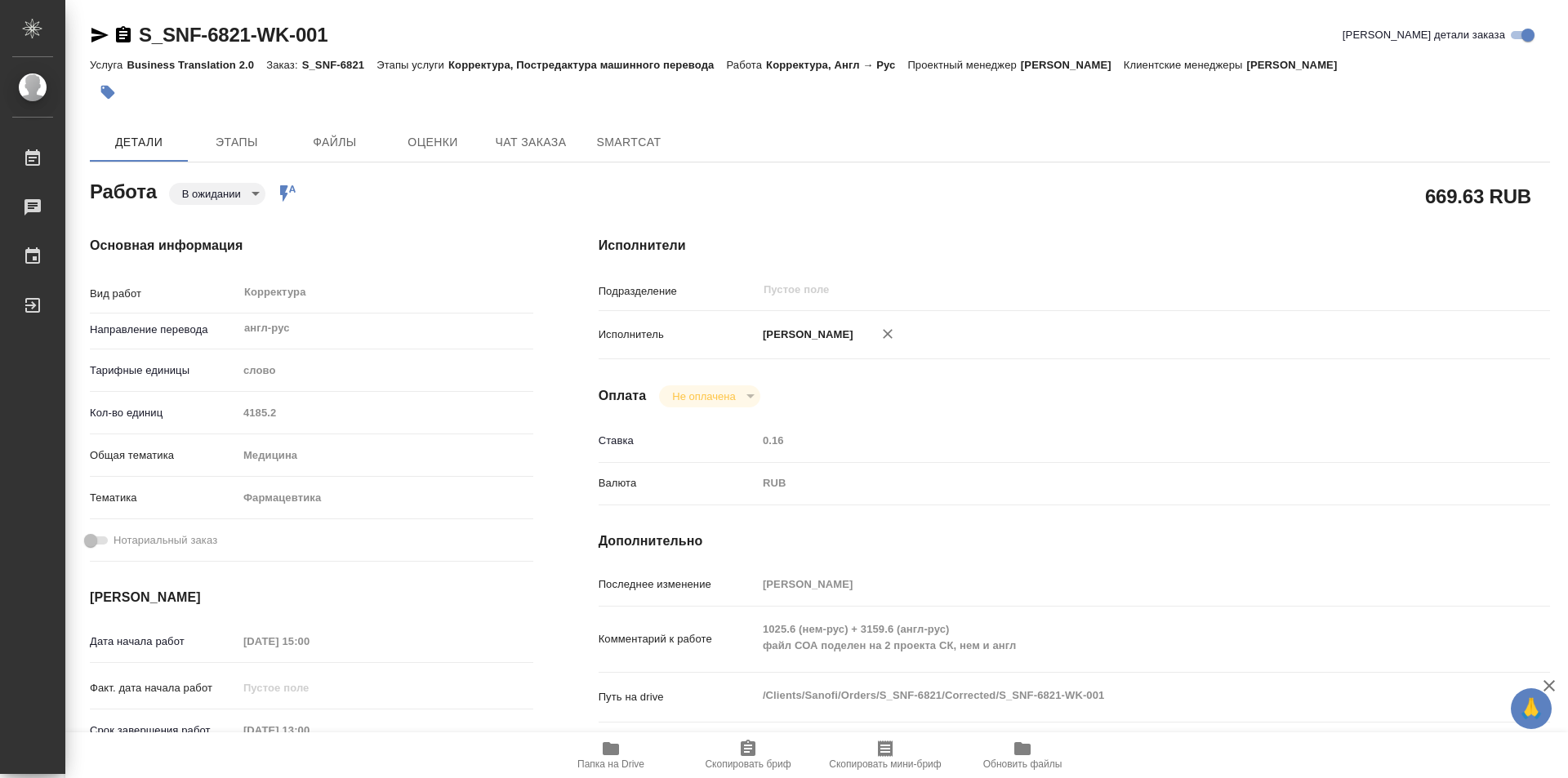
type textarea "x"
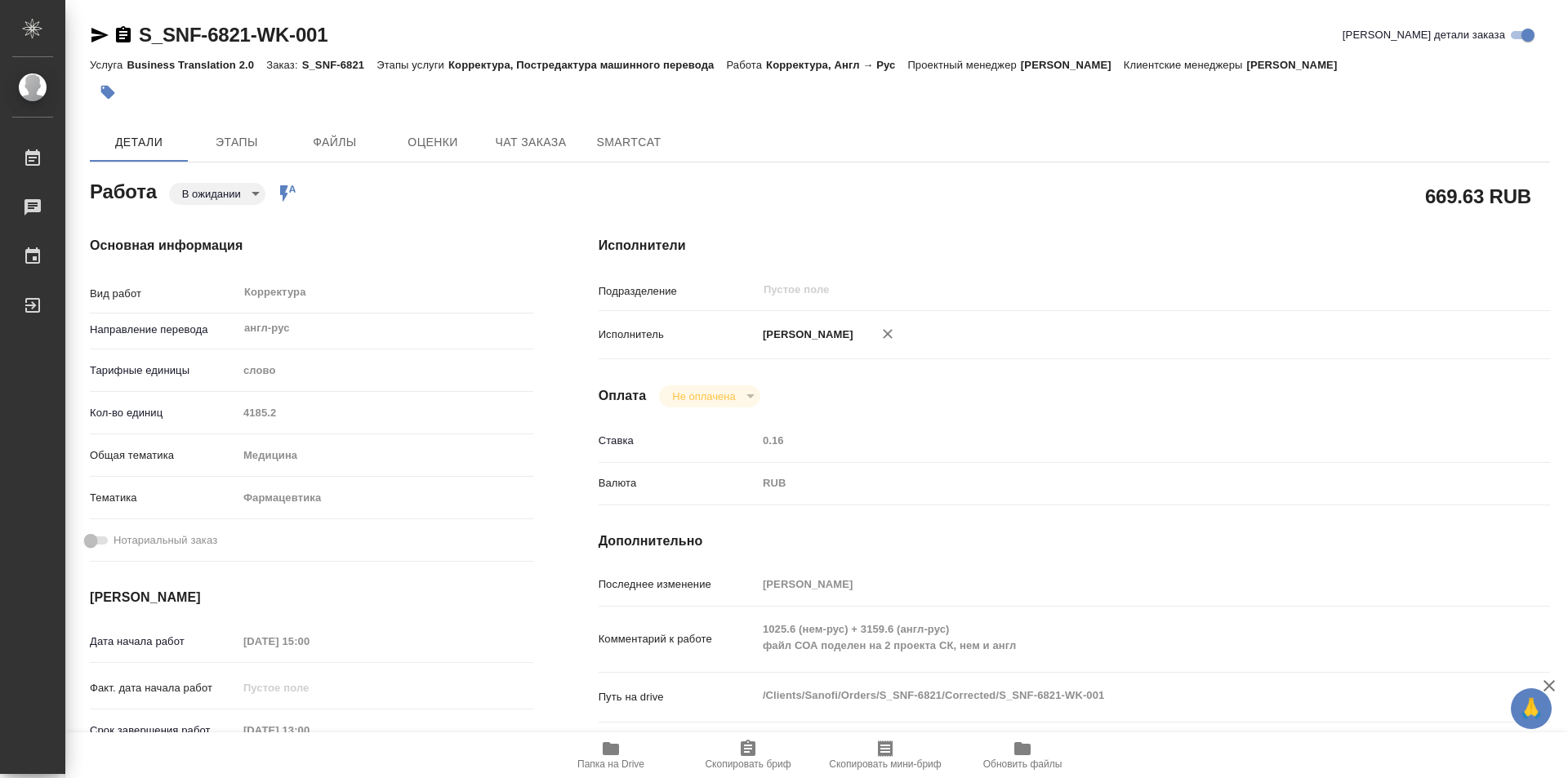
type textarea "x"
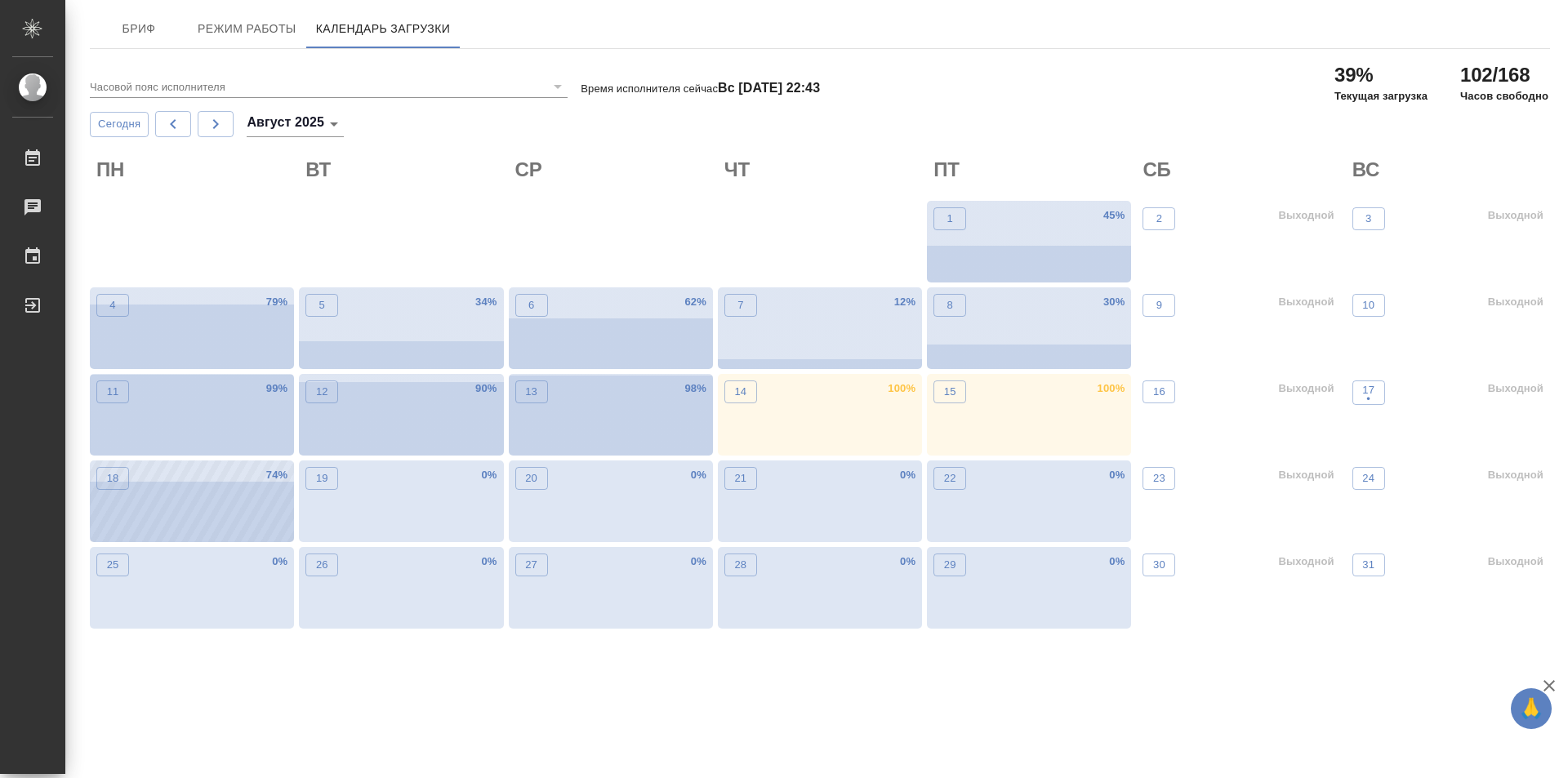
click at [213, 525] on div "18 74 %" at bounding box center [192, 502] width 204 height 82
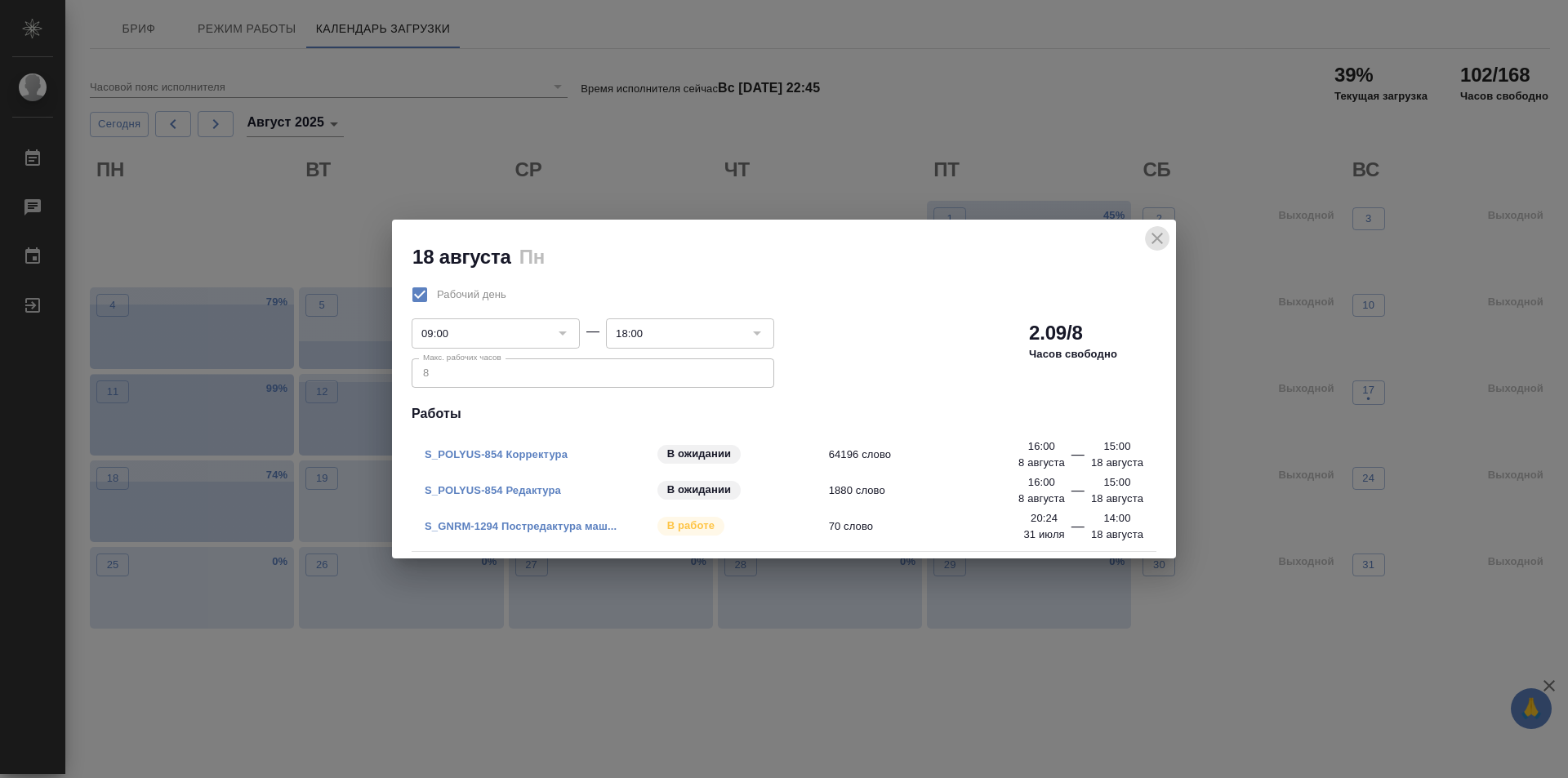
click at [1163, 230] on icon "close" at bounding box center [1157, 238] width 20 height 20
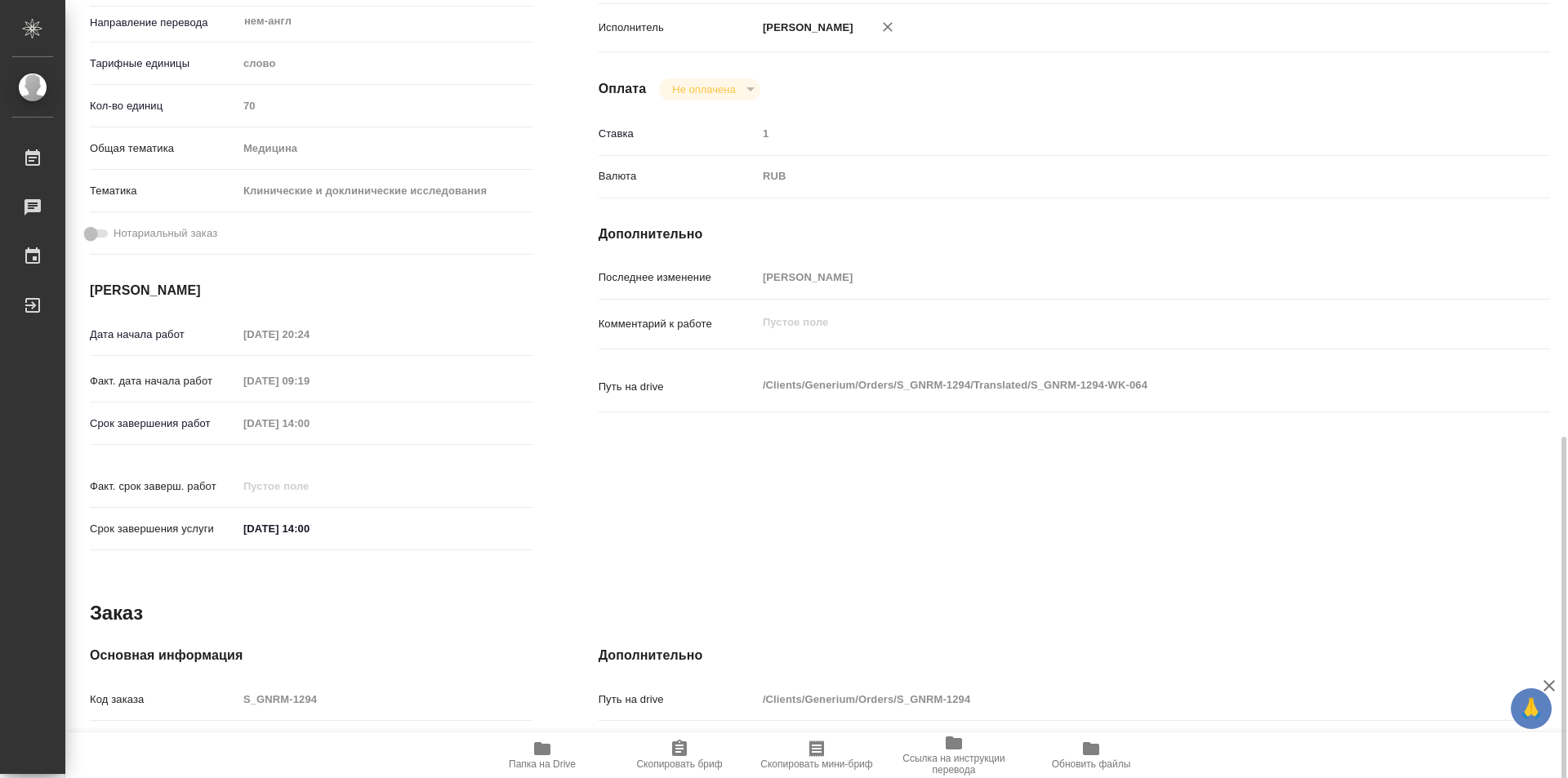
scroll to position [614, 0]
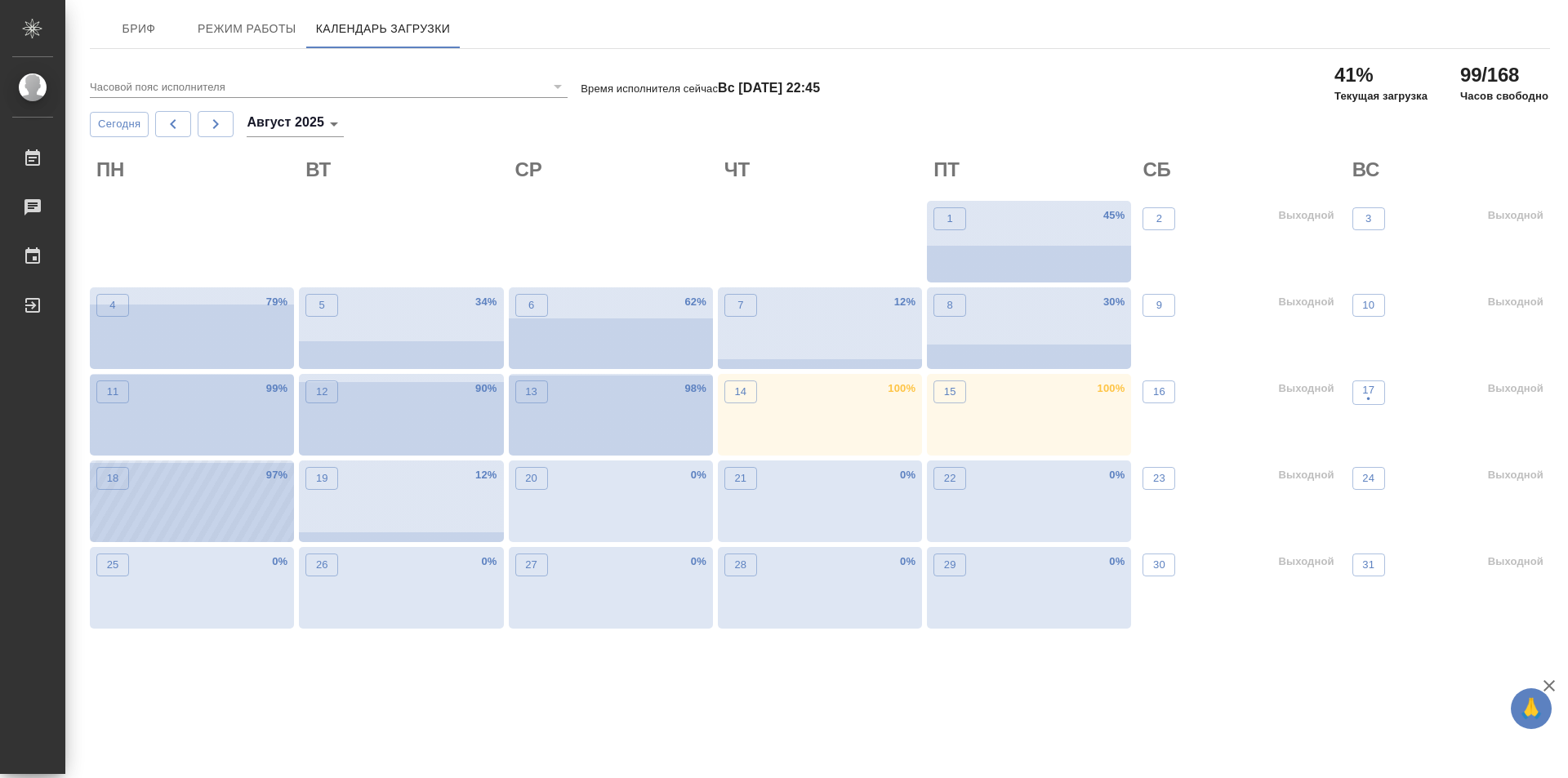
click at [196, 500] on div "18 97 %" at bounding box center [192, 502] width 204 height 82
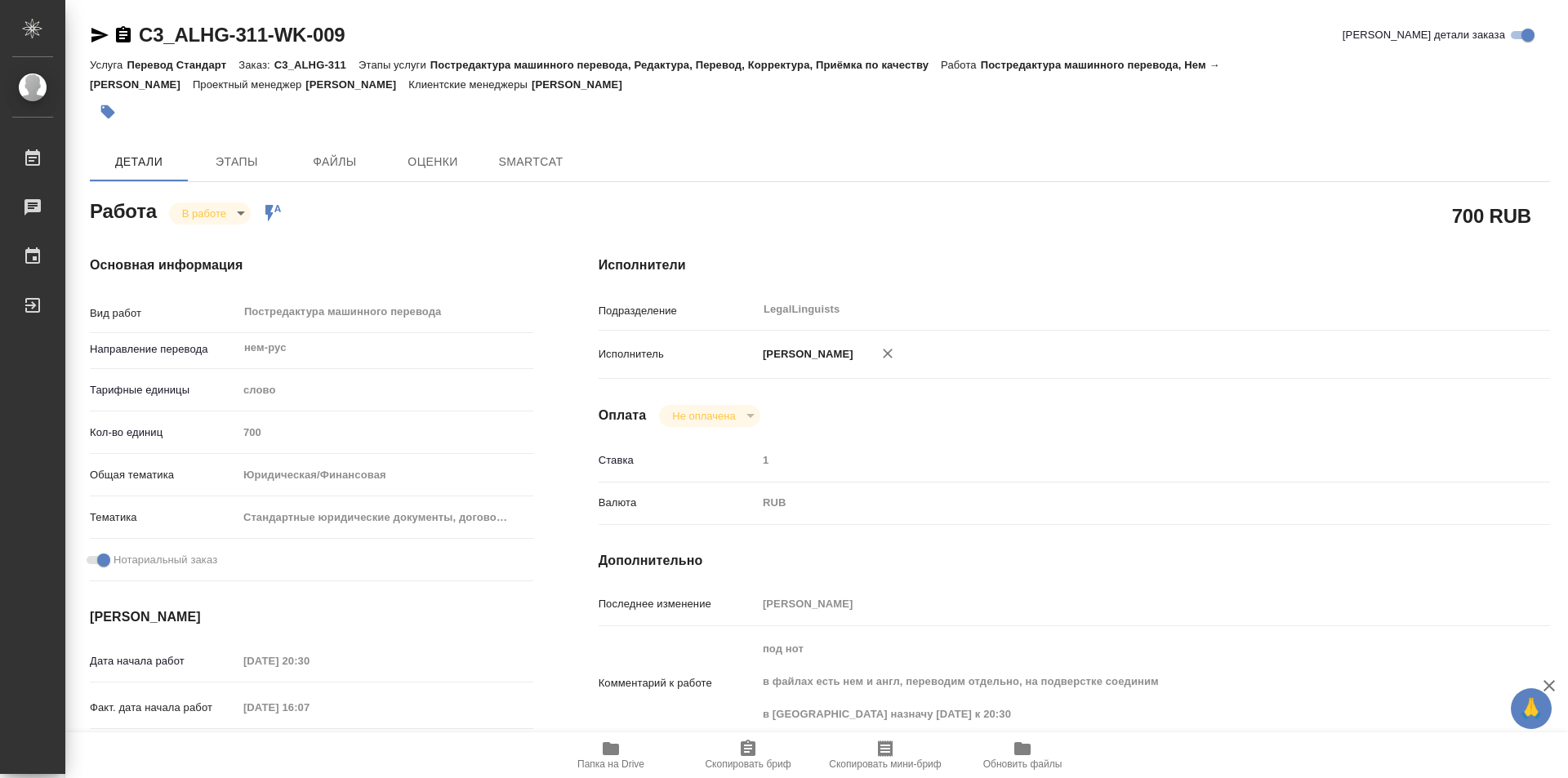
type textarea "x"
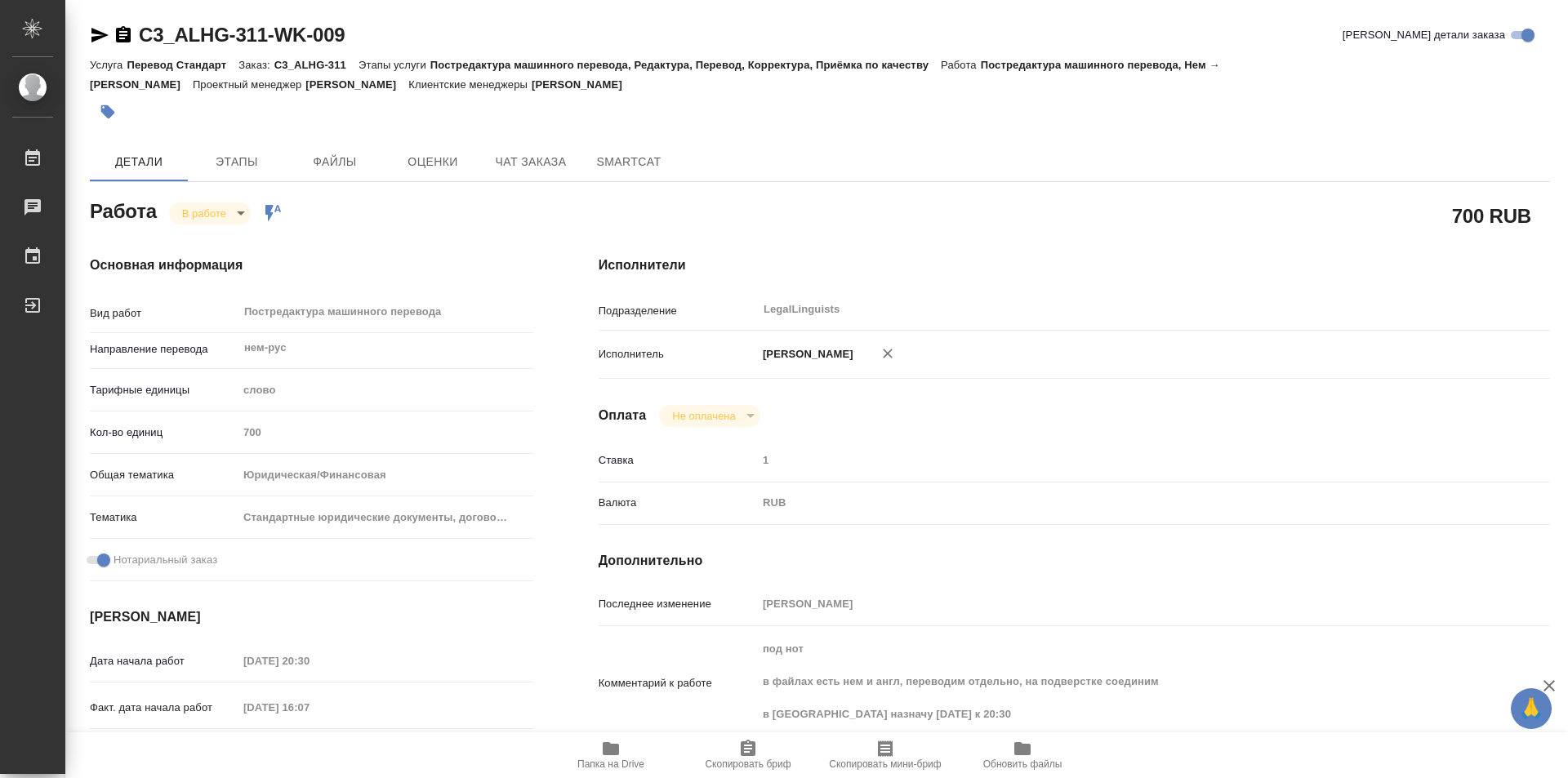
type textarea "x"
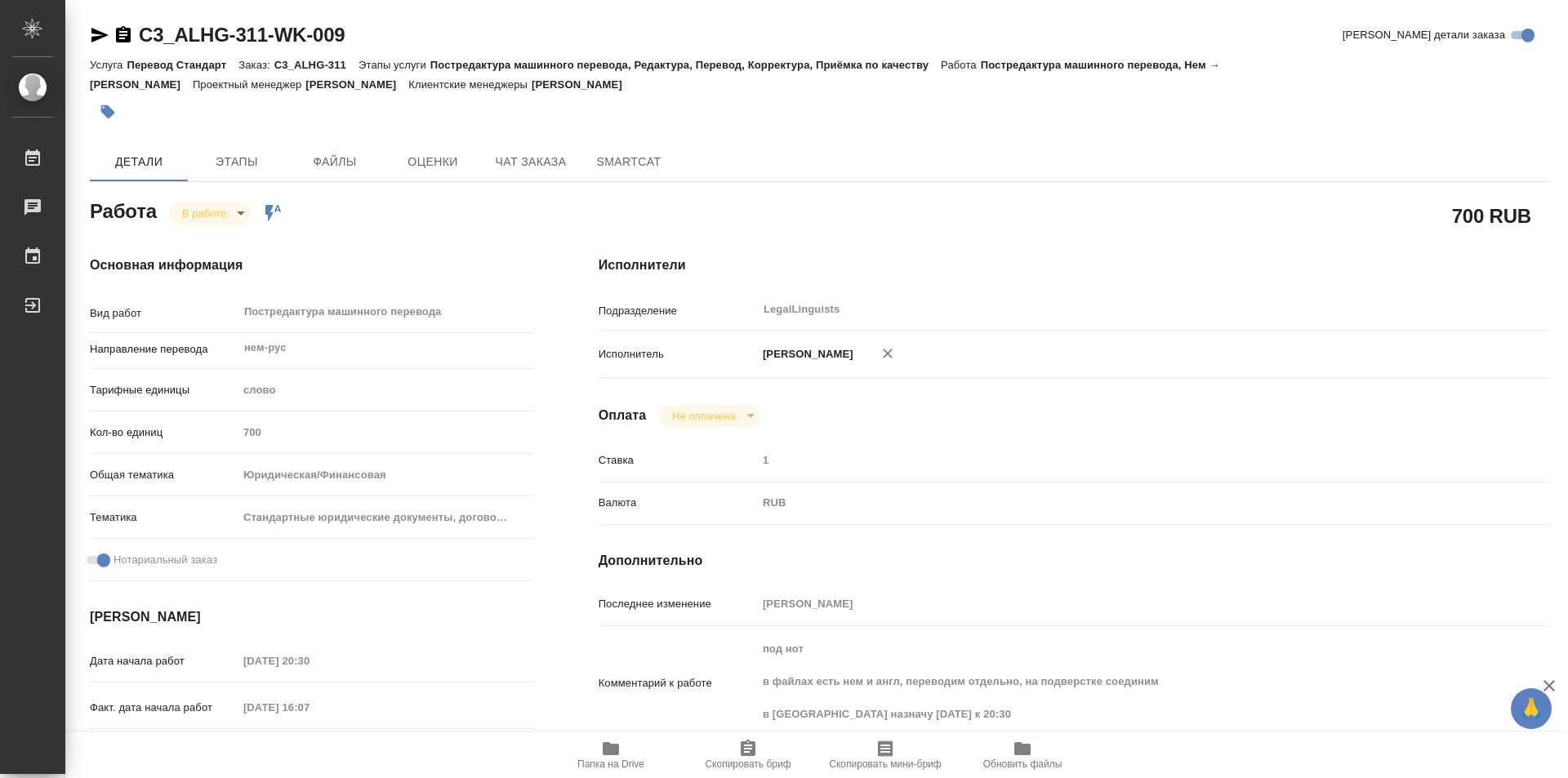
type textarea "x"
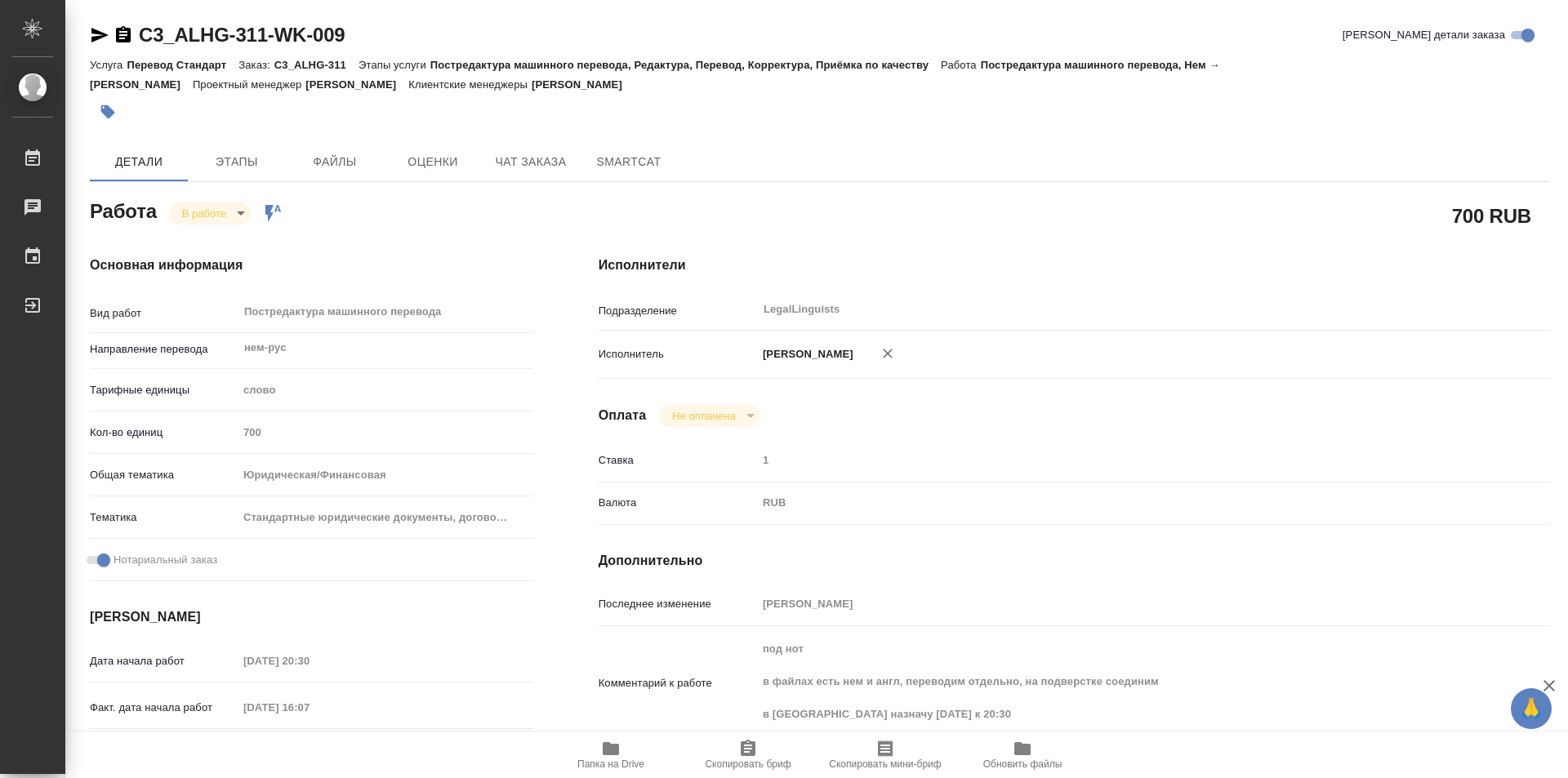
type textarea "x"
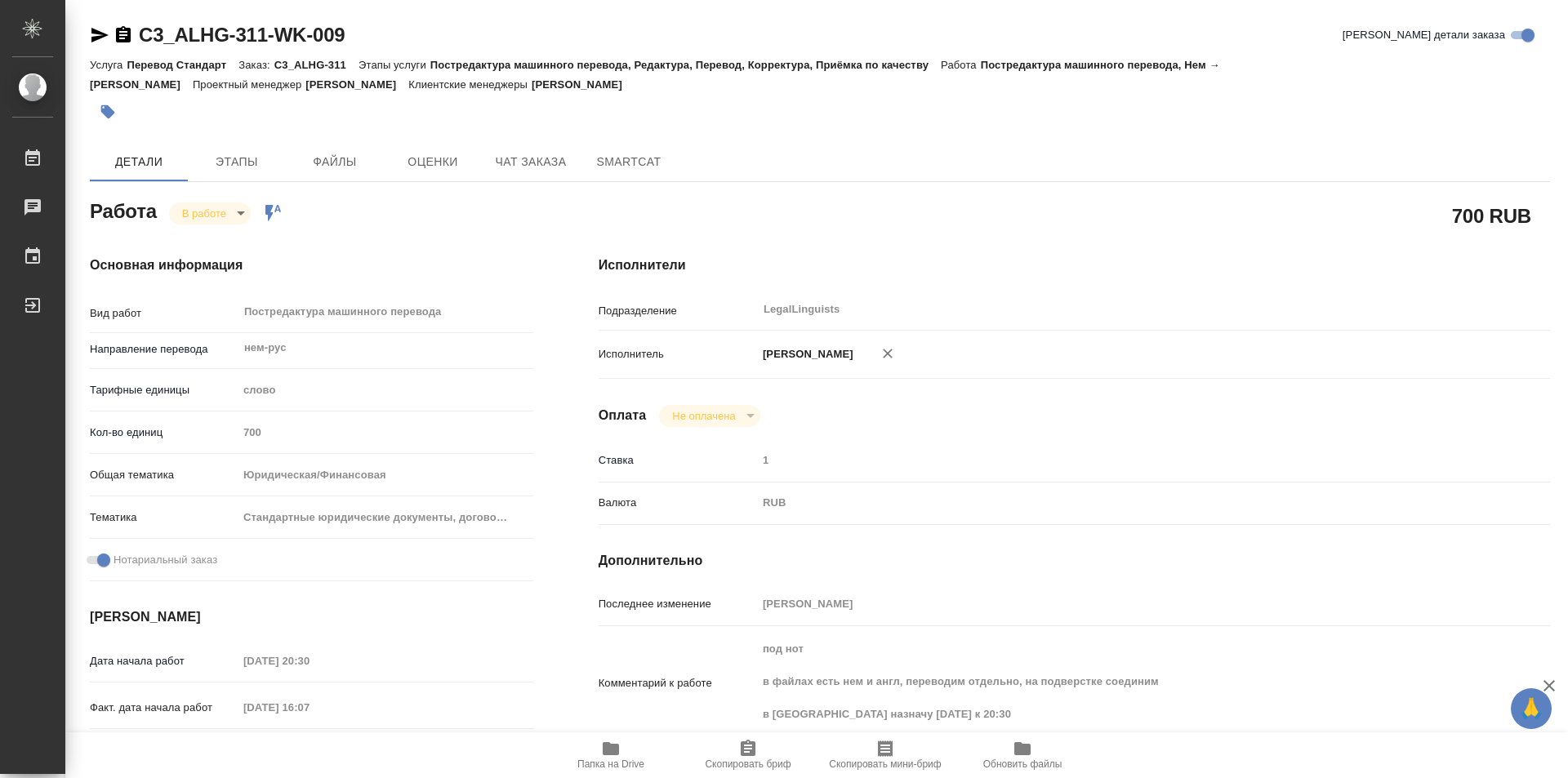
type textarea "x"
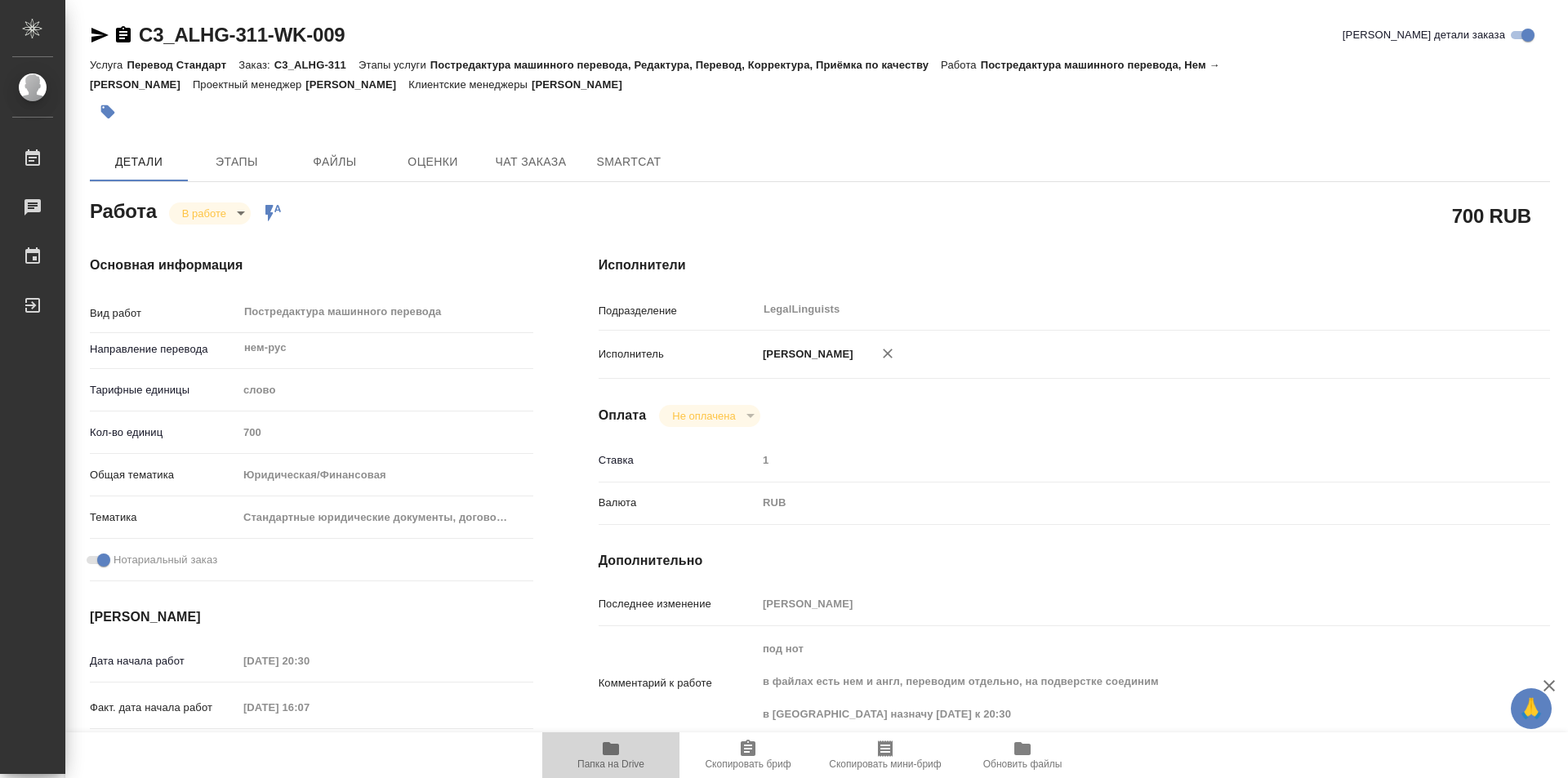
click at [610, 759] on span "Папка на Drive" at bounding box center [610, 763] width 67 height 11
type textarea "x"
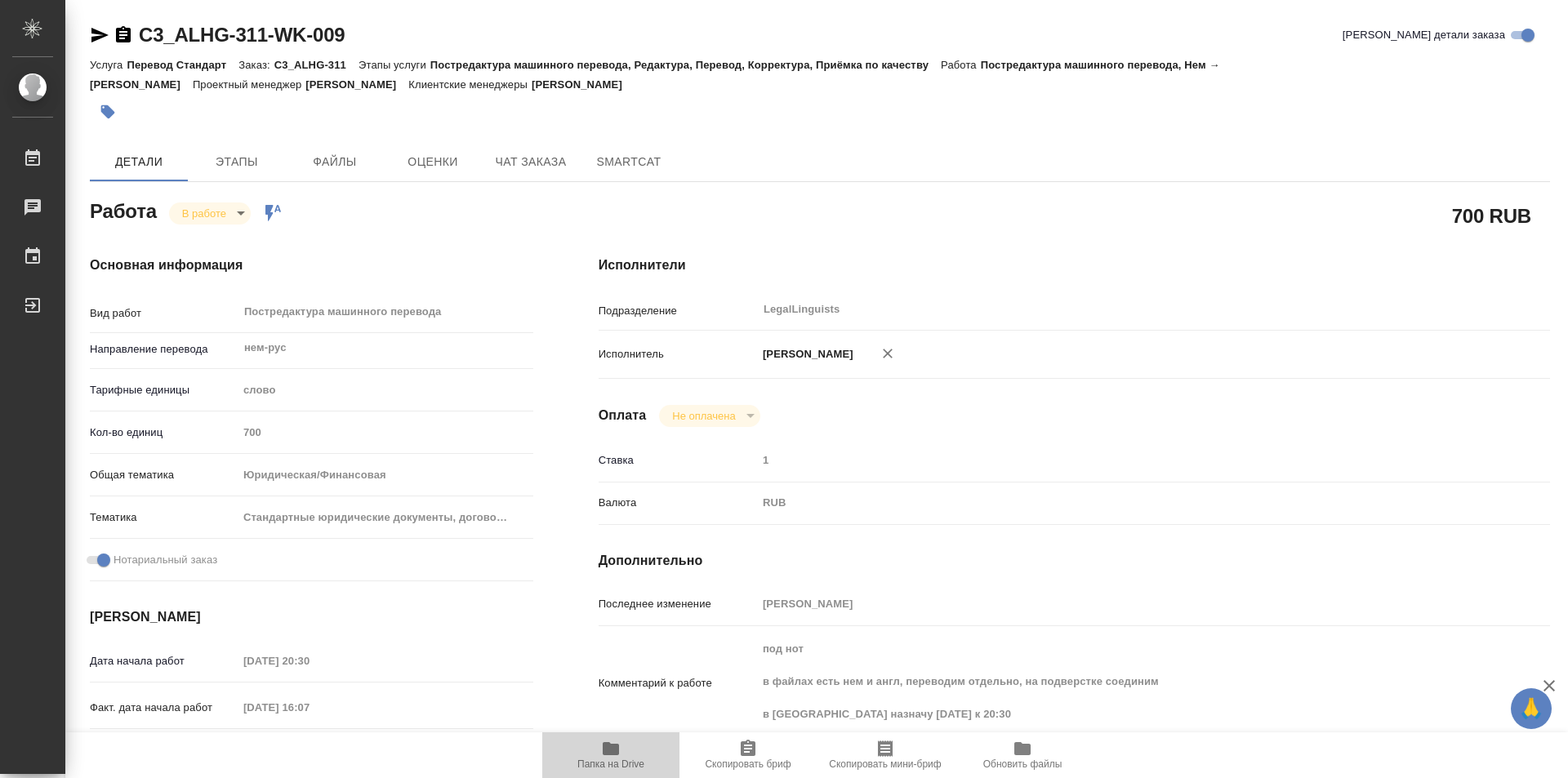
type textarea "x"
